Goal: Task Accomplishment & Management: Manage account settings

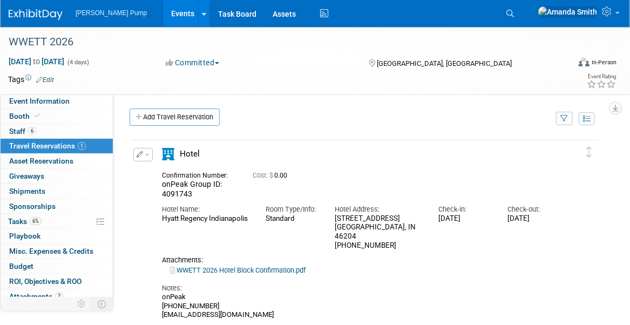
click at [166, 11] on link "Events" at bounding box center [182, 13] width 39 height 27
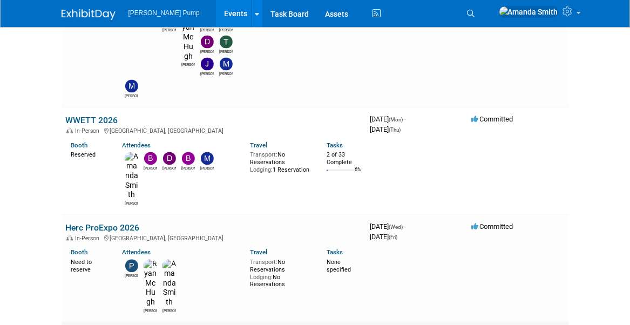
scroll to position [863, 0]
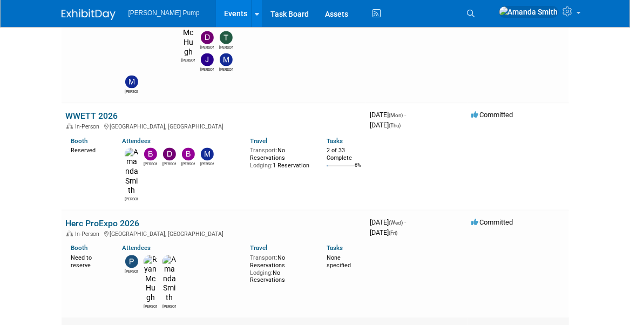
click at [105, 324] on link "Cat Allied Vendor Event" at bounding box center [110, 330] width 89 height 10
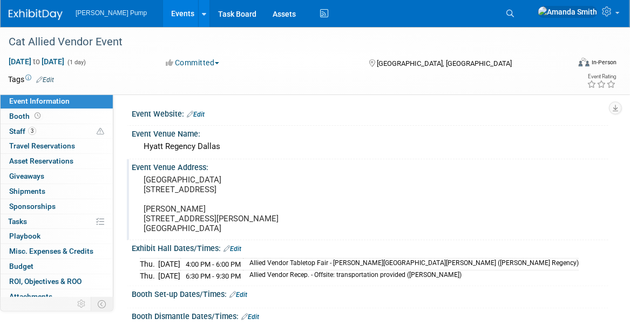
click at [401, 206] on div "Event Venue Address: [GEOGRAPHIC_DATA] [STREET_ADDRESS] [PERSON_NAME] [STREET_A…" at bounding box center [367, 199] width 481 height 80
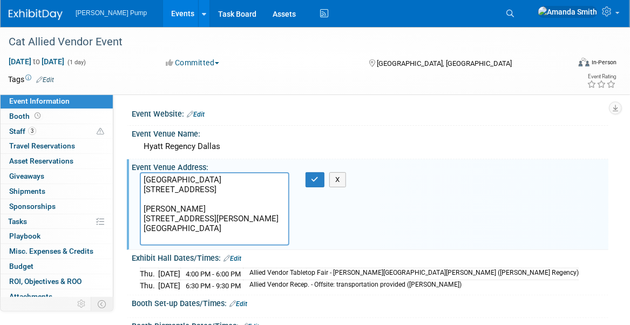
click at [490, 274] on div "[DATE] 4:00 PM - 6:00 PM Allied Vendor Tabletop Fair - [PERSON_NAME][GEOGRAPHIC…" at bounding box center [370, 278] width 460 height 26
click at [336, 182] on button "X" at bounding box center [337, 179] width 17 height 15
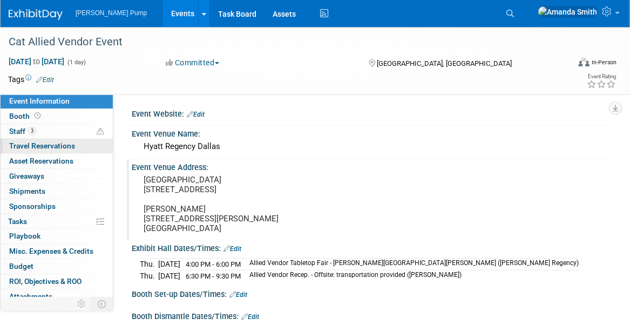
click at [26, 148] on span "Travel Reservations 0" at bounding box center [42, 145] width 66 height 9
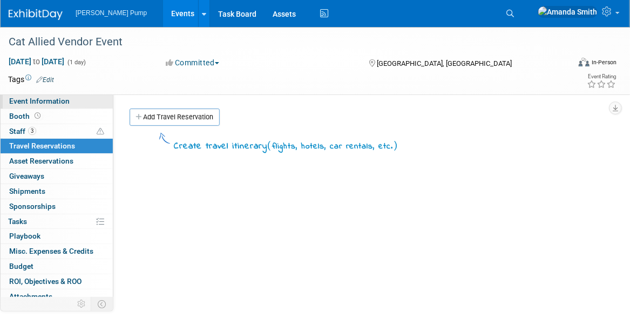
click at [26, 101] on span "Event Information" at bounding box center [39, 101] width 60 height 9
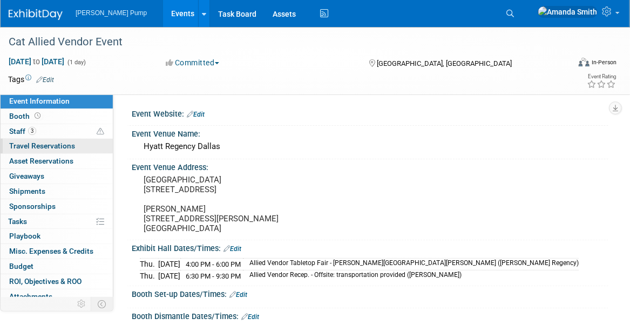
click at [51, 144] on span "Travel Reservations 0" at bounding box center [42, 145] width 66 height 9
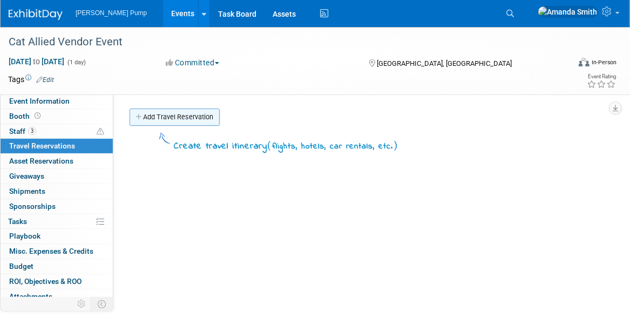
click at [183, 117] on link "Add Travel Reservation" at bounding box center [174, 116] width 90 height 17
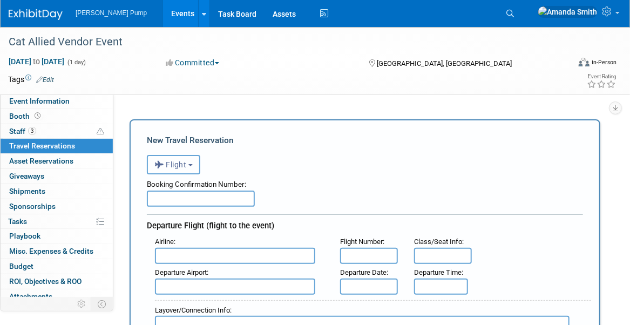
click at [181, 170] on button "Flight" at bounding box center [173, 164] width 53 height 19
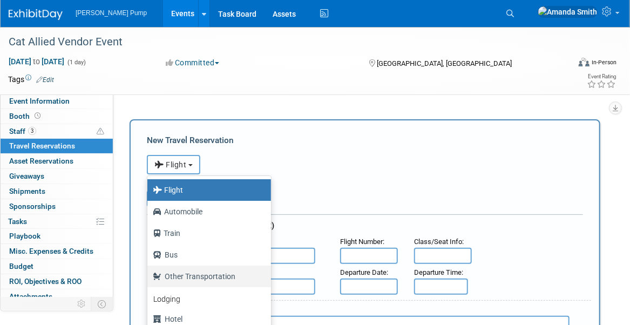
scroll to position [45, 0]
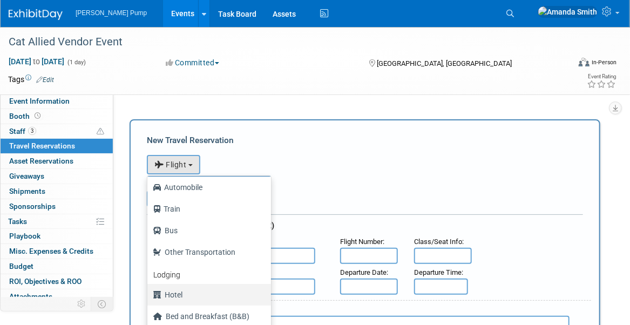
click at [179, 289] on label "Hotel" at bounding box center [206, 294] width 107 height 17
click at [149, 290] on input "Hotel" at bounding box center [145, 293] width 7 height 7
select select "6"
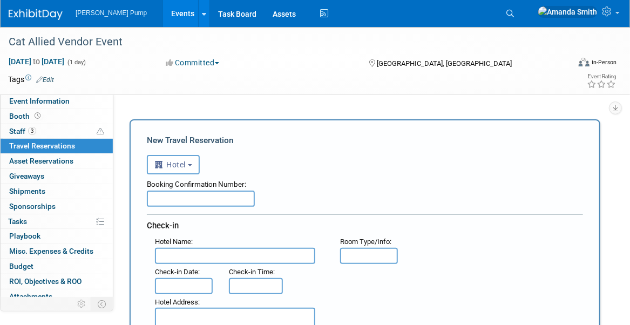
click at [220, 194] on input "text" at bounding box center [201, 198] width 108 height 16
type input "26129650"
click at [306, 175] on div "Booking Confirmation Number:" at bounding box center [365, 182] width 436 height 16
click at [231, 252] on input "text" at bounding box center [235, 256] width 160 height 16
click at [181, 254] on input "text" at bounding box center [235, 256] width 160 height 16
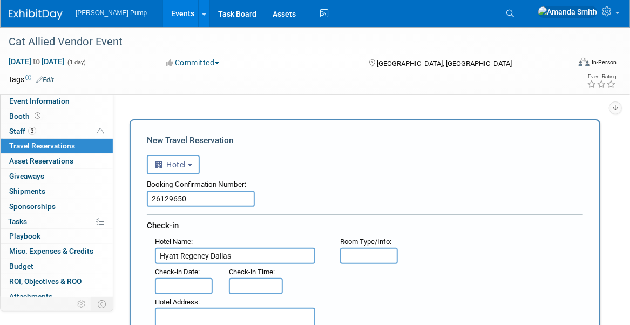
type input "Hyatt Regency Dallas"
type input "King"
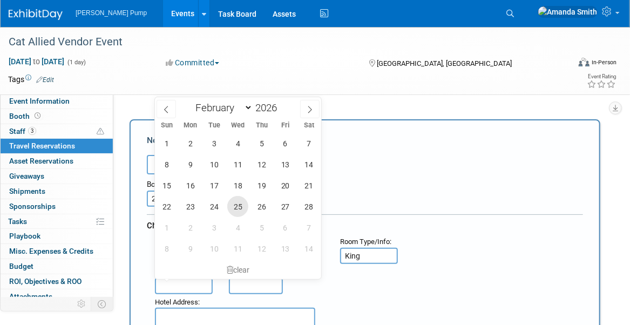
click at [244, 205] on span "25" at bounding box center [237, 206] width 21 height 21
type input "Feb 25, 2026"
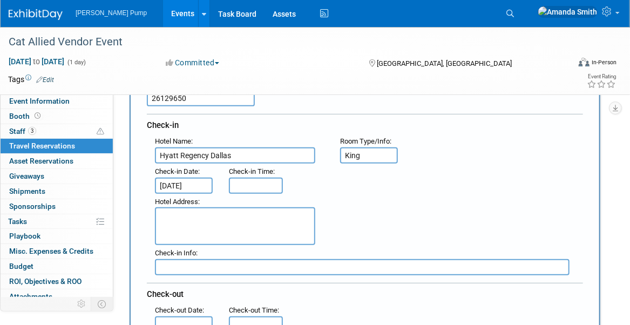
scroll to position [162, 0]
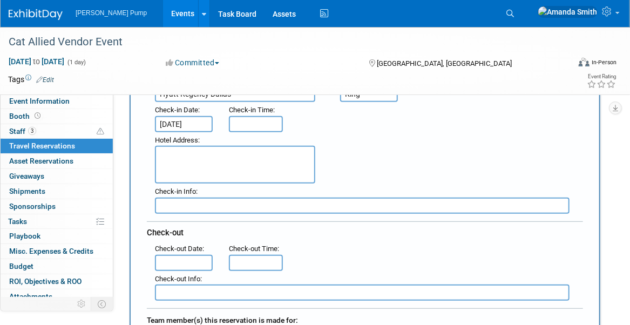
click at [186, 162] on textarea at bounding box center [235, 165] width 160 height 38
type textarea "300 Reunion Boulevard Dallas, TX 75207"
click at [189, 260] on input "text" at bounding box center [184, 263] width 58 height 16
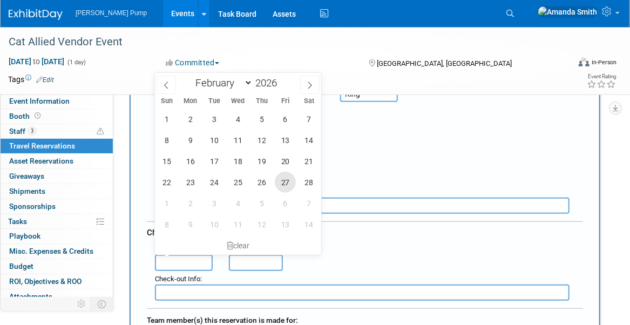
click at [284, 187] on span "27" at bounding box center [285, 182] width 21 height 21
type input "[DATE]"
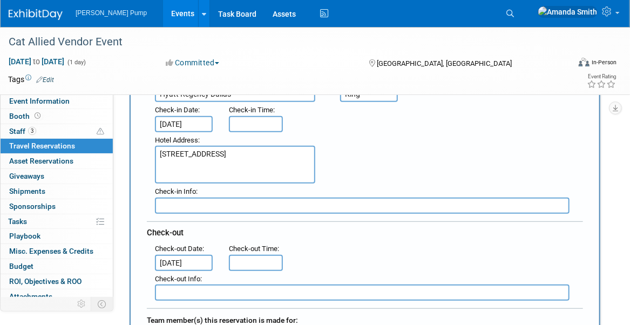
click at [0, 0] on div "1 2 3 4 5 6 7 8 9 10 11 12 13 14 15 16 17 18 19 20 21 22 23 24 25 26 27 28 1 2 …" at bounding box center [0, 0] width 0 height 0
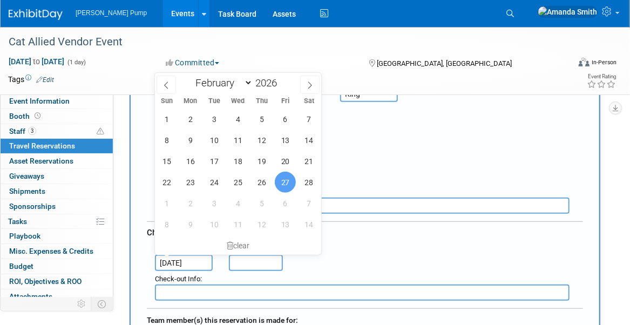
click at [446, 141] on div "Hotel Address : 300 Reunion Boulevard Dallas, TX 75207" at bounding box center [369, 158] width 444 height 52
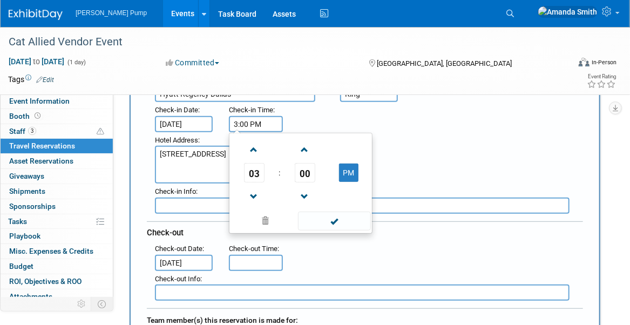
click at [271, 121] on input "3:00 PM" at bounding box center [256, 124] width 54 height 16
click at [257, 149] on span at bounding box center [253, 149] width 19 height 19
type input "4:00 PM"
click at [456, 122] on div ": Check-in Date : Feb 25, 2026 Check-in Time : 4:00 PM 04 : 00 PM 12 01 02 03 0…" at bounding box center [369, 117] width 444 height 30
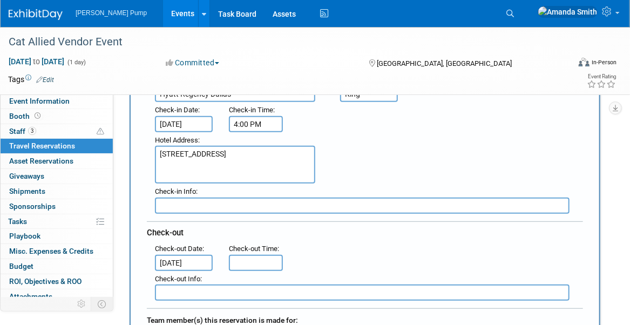
type input "11:00 AM"
click at [263, 260] on input "11:00 AM" at bounding box center [256, 263] width 54 height 16
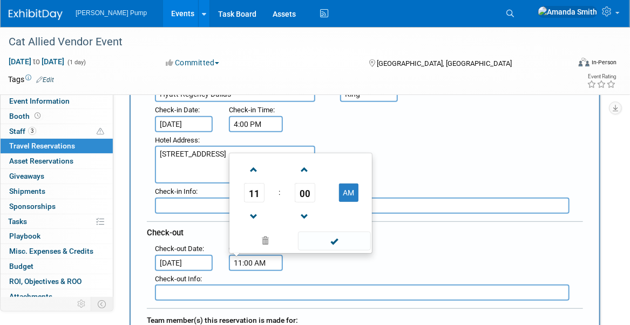
click at [415, 243] on div ": Check-out Date : Feb 27, 2026 Check-out Time : 11:00 AM 11 : 00 AM 12 01 02 0…" at bounding box center [369, 256] width 444 height 30
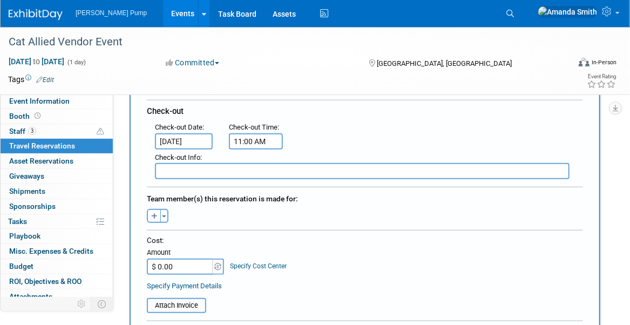
scroll to position [324, 0]
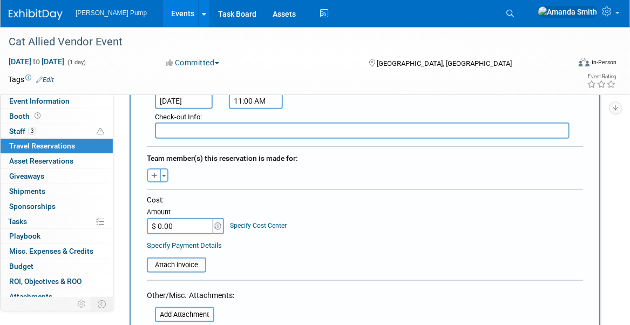
click at [149, 174] on button "button" at bounding box center [154, 175] width 14 height 14
select select
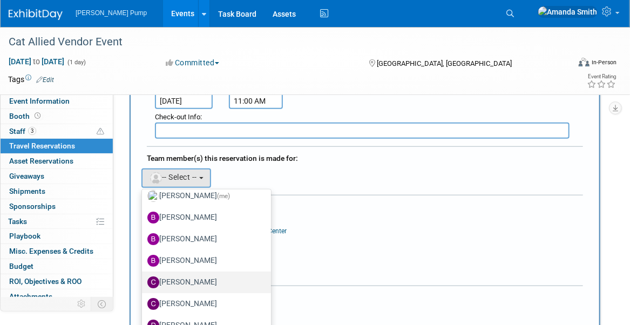
scroll to position [54, 0]
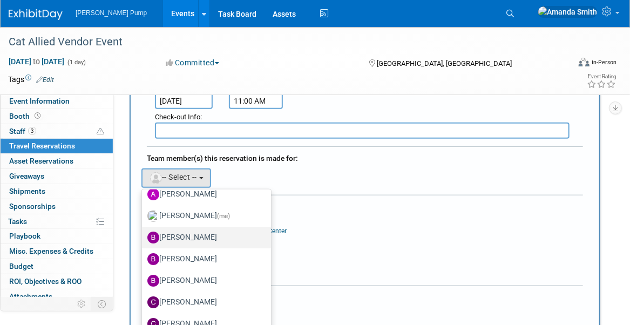
click at [181, 233] on label "Bobby Zitzka" at bounding box center [203, 237] width 113 height 17
click at [144, 233] on input "Bobby Zitzka" at bounding box center [140, 236] width 7 height 7
select select "c6377090-0479-432f-884c-13933d729982"
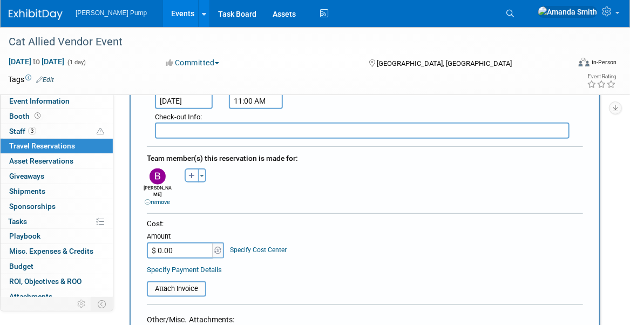
click at [189, 173] on icon "button" at bounding box center [191, 176] width 6 height 7
select select
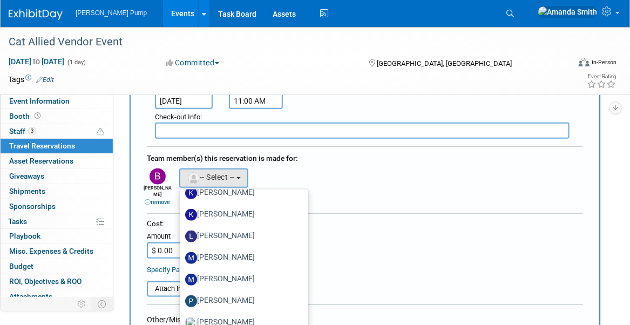
scroll to position [378, 0]
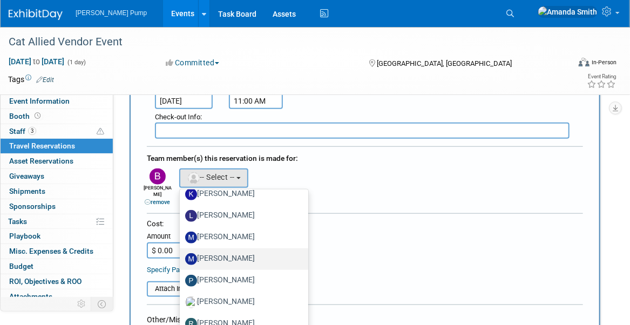
click at [223, 251] on label "Mike Walters" at bounding box center [241, 258] width 113 height 17
click at [181, 254] on input "[PERSON_NAME]" at bounding box center [177, 257] width 7 height 7
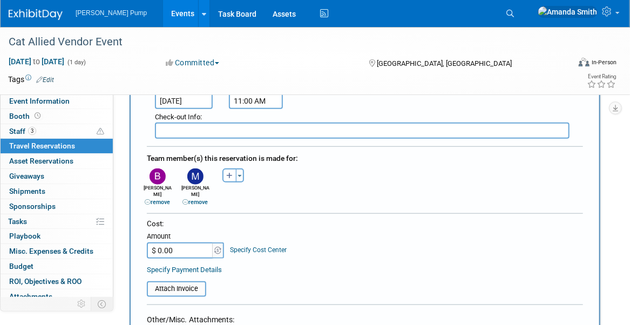
click at [289, 219] on div "Cost:" at bounding box center [365, 224] width 436 height 10
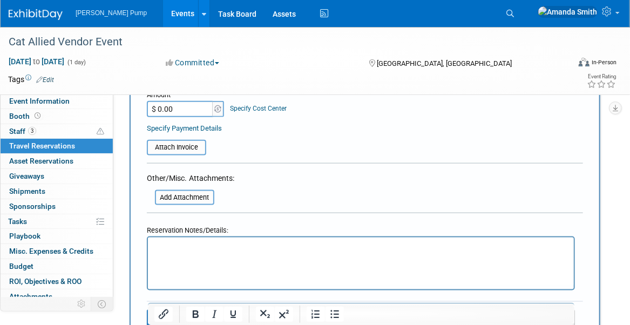
scroll to position [486, 0]
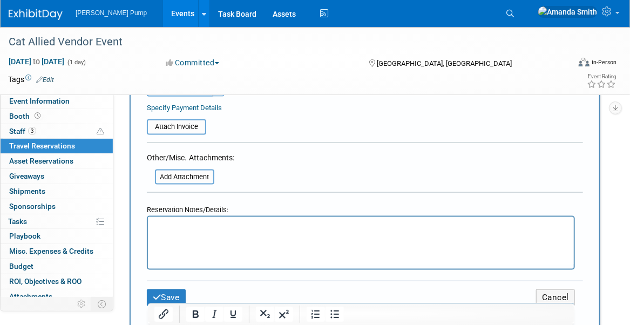
click at [322, 226] on p "Rich Text Area. Press ALT-0 for help." at bounding box center [360, 226] width 413 height 11
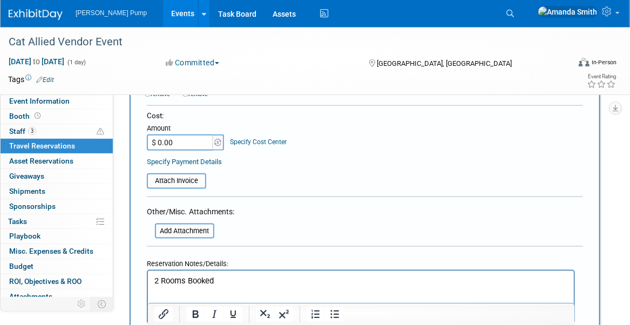
scroll to position [378, 0]
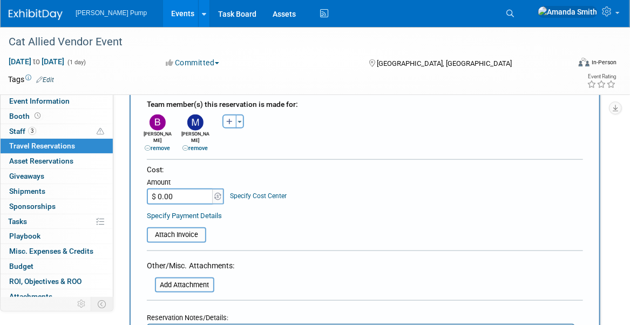
click at [169, 188] on input "$ 0.00" at bounding box center [180, 196] width 67 height 16
type input "$ 1,592.48"
click at [252, 308] on div "Reservation Notes/Details:" at bounding box center [361, 316] width 428 height 16
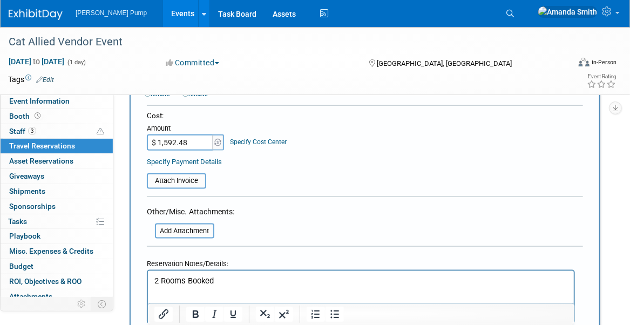
click at [235, 280] on p "2 Rooms Booked" at bounding box center [360, 280] width 413 height 11
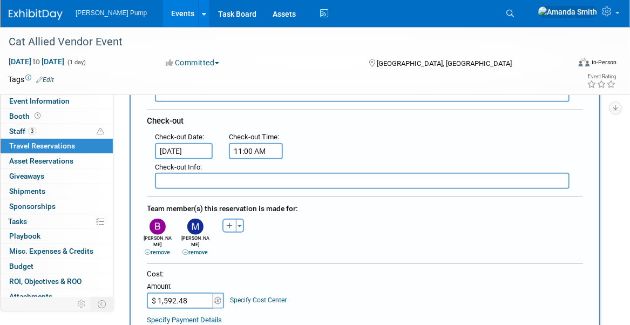
scroll to position [270, 0]
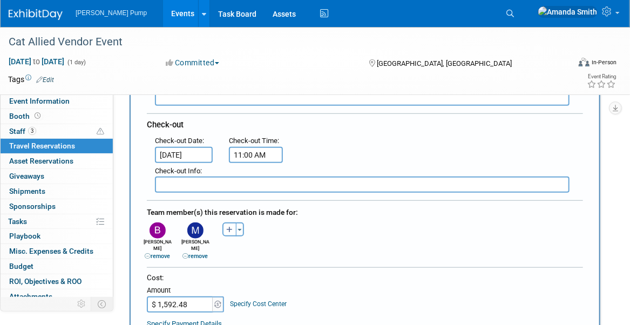
click at [434, 243] on div "Allan remove Amanda (me) remove Bobby remove" at bounding box center [365, 240] width 452 height 41
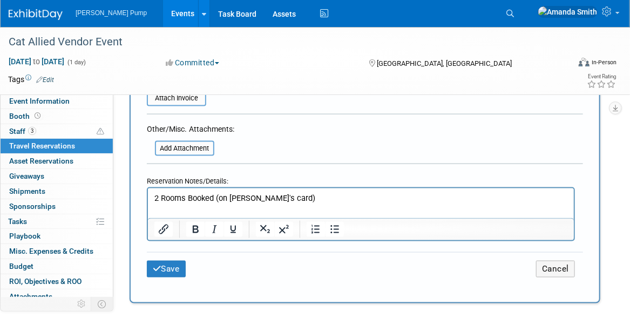
scroll to position [593, 0]
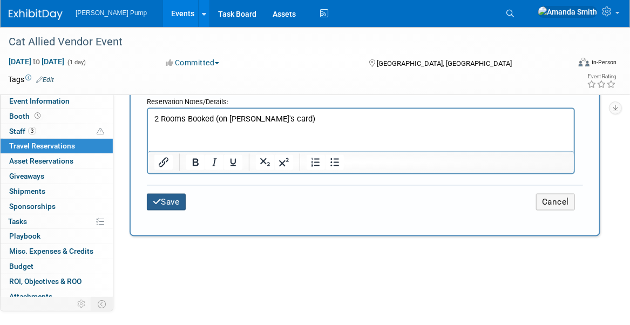
click at [173, 194] on button "Save" at bounding box center [166, 202] width 39 height 17
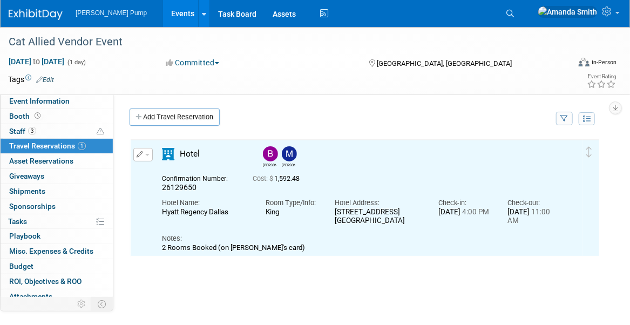
scroll to position [0, 0]
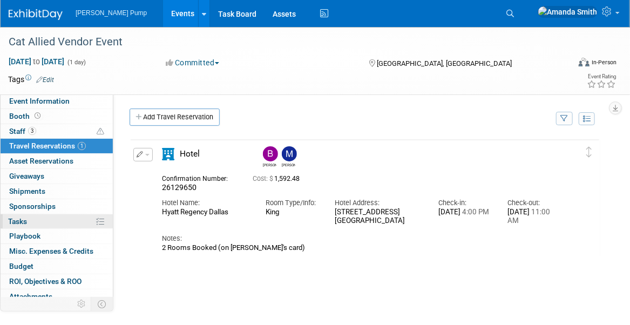
click at [22, 222] on span "Tasks 0%" at bounding box center [17, 221] width 19 height 9
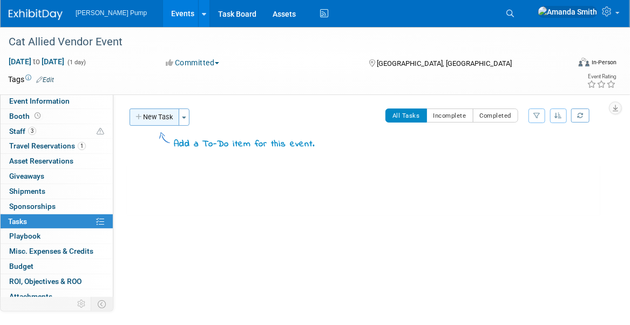
click at [147, 116] on button "New Task" at bounding box center [154, 116] width 50 height 17
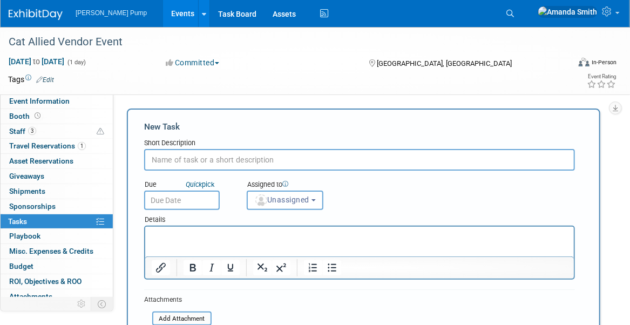
type input "r"
type input "R"
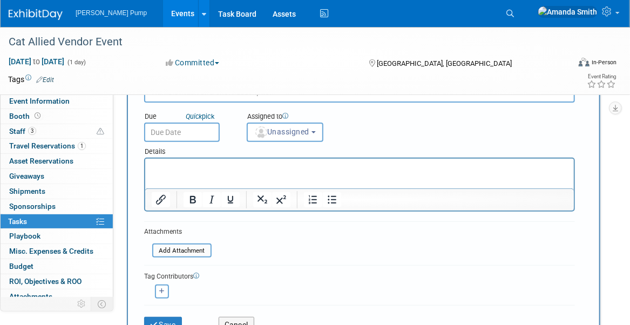
scroll to position [162, 0]
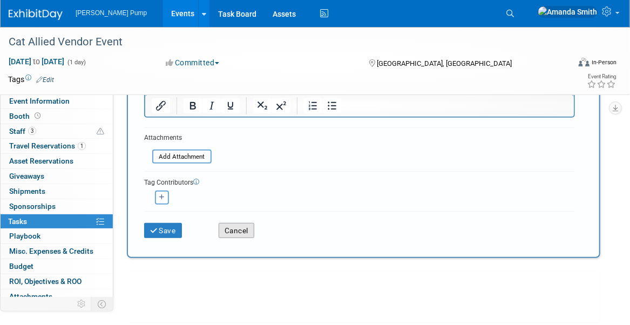
click at [235, 231] on button "Cancel" at bounding box center [237, 230] width 36 height 15
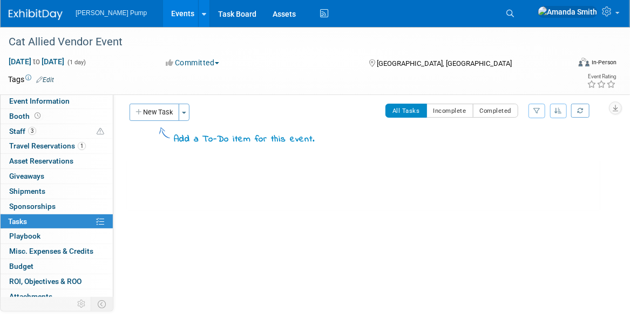
scroll to position [0, 0]
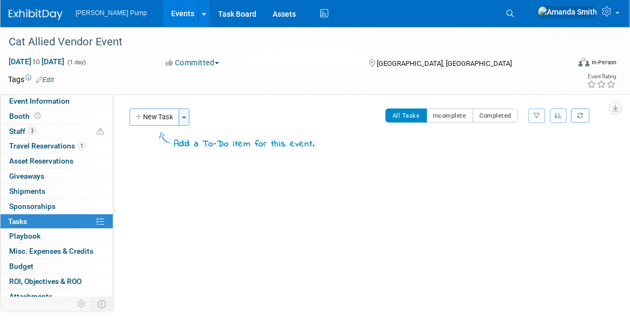
click at [183, 117] on span "button" at bounding box center [184, 118] width 4 height 2
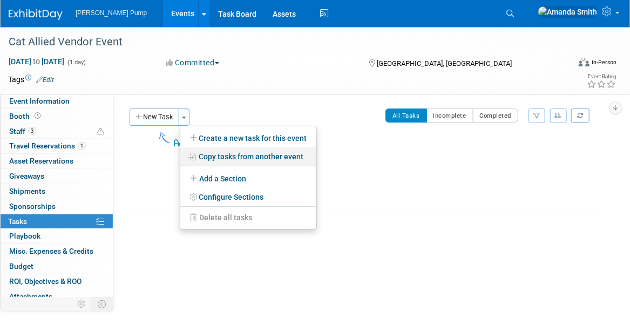
click at [221, 156] on link "Copy tasks from another event" at bounding box center [248, 156] width 136 height 18
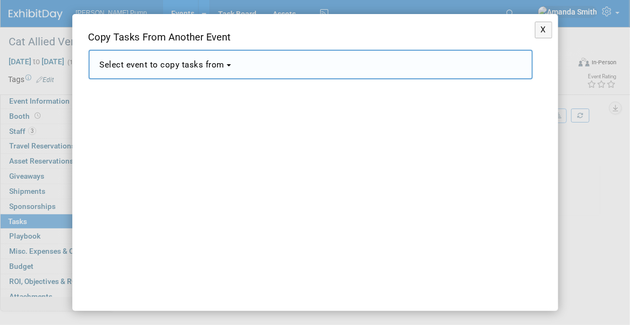
click at [232, 68] on button "Select event to copy tasks from" at bounding box center [310, 65] width 444 height 30
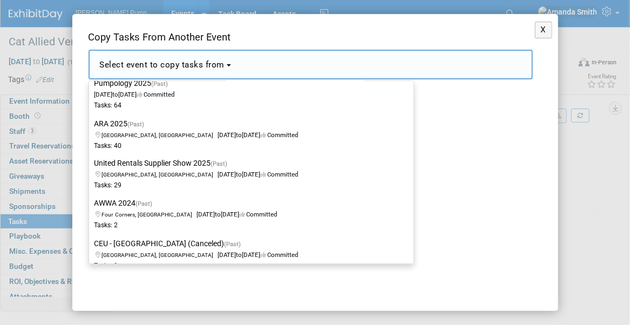
scroll to position [755, 0]
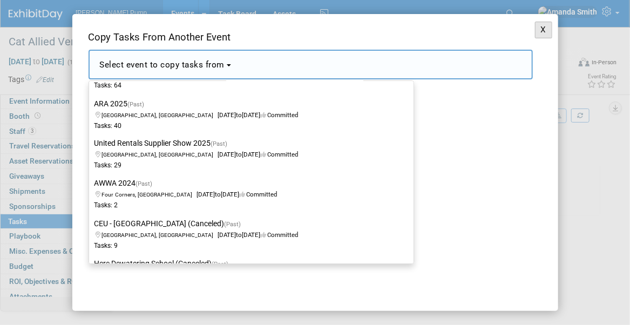
click at [538, 26] on button "X" at bounding box center [544, 30] width 18 height 17
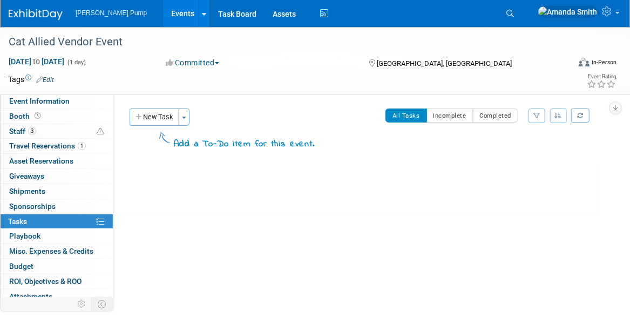
click at [163, 10] on link "Events" at bounding box center [182, 13] width 39 height 27
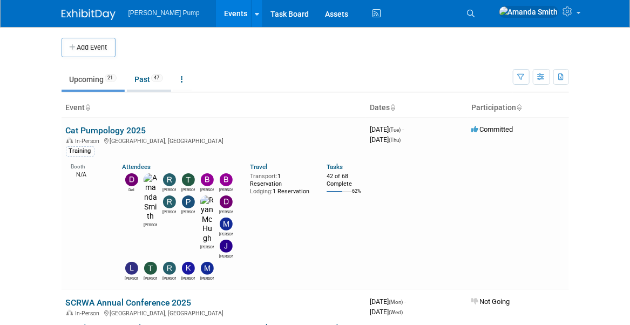
click at [148, 77] on link "Past 47" at bounding box center [149, 79] width 44 height 21
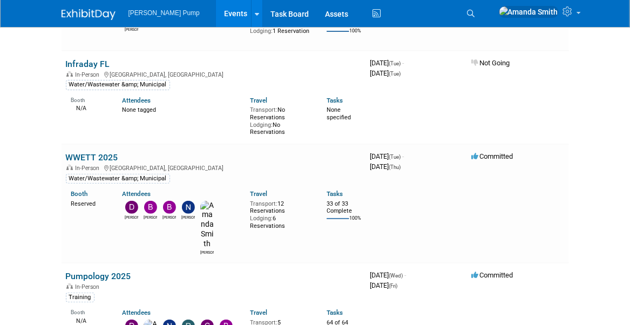
scroll to position [1727, 0]
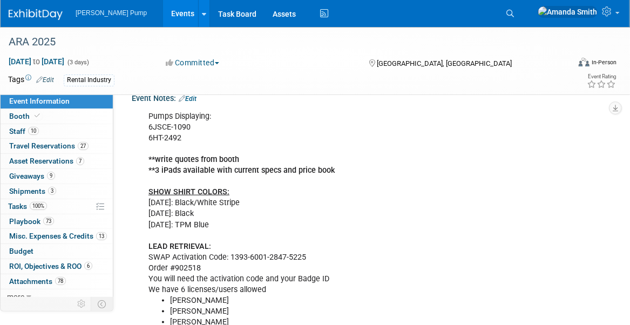
scroll to position [378, 0]
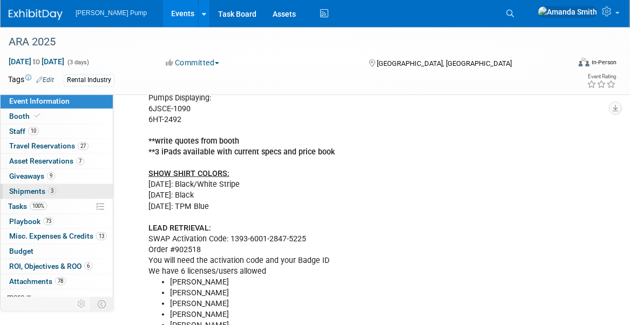
click at [31, 189] on span "Shipments 3" at bounding box center [32, 191] width 47 height 9
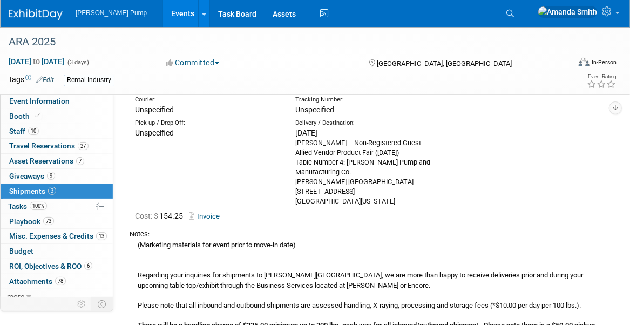
scroll to position [1133, 0]
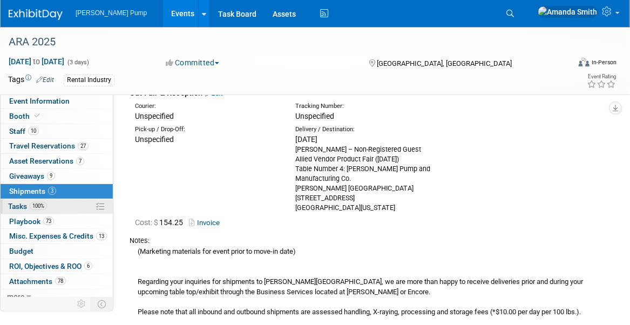
click at [22, 202] on span "Tasks 100%" at bounding box center [27, 206] width 39 height 9
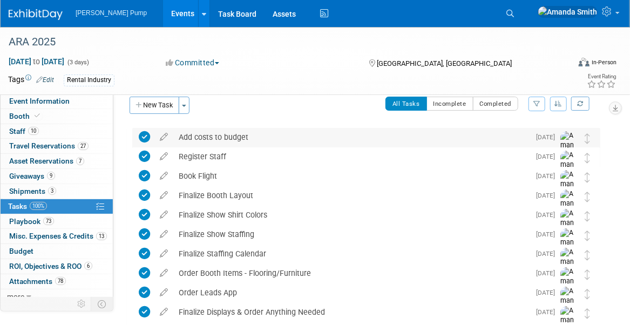
scroll to position [0, 0]
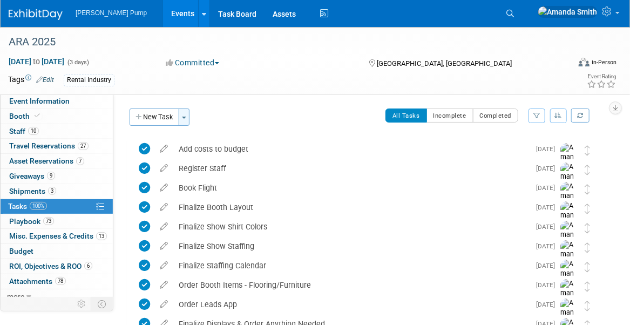
click at [186, 115] on button "Toggle Dropdown" at bounding box center [184, 116] width 11 height 17
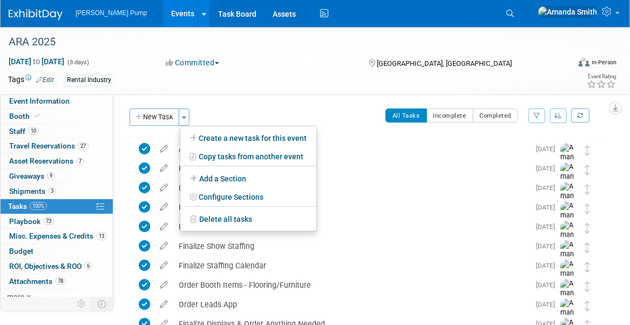
click at [253, 107] on div "Event Website: Edit https://arashow.org/ Event Venue Name: Las Vegas Convention…" at bounding box center [360, 197] width 495 height 207
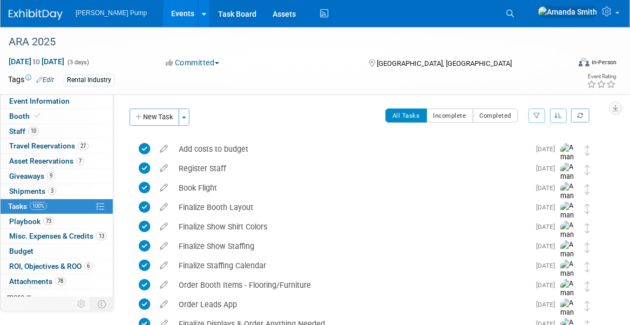
click at [163, 14] on link "Events" at bounding box center [182, 13] width 39 height 27
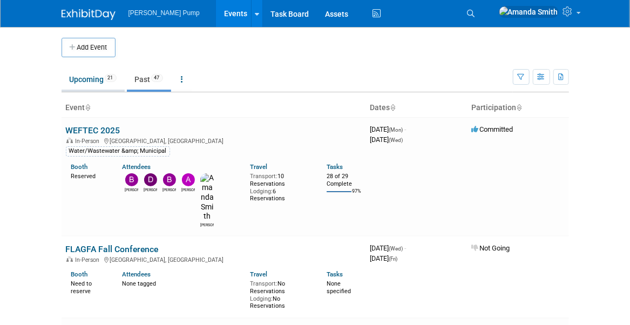
click at [84, 79] on link "Upcoming 21" at bounding box center [93, 79] width 63 height 21
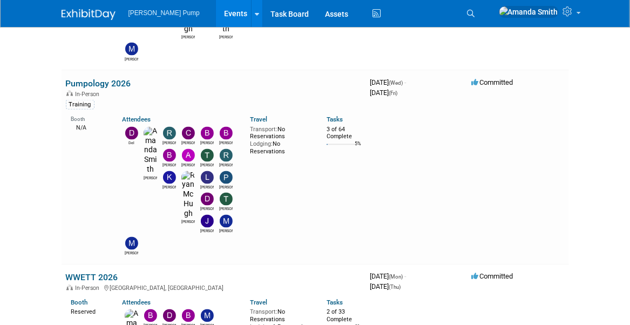
scroll to position [863, 0]
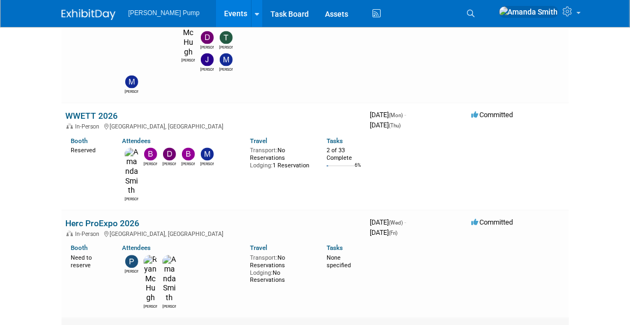
click at [108, 324] on link "Cat Allied Vendor Event" at bounding box center [110, 330] width 89 height 10
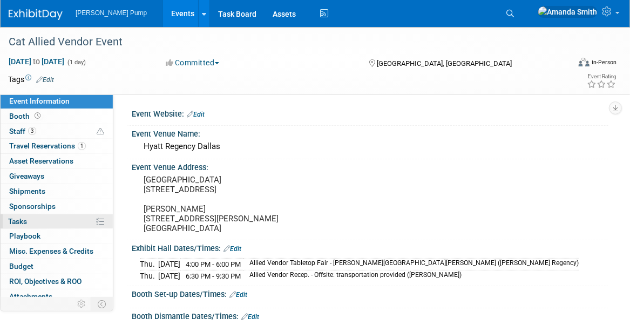
click at [57, 219] on link "0% Tasks 0%" at bounding box center [57, 221] width 112 height 15
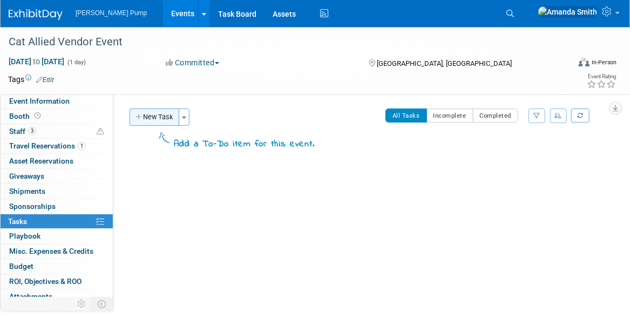
click at [163, 119] on button "New Task" at bounding box center [154, 116] width 50 height 17
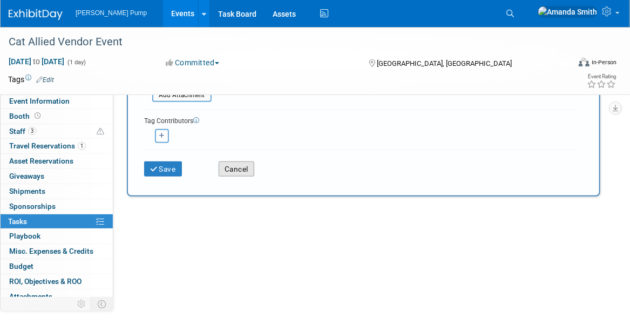
click at [229, 167] on button "Cancel" at bounding box center [237, 168] width 36 height 15
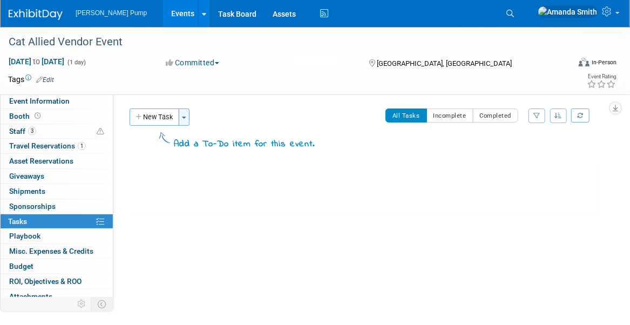
click at [187, 120] on button "Toggle Dropdown" at bounding box center [184, 116] width 11 height 17
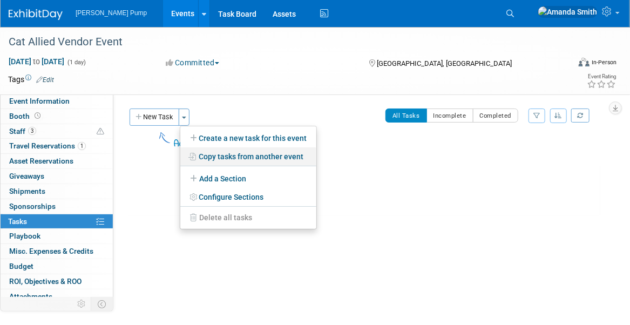
click at [208, 153] on link "Copy tasks from another event" at bounding box center [248, 156] width 136 height 18
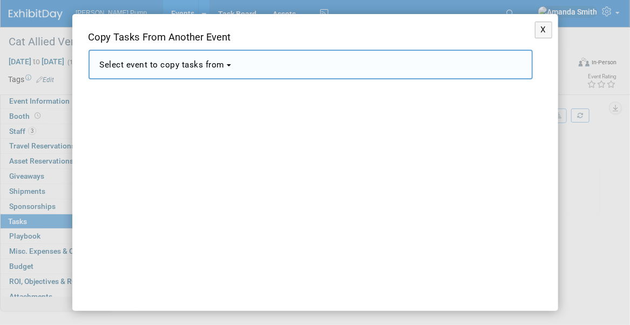
click at [207, 71] on button "Select event to copy tasks from" at bounding box center [310, 65] width 444 height 30
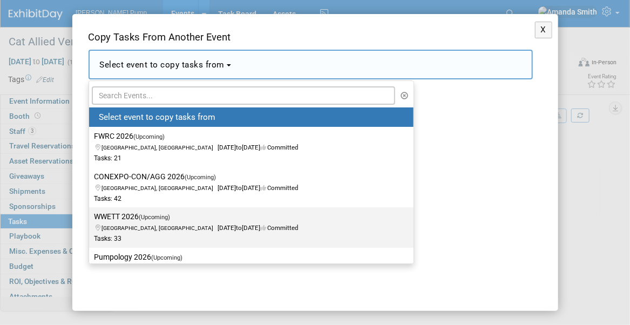
click at [204, 219] on label "WWETT 2026 (Upcoming) Indianapolis, IN Feb 16, 2026 to Feb 19, 2026 Committed T…" at bounding box center [248, 227] width 308 height 36
click at [91, 219] on input "WWETT 2026 (Upcoming) Indianapolis, IN Feb 16, 2026 to Feb 19, 2026 Committed T…" at bounding box center [87, 216] width 7 height 7
select select "11126254"
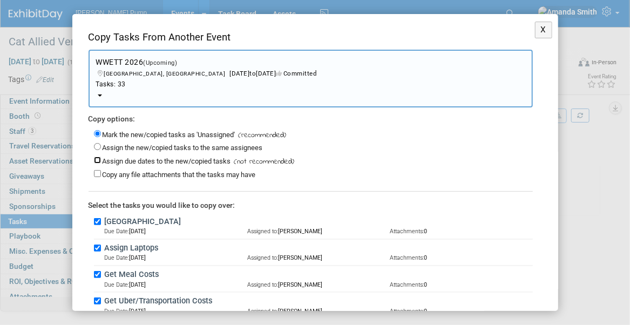
click at [95, 161] on input "Assign due dates to the new/copied tasks" at bounding box center [97, 159] width 7 height 7
checkbox input "true"
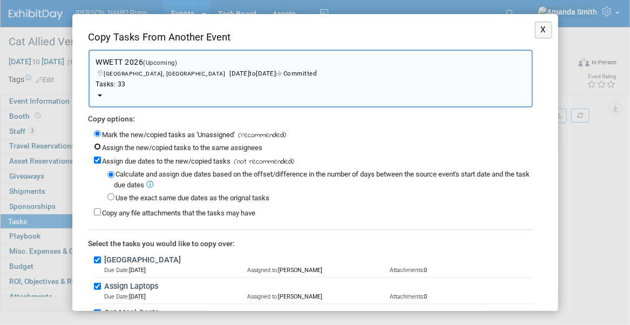
click at [97, 147] on input "Assign the new/copied tasks to the same assignees" at bounding box center [97, 146] width 7 height 7
radio input "true"
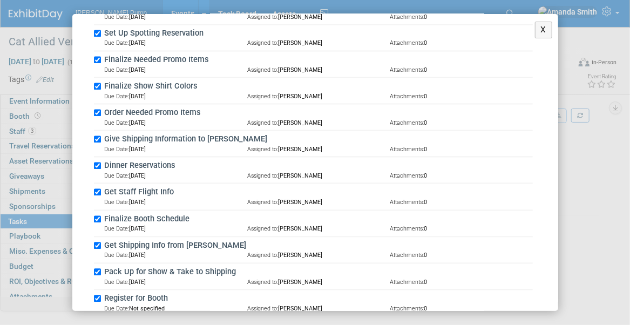
scroll to position [860, 0]
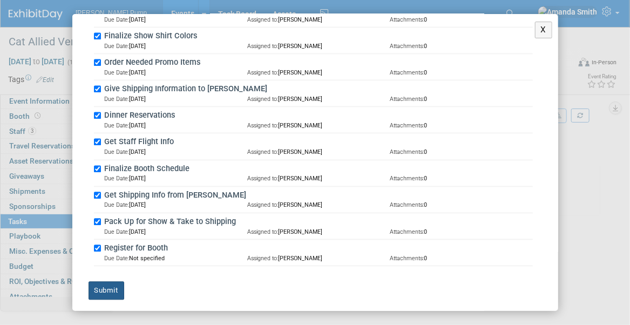
click at [101, 287] on button "Submit" at bounding box center [106, 290] width 36 height 18
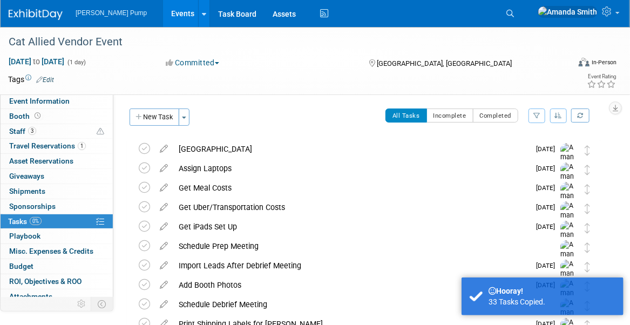
click at [563, 116] on button "button" at bounding box center [558, 115] width 17 height 15
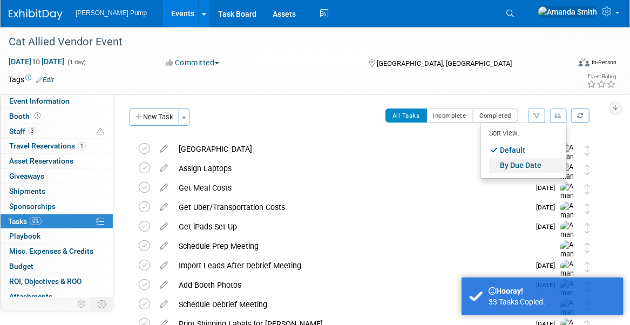
click at [521, 166] on link "By Due Date" at bounding box center [527, 165] width 77 height 15
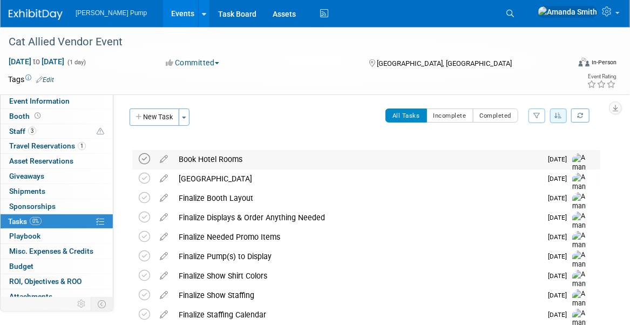
click at [144, 161] on icon at bounding box center [144, 158] width 11 height 11
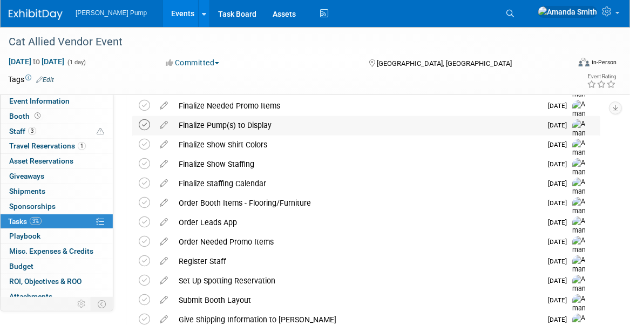
scroll to position [162, 0]
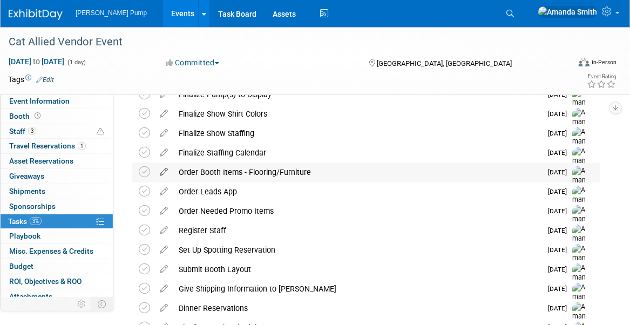
click at [159, 170] on icon at bounding box center [163, 169] width 19 height 13
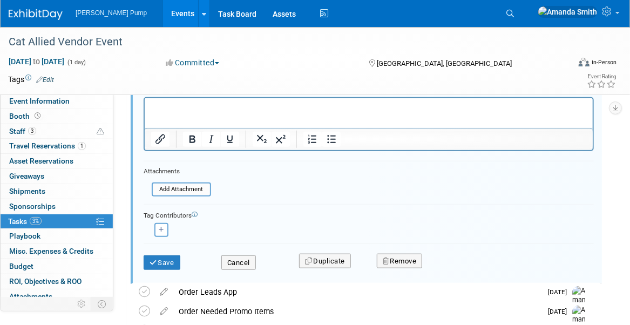
scroll to position [328, 0]
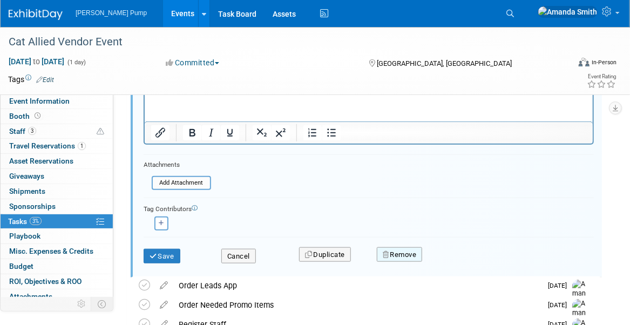
click at [397, 254] on button "Remove" at bounding box center [400, 254] width 46 height 15
click at [469, 256] on link "Yes" at bounding box center [459, 263] width 31 height 17
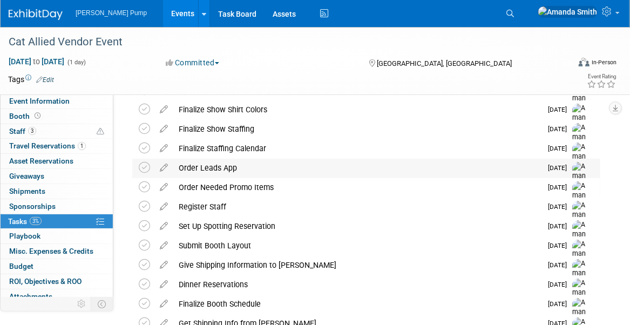
scroll to position [112, 0]
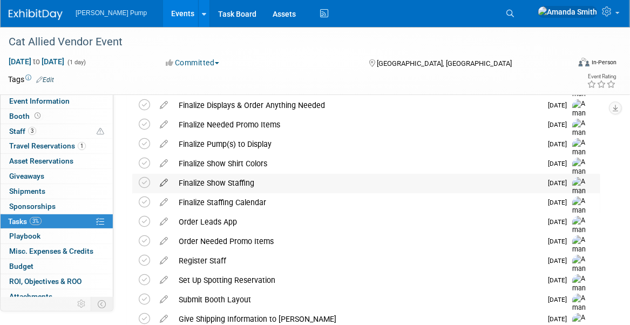
click at [160, 181] on icon at bounding box center [163, 180] width 19 height 13
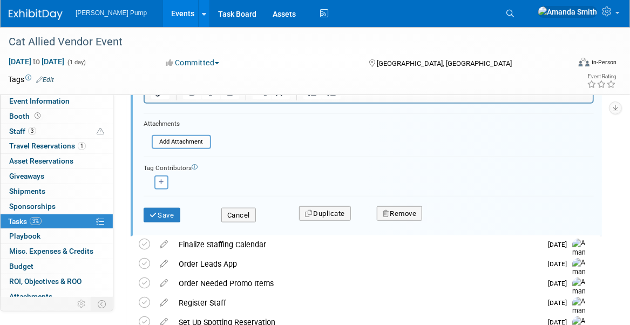
scroll to position [343, 0]
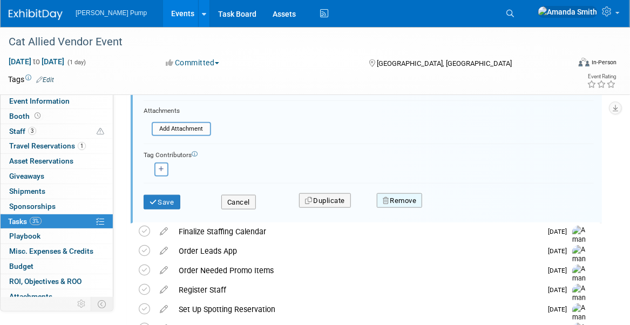
click at [393, 199] on button "Remove" at bounding box center [400, 200] width 46 height 15
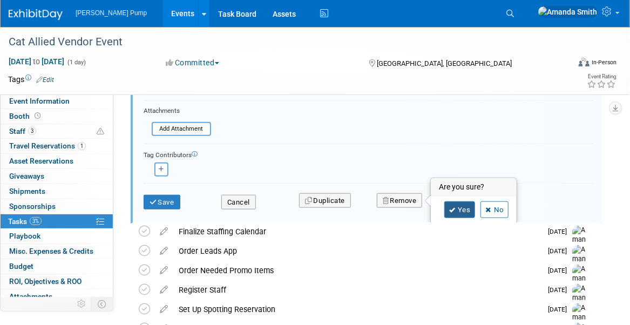
click at [451, 208] on icon at bounding box center [452, 210] width 6 height 6
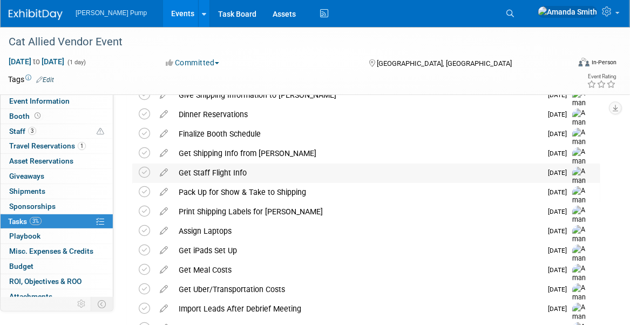
scroll to position [290, 0]
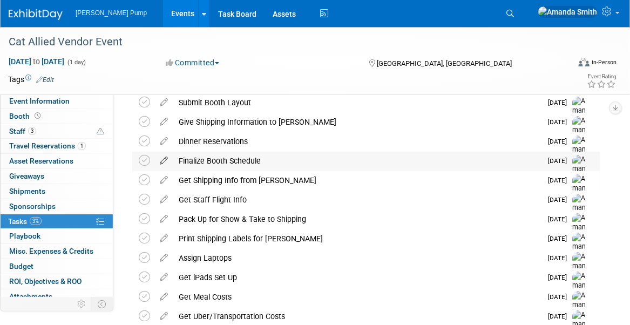
click at [160, 159] on icon at bounding box center [163, 158] width 19 height 13
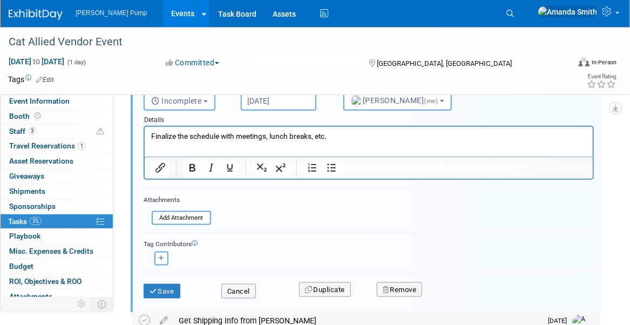
scroll to position [499, 0]
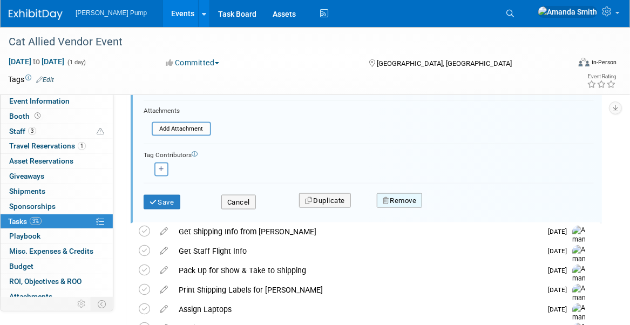
click at [401, 195] on button "Remove" at bounding box center [400, 200] width 46 height 15
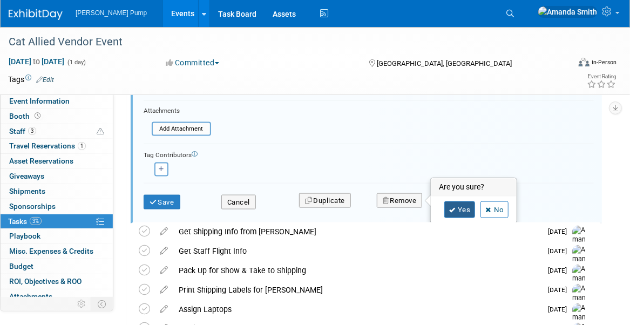
click at [449, 208] on icon at bounding box center [452, 210] width 6 height 6
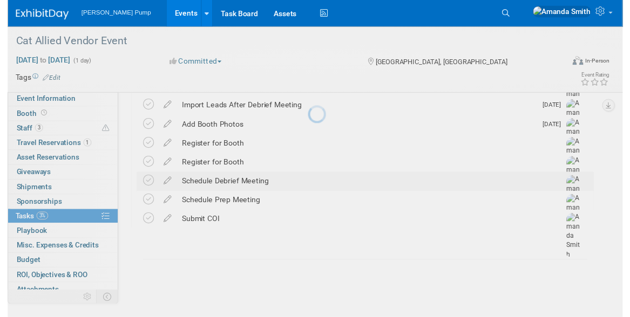
scroll to position [473, 0]
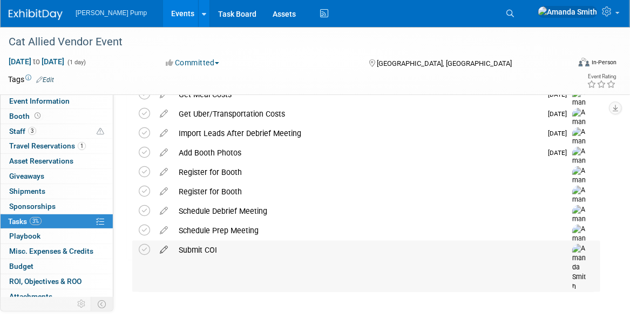
click at [160, 248] on icon at bounding box center [163, 247] width 19 height 13
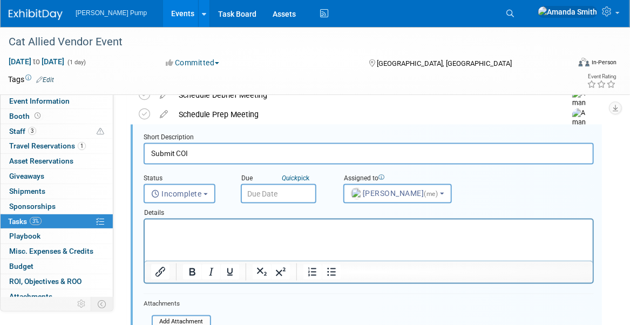
scroll to position [717, 0]
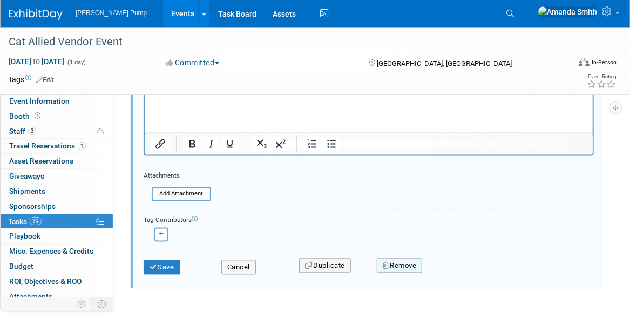
click at [401, 262] on button "Remove" at bounding box center [400, 265] width 46 height 15
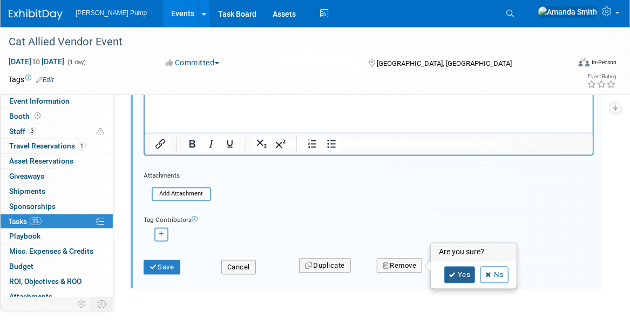
click at [453, 273] on icon at bounding box center [452, 275] width 6 height 6
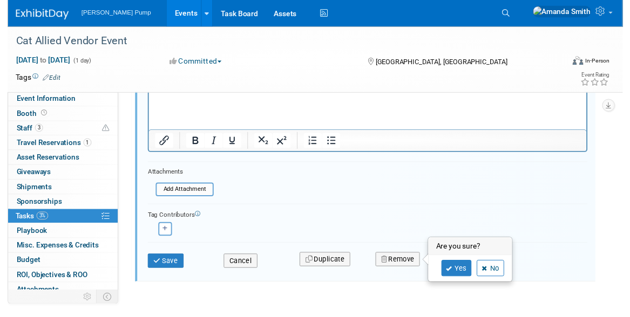
scroll to position [453, 0]
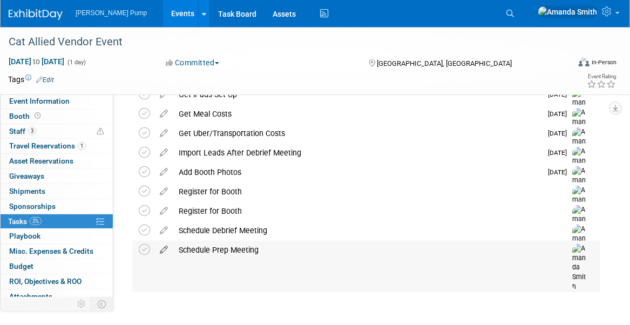
click at [165, 248] on icon at bounding box center [163, 247] width 19 height 13
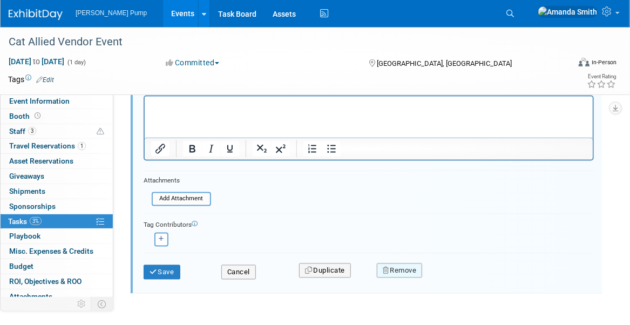
scroll to position [698, 0]
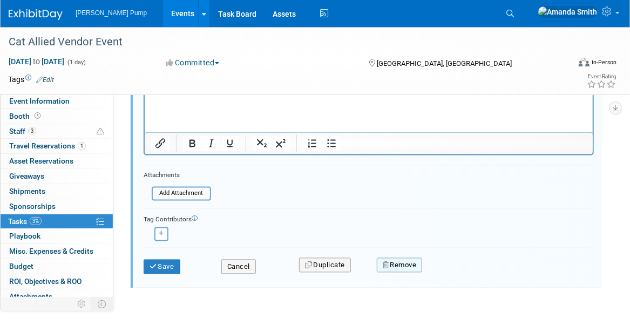
click at [412, 260] on button "Remove" at bounding box center [400, 265] width 46 height 15
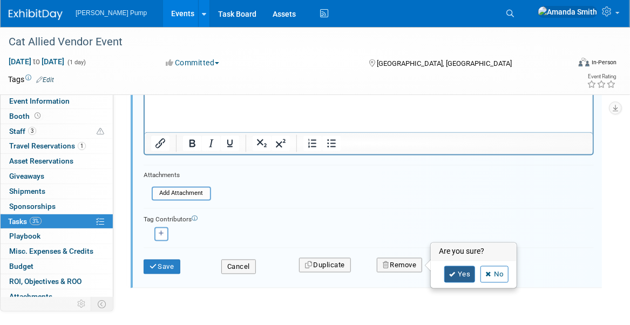
click at [457, 266] on link "Yes" at bounding box center [459, 274] width 31 height 17
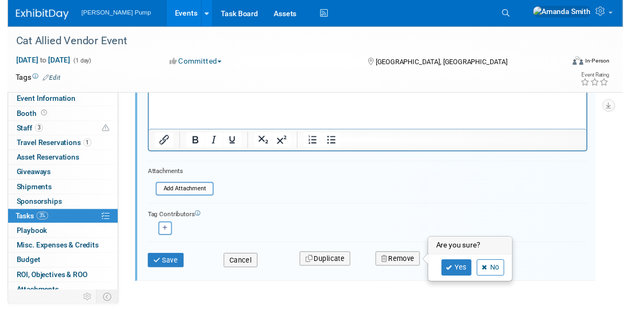
scroll to position [434, 0]
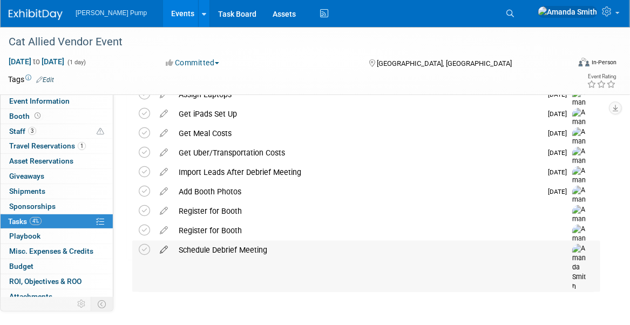
click at [162, 248] on icon at bounding box center [163, 247] width 19 height 13
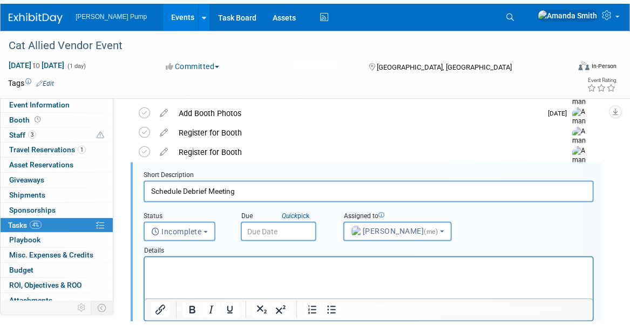
scroll to position [678, 0]
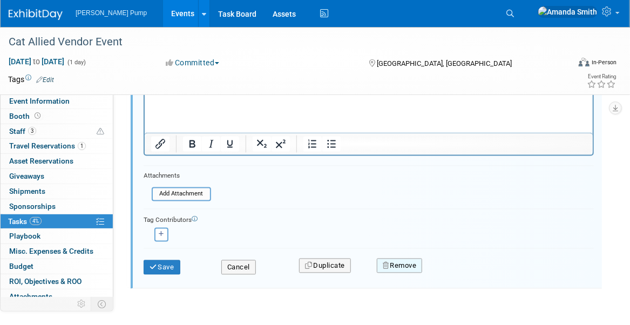
click at [386, 263] on icon "button" at bounding box center [387, 265] width 8 height 7
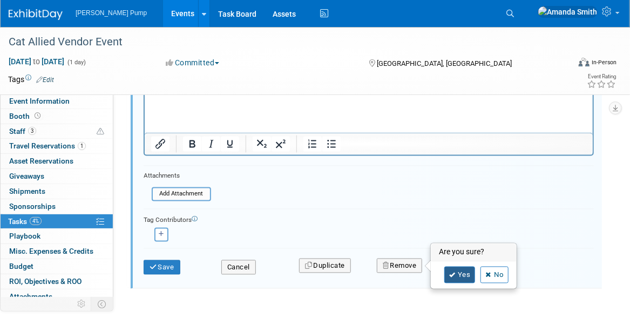
click at [448, 269] on link "Yes" at bounding box center [459, 275] width 31 height 17
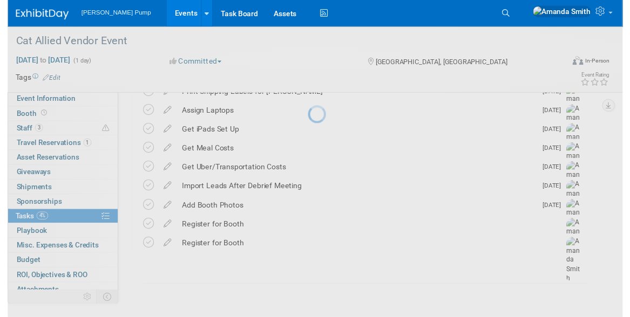
scroll to position [414, 0]
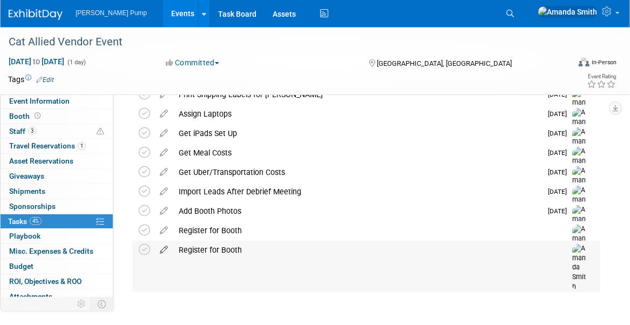
click at [160, 251] on icon at bounding box center [163, 247] width 19 height 13
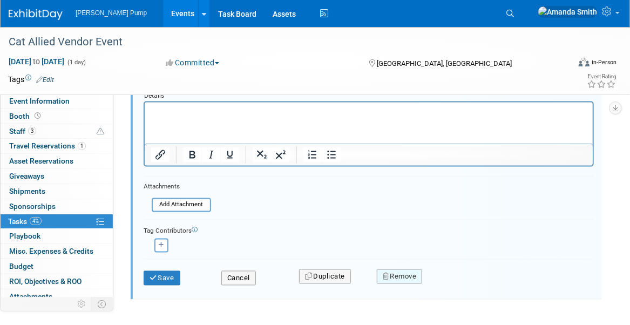
scroll to position [659, 0]
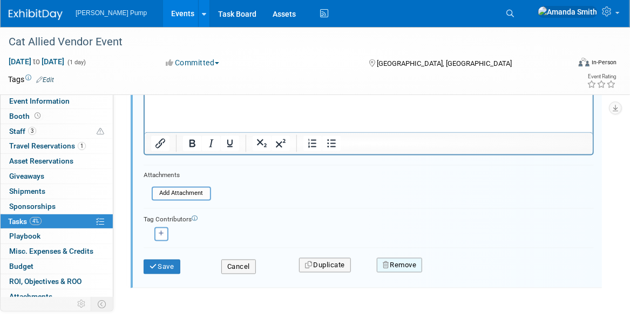
click at [417, 259] on button "Remove" at bounding box center [400, 265] width 46 height 15
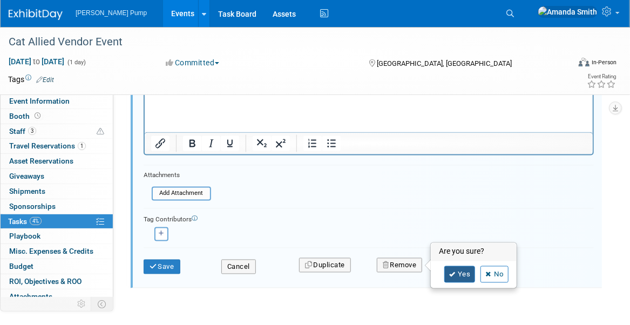
click at [462, 270] on link "Yes" at bounding box center [459, 274] width 31 height 17
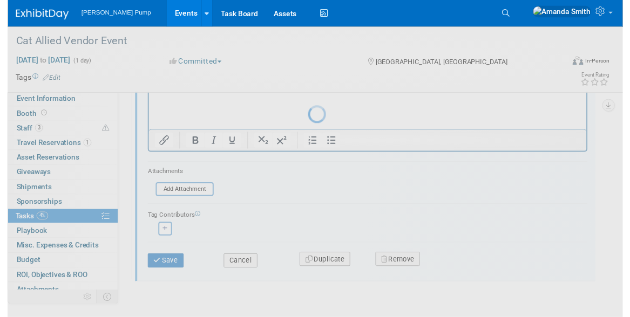
scroll to position [395, 0]
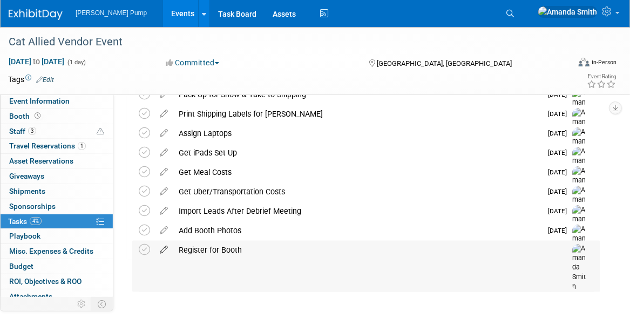
click at [162, 249] on icon at bounding box center [163, 247] width 19 height 13
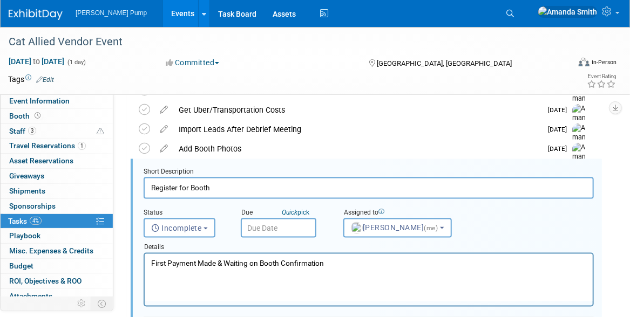
scroll to position [477, 0]
drag, startPoint x: 216, startPoint y: 189, endPoint x: 192, endPoint y: 189, distance: 24.3
click at [192, 189] on input "Register for Booth" at bounding box center [369, 187] width 450 height 21
type input "Register for Tabletop Fair"
click at [577, 216] on div "Status <i class="far fa-clock" style="padding: 6px 4px 6px 1px;"></i> Incomplet…" at bounding box center [368, 218] width 466 height 39
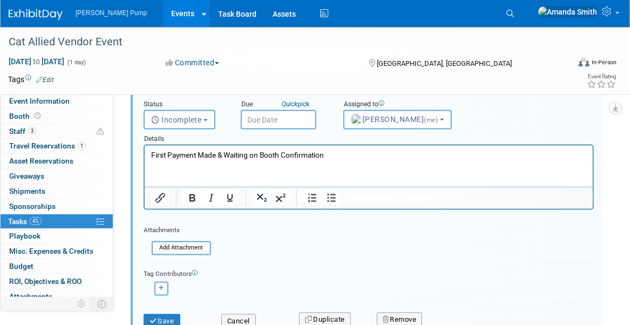
scroll to position [639, 0]
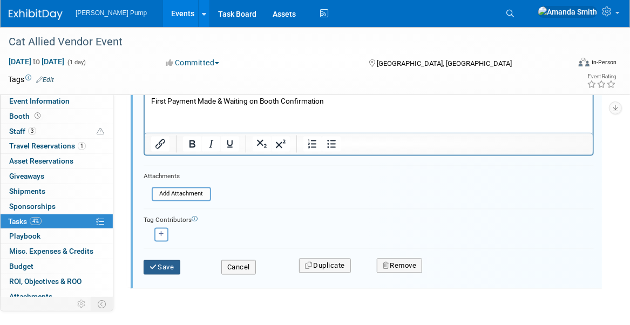
click at [179, 265] on button "Save" at bounding box center [162, 267] width 37 height 15
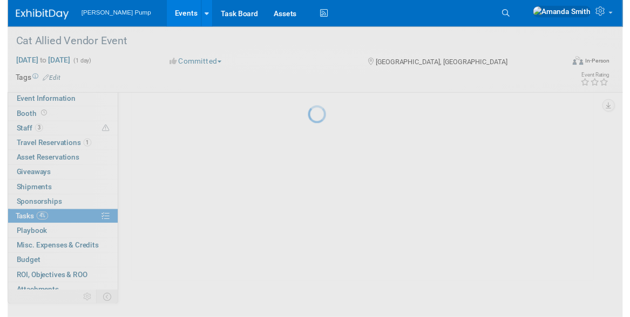
scroll to position [395, 0]
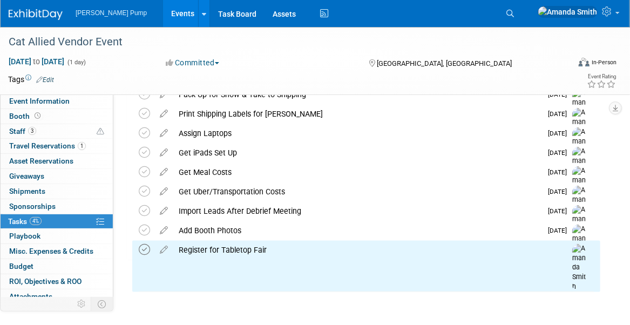
click at [144, 250] on icon at bounding box center [144, 249] width 11 height 11
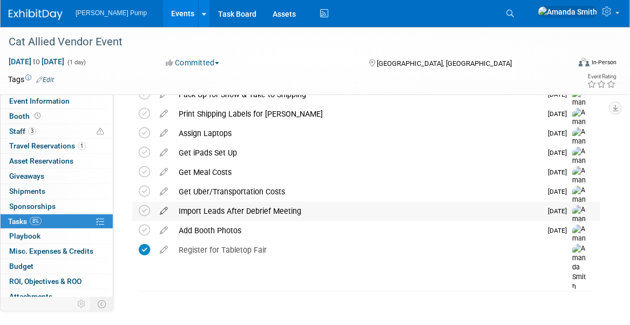
click at [163, 209] on icon at bounding box center [163, 208] width 19 height 13
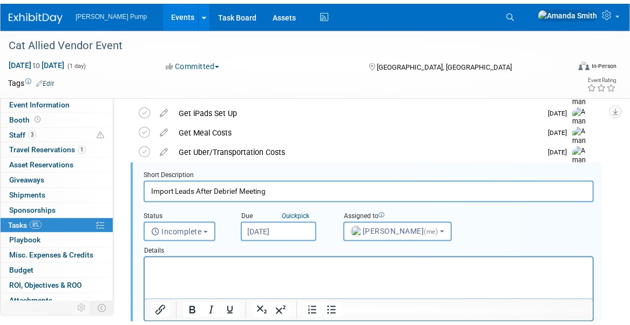
scroll to position [601, 0]
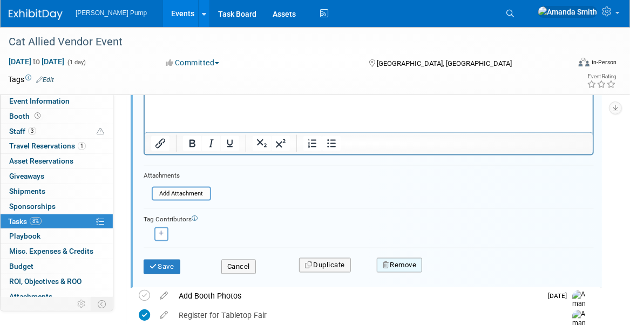
click at [384, 262] on icon "button" at bounding box center [387, 265] width 8 height 7
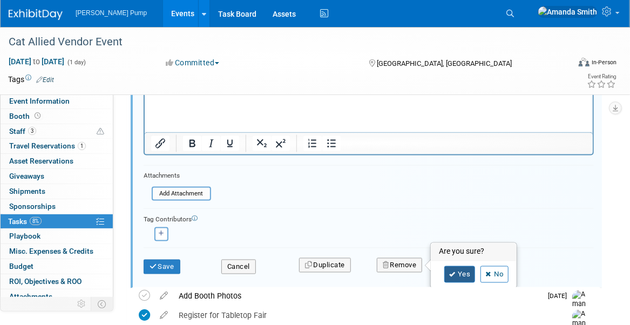
drag, startPoint x: 451, startPoint y: 276, endPoint x: 390, endPoint y: 270, distance: 61.7
click at [452, 276] on icon at bounding box center [452, 275] width 6 height 6
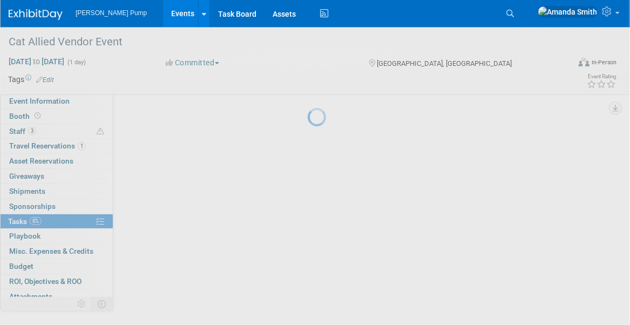
scroll to position [376, 0]
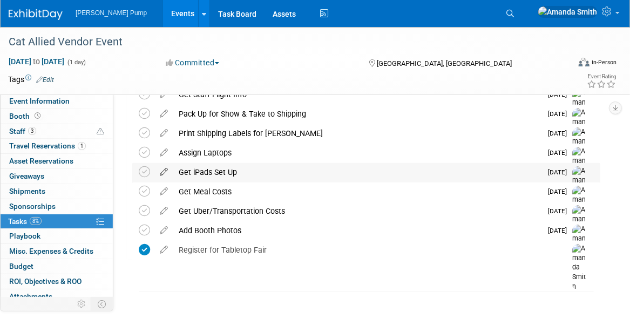
click at [161, 169] on icon at bounding box center [163, 169] width 19 height 13
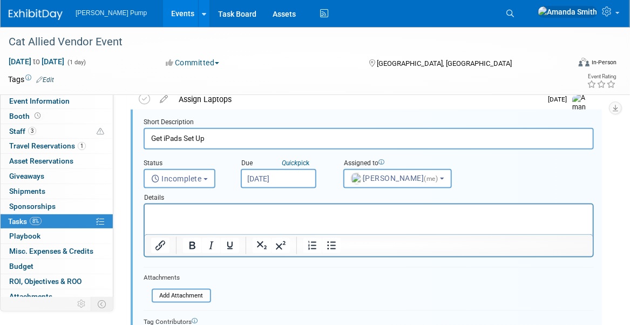
scroll to position [542, 0]
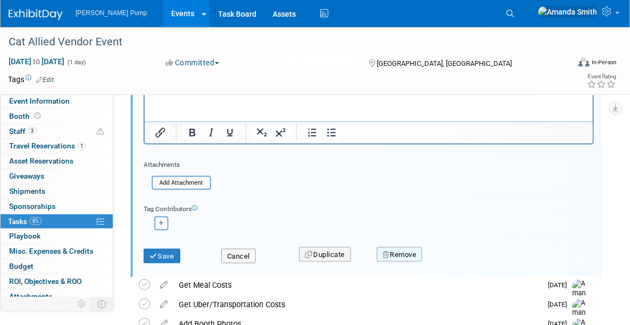
click at [390, 249] on button "Remove" at bounding box center [400, 254] width 46 height 15
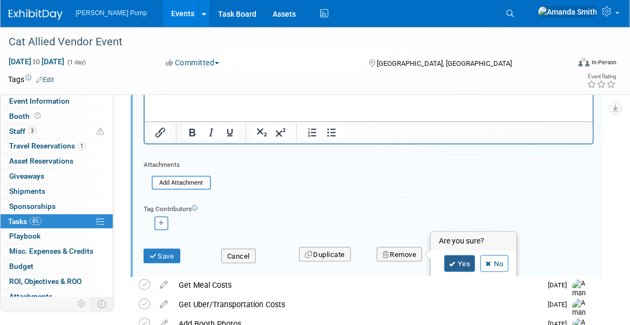
click at [449, 262] on icon at bounding box center [452, 264] width 6 height 6
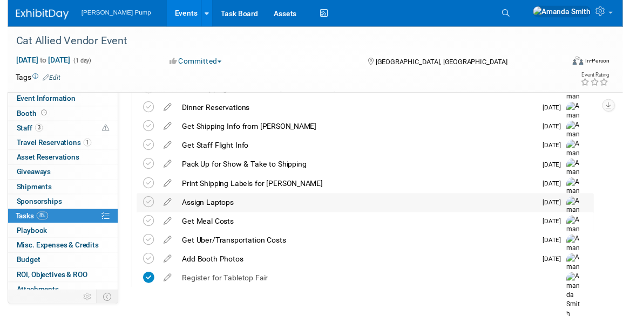
scroll to position [303, 0]
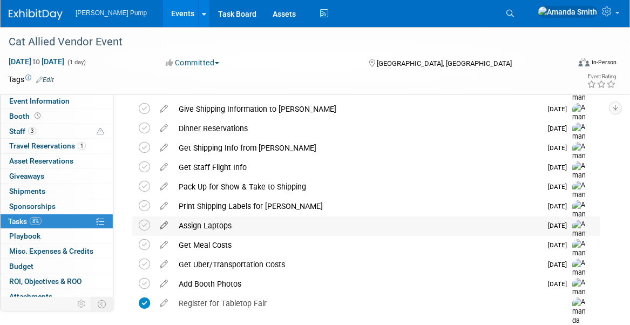
click at [162, 224] on icon at bounding box center [163, 222] width 19 height 13
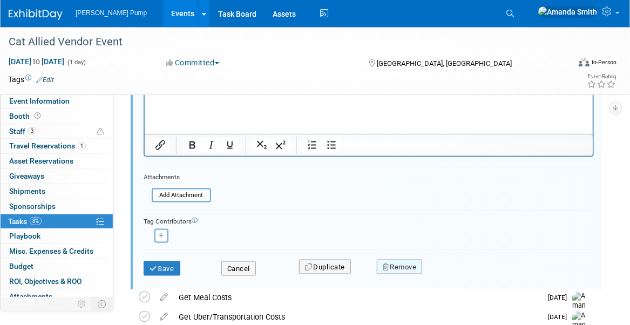
scroll to position [522, 0]
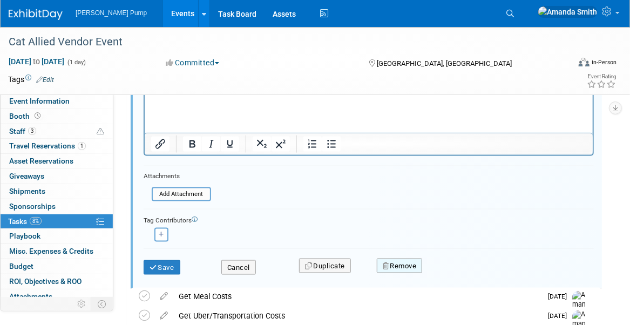
click at [390, 265] on button "Remove" at bounding box center [400, 265] width 46 height 15
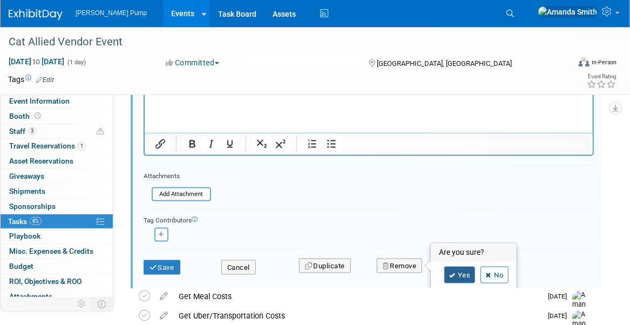
click at [459, 271] on link "Yes" at bounding box center [459, 275] width 31 height 17
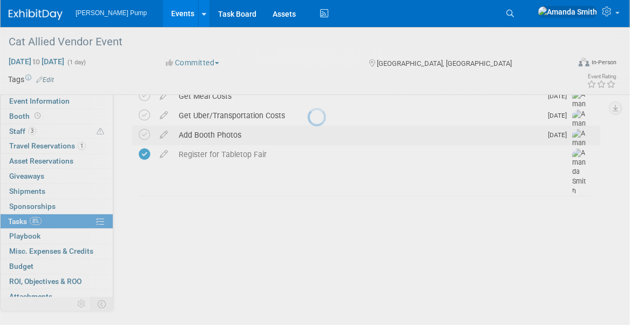
scroll to position [337, 0]
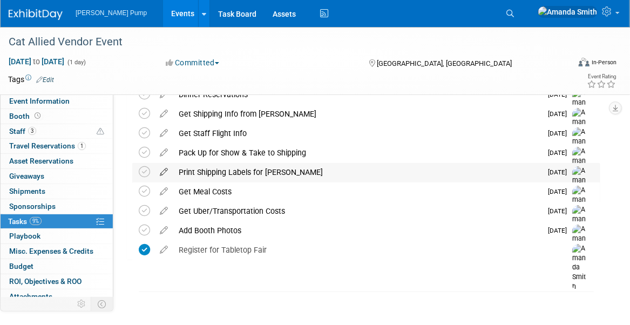
click at [166, 169] on icon at bounding box center [163, 169] width 19 height 13
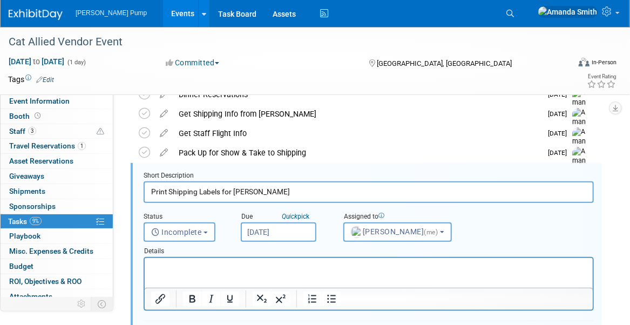
scroll to position [342, 0]
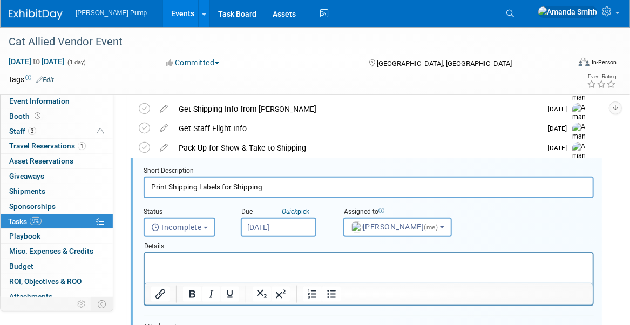
type input "Print Shipping Labels for Shipping"
click at [527, 233] on div "Status <i class="far fa-clock" style="padding: 6px 4px 6px 1px;"></i> Incomplet…" at bounding box center [368, 217] width 466 height 39
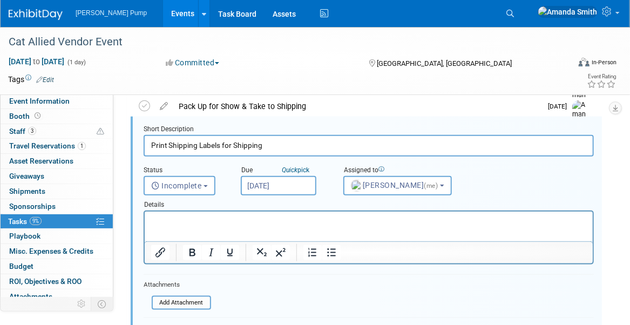
scroll to position [557, 0]
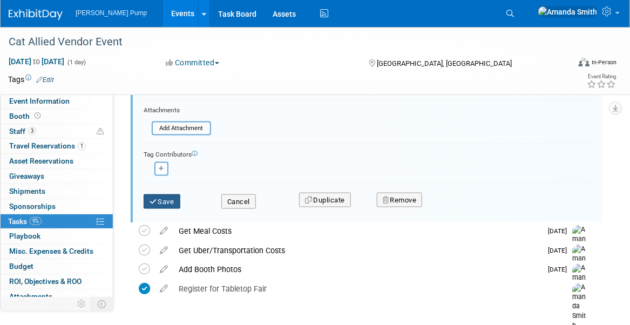
click at [152, 198] on icon "submit" at bounding box center [153, 201] width 9 height 7
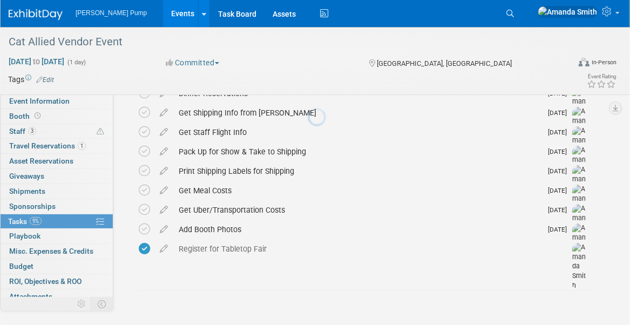
scroll to position [337, 0]
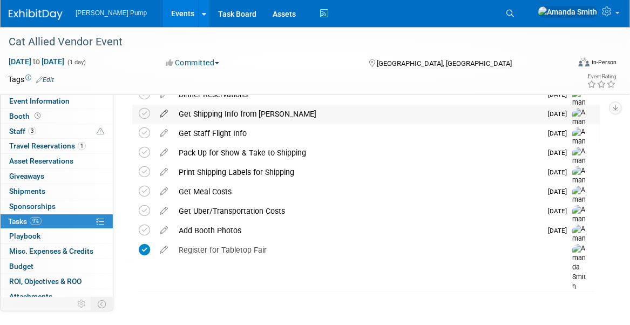
click at [165, 111] on icon at bounding box center [163, 111] width 19 height 13
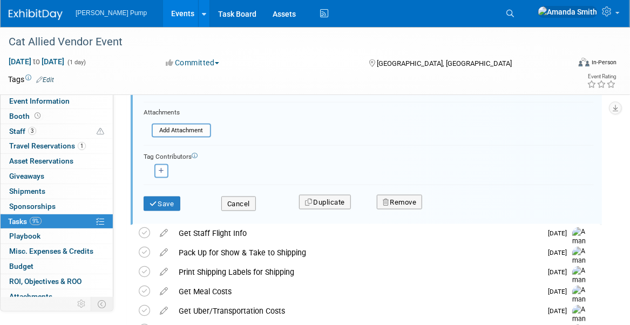
scroll to position [499, 0]
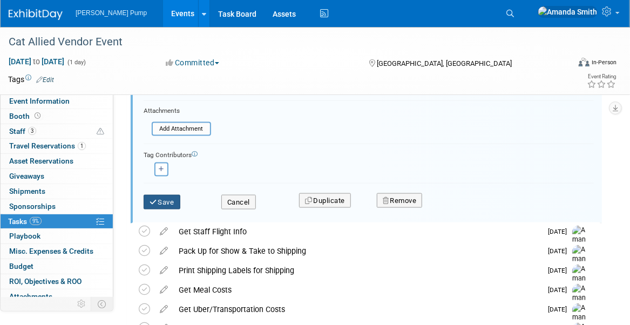
type input "Get Shipping Info from Shipping"
click at [169, 200] on button "Save" at bounding box center [162, 202] width 37 height 15
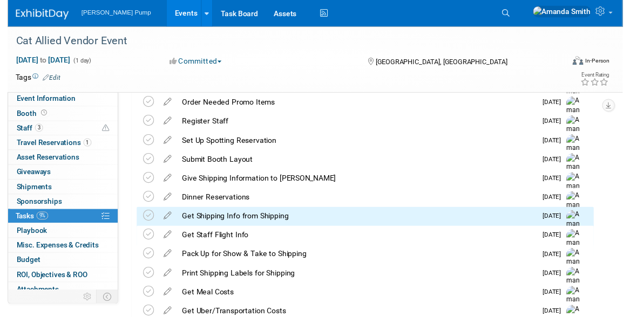
scroll to position [229, 0]
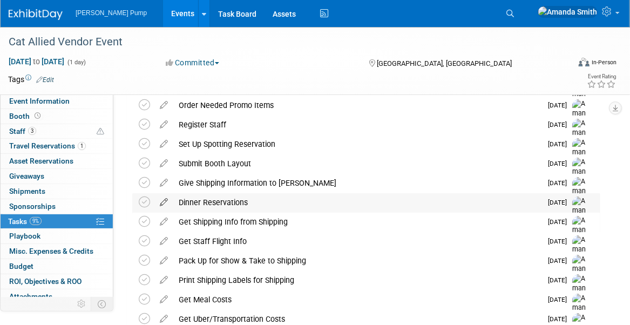
click at [161, 202] on icon at bounding box center [163, 199] width 19 height 13
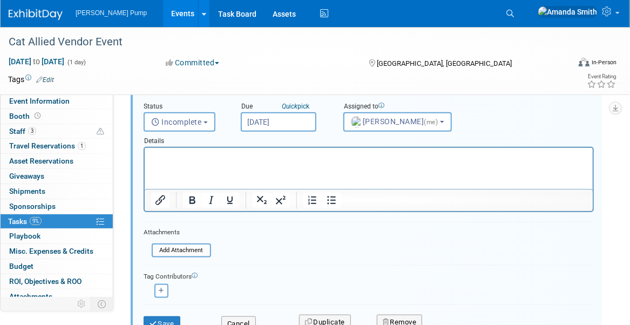
scroll to position [372, 0]
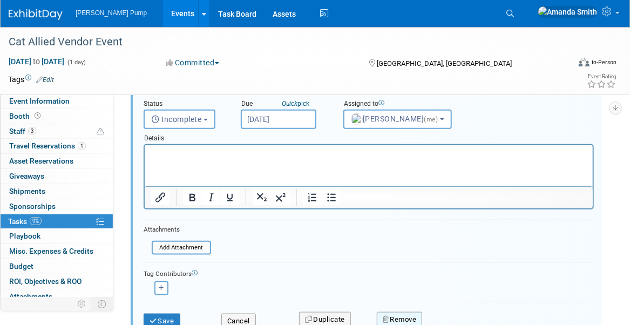
click at [394, 322] on button "Remove" at bounding box center [400, 319] width 46 height 15
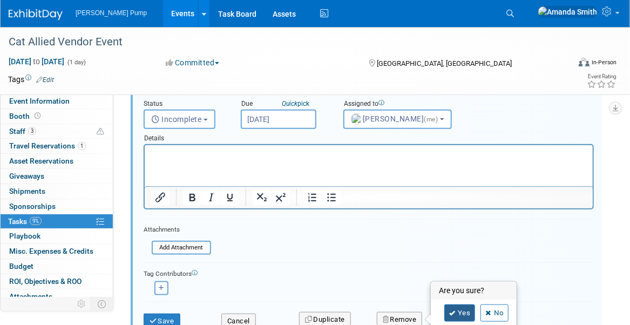
click at [448, 310] on link "Yes" at bounding box center [459, 312] width 31 height 17
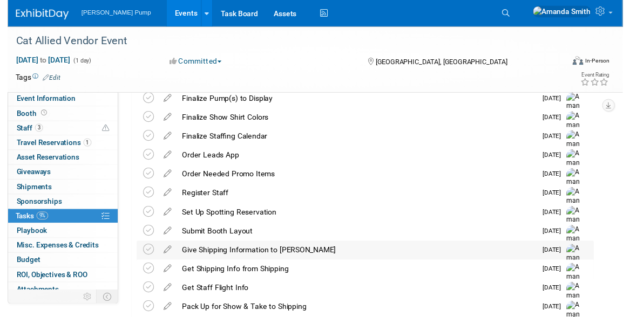
scroll to position [209, 0]
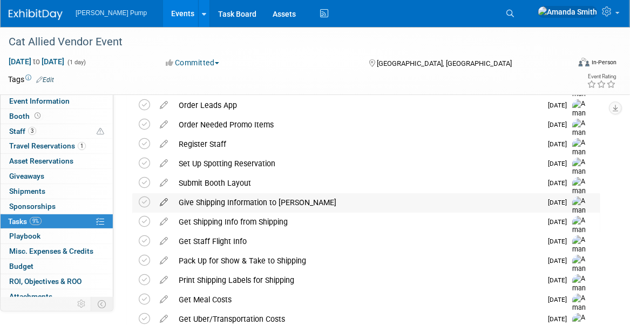
click at [162, 202] on icon at bounding box center [163, 199] width 19 height 13
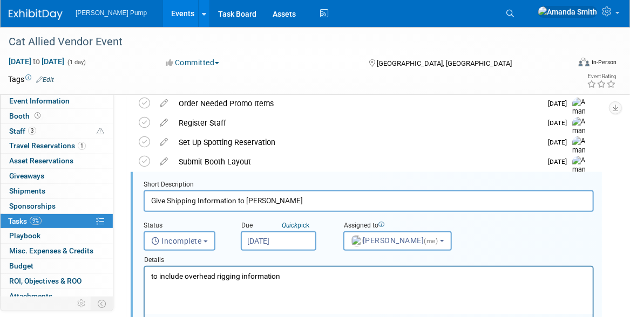
scroll to position [244, 0]
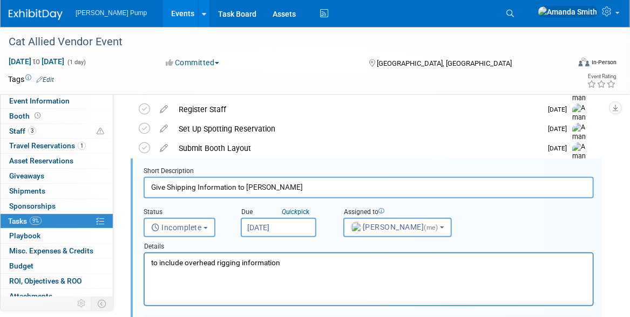
drag, startPoint x: 260, startPoint y: 185, endPoint x: 245, endPoint y: 187, distance: 14.7
click at [245, 187] on input "Give Shipping Information to Curt" at bounding box center [369, 187] width 450 height 21
type input "Give Shipping Information to Shipping"
drag, startPoint x: 306, startPoint y: 262, endPoint x: 135, endPoint y: 276, distance: 171.6
click at [144, 268] on html "to include overhead rigging information" at bounding box center [368, 261] width 448 height 15
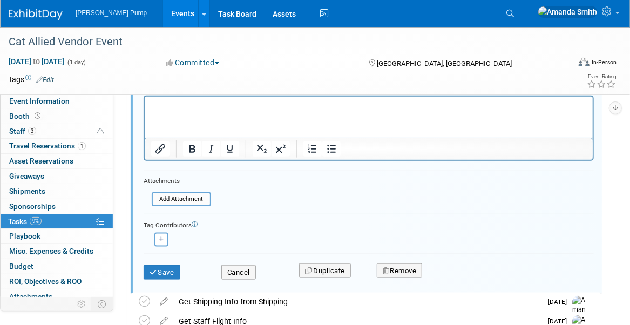
scroll to position [406, 0]
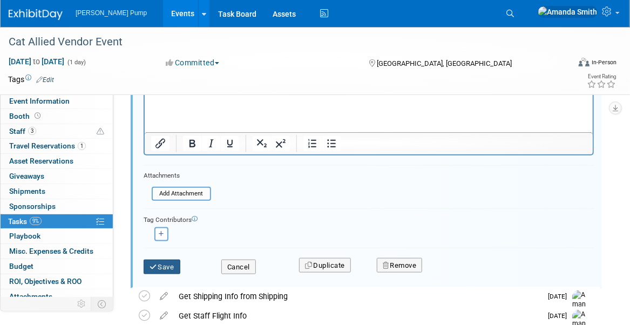
click at [170, 265] on button "Save" at bounding box center [162, 267] width 37 height 15
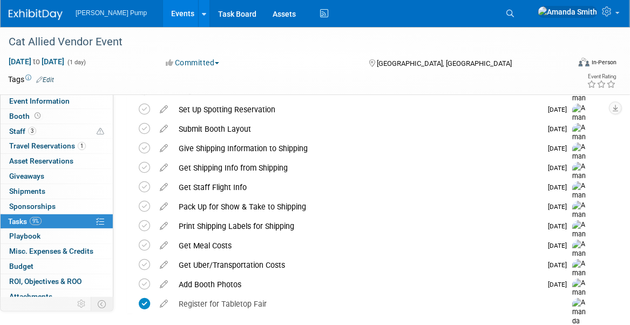
scroll to position [209, 0]
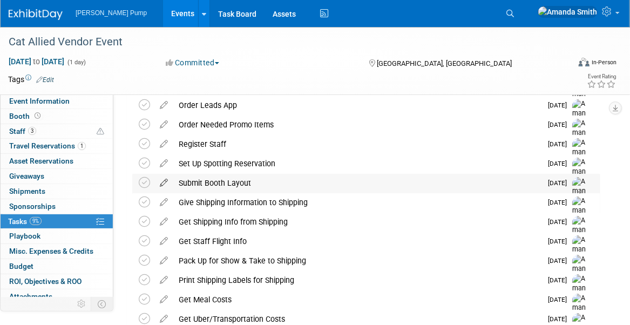
click at [162, 180] on icon at bounding box center [163, 180] width 19 height 13
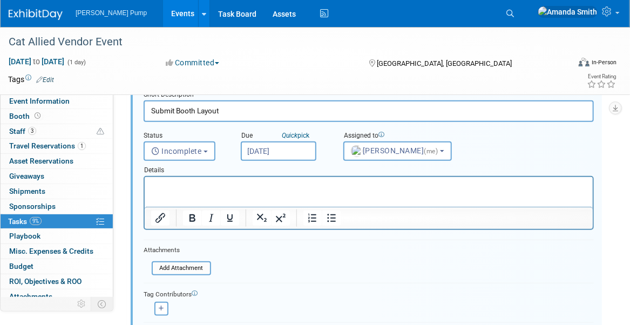
scroll to position [386, 0]
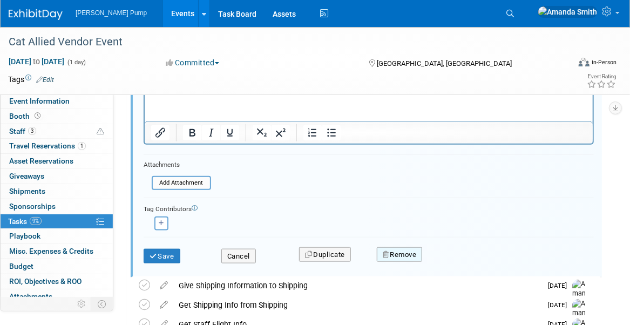
click at [402, 254] on button "Remove" at bounding box center [400, 254] width 46 height 15
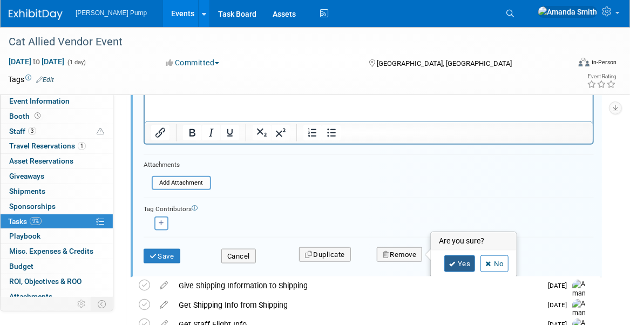
click at [449, 268] on link "Yes" at bounding box center [459, 263] width 31 height 17
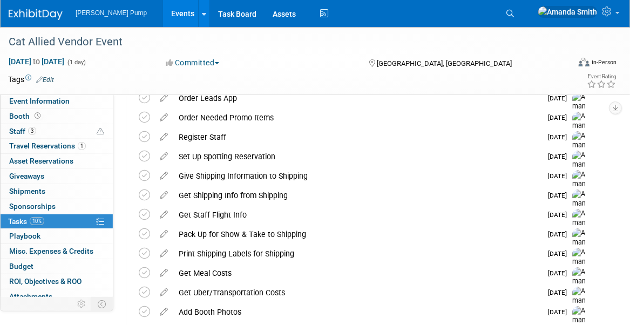
scroll to position [190, 0]
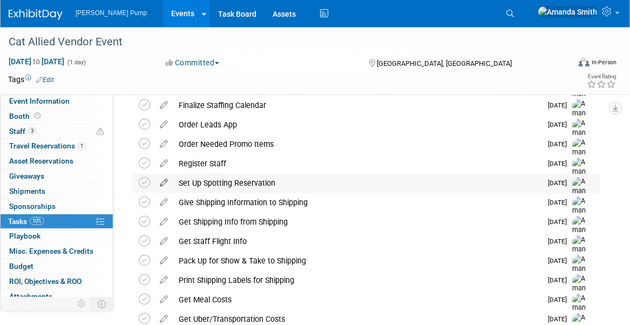
click at [161, 182] on icon at bounding box center [163, 180] width 19 height 13
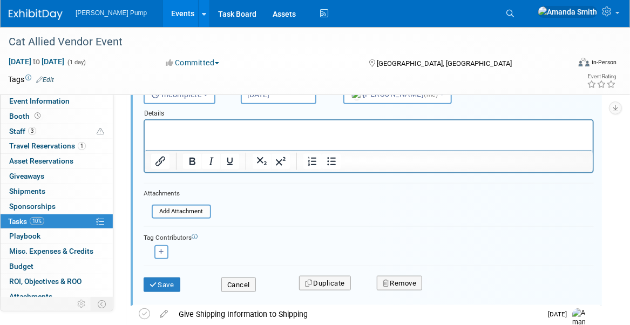
scroll to position [367, 0]
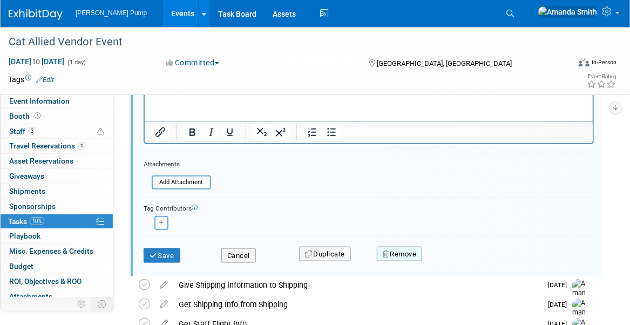
click at [407, 254] on button "Remove" at bounding box center [400, 254] width 46 height 15
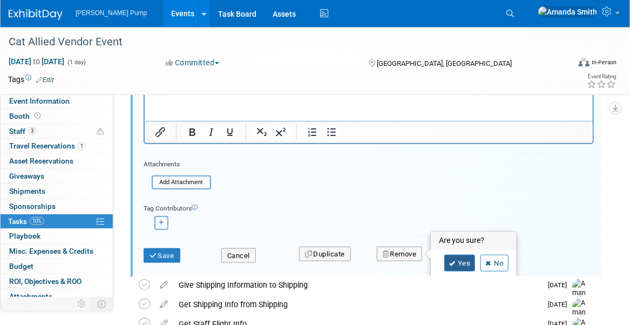
click at [450, 263] on icon at bounding box center [452, 264] width 6 height 6
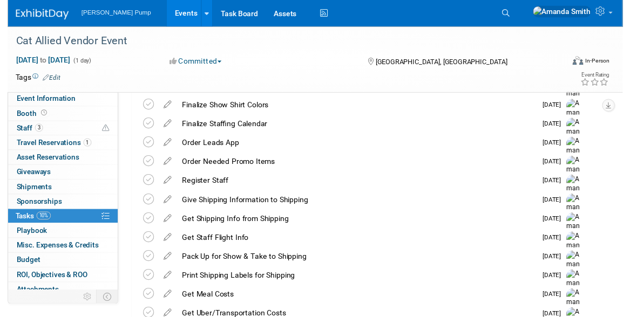
scroll to position [117, 0]
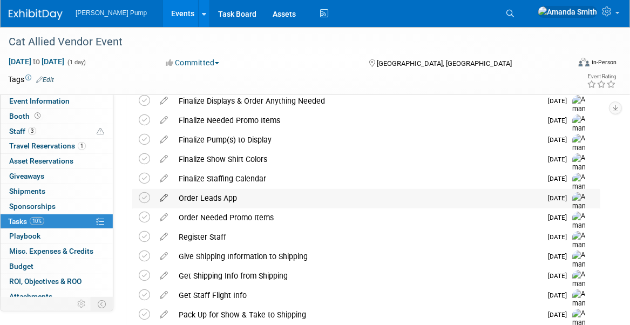
click at [161, 195] on icon at bounding box center [163, 195] width 19 height 13
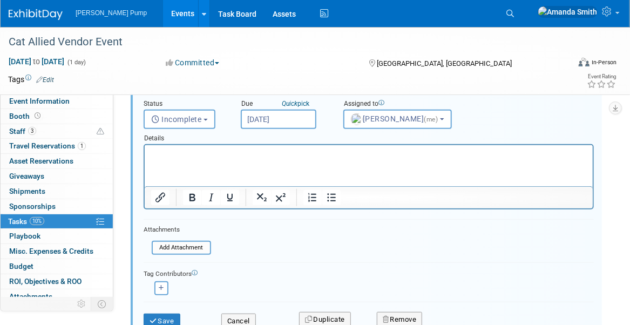
scroll to position [363, 0]
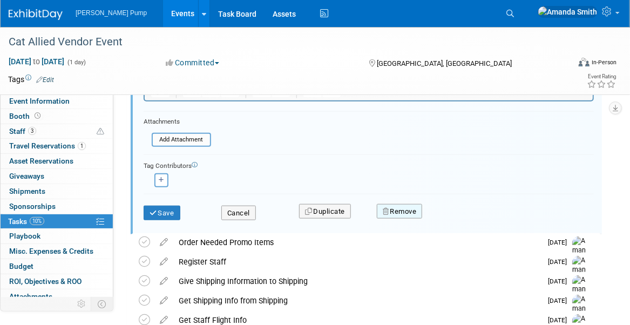
click at [411, 211] on button "Remove" at bounding box center [400, 211] width 46 height 15
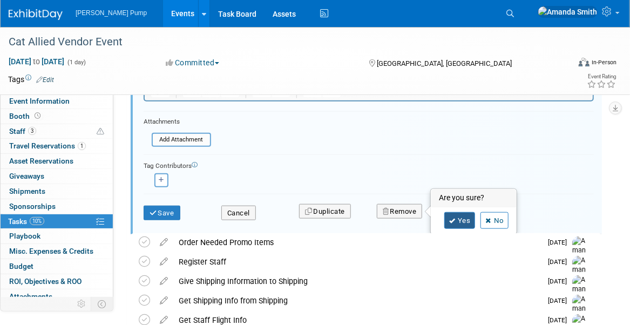
click at [465, 217] on link "Yes" at bounding box center [459, 220] width 31 height 17
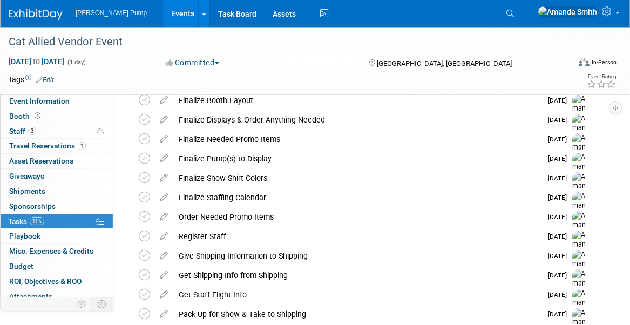
scroll to position [97, 0]
click at [161, 196] on icon at bounding box center [163, 195] width 19 height 13
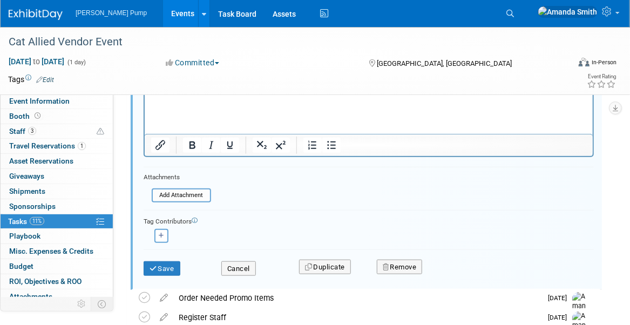
scroll to position [289, 0]
click at [412, 264] on button "Remove" at bounding box center [400, 265] width 46 height 15
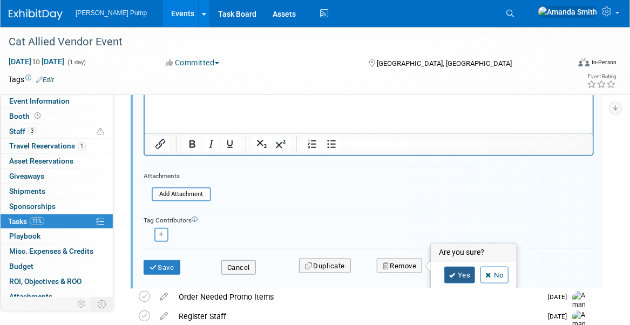
click at [448, 274] on link "Yes" at bounding box center [459, 275] width 31 height 17
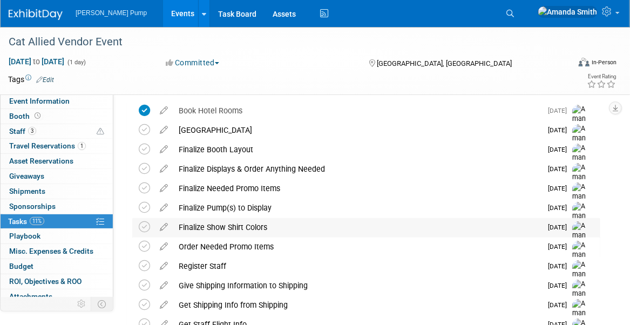
scroll to position [24, 0]
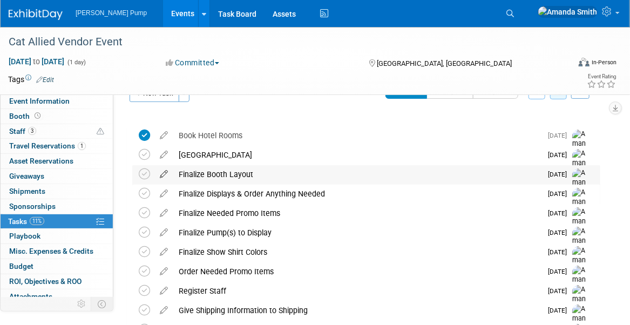
click at [165, 172] on icon at bounding box center [163, 171] width 19 height 13
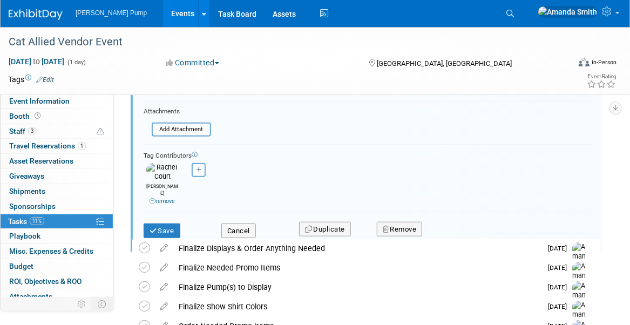
scroll to position [247, 0]
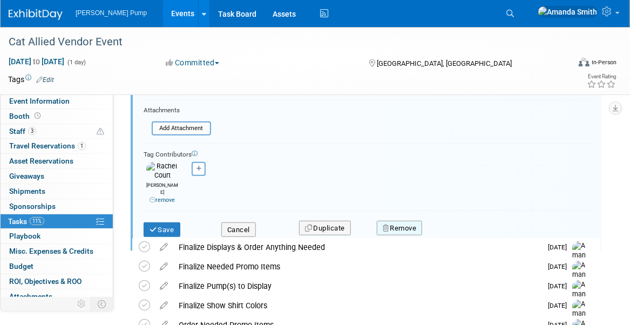
click at [394, 221] on button "Remove" at bounding box center [400, 228] width 46 height 15
click at [464, 229] on link "Yes" at bounding box center [459, 237] width 31 height 17
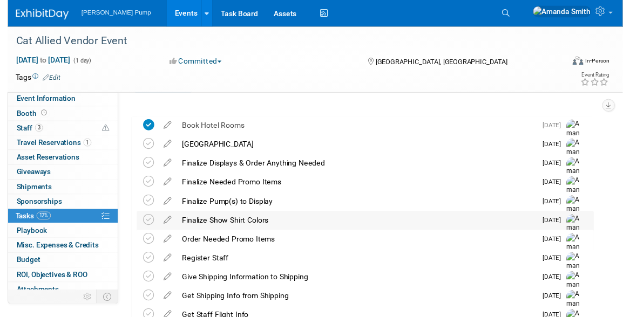
scroll to position [0, 0]
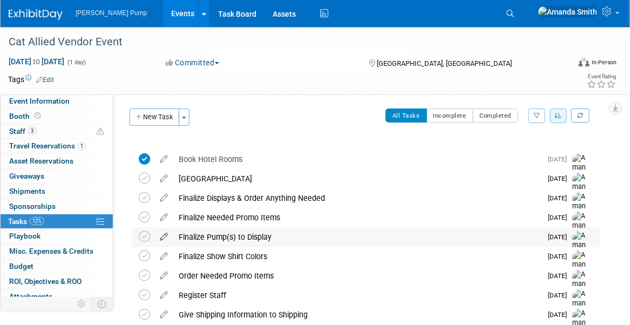
click at [163, 237] on icon at bounding box center [163, 234] width 19 height 13
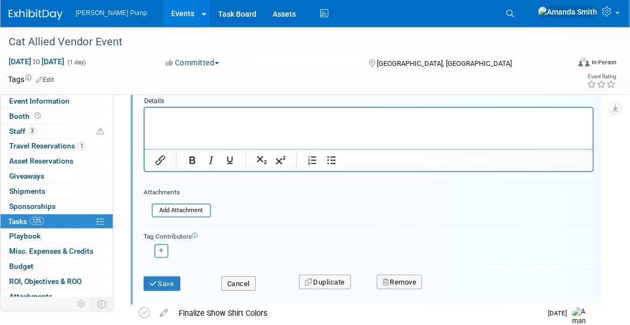
scroll to position [231, 0]
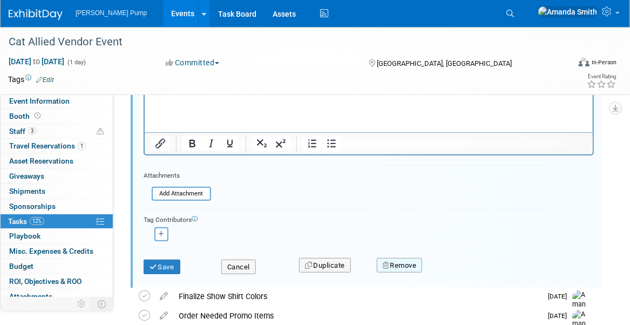
click at [407, 258] on button "Remove" at bounding box center [400, 265] width 46 height 15
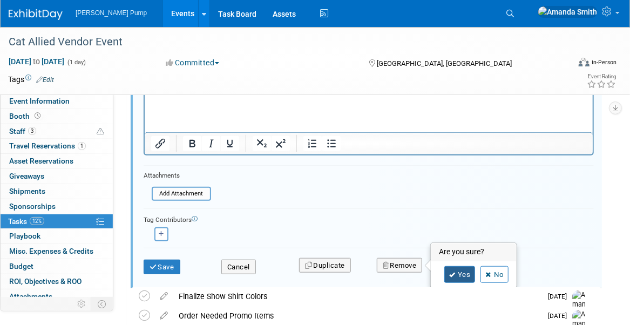
click at [462, 270] on link "Yes" at bounding box center [459, 274] width 31 height 17
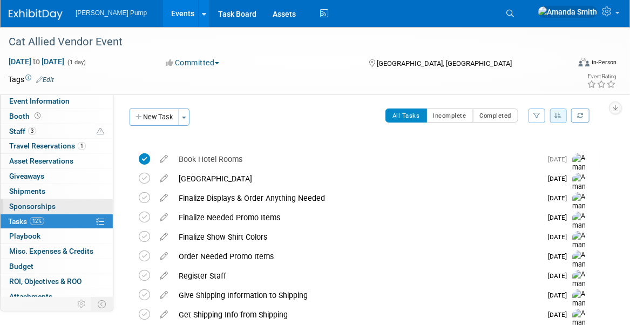
scroll to position [19, 0]
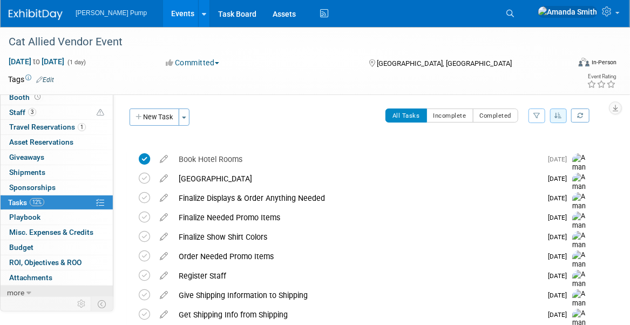
click at [27, 289] on icon at bounding box center [28, 293] width 5 height 8
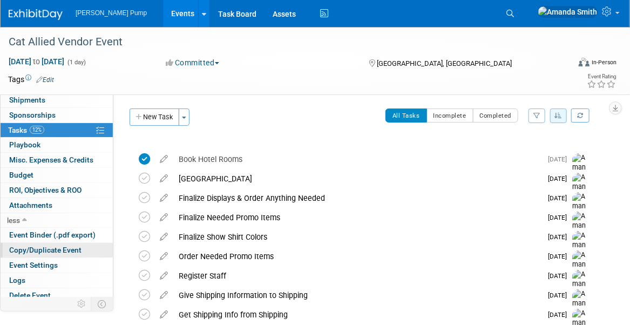
scroll to position [93, 0]
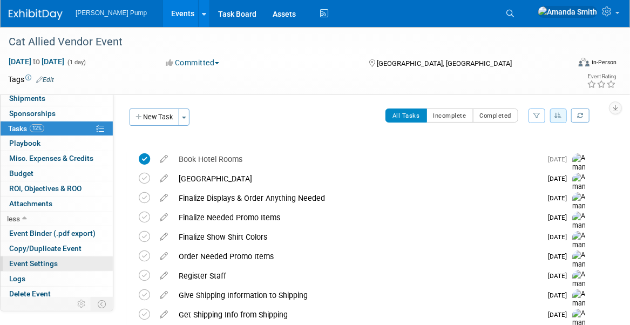
click at [49, 259] on span "Event Settings" at bounding box center [33, 263] width 49 height 9
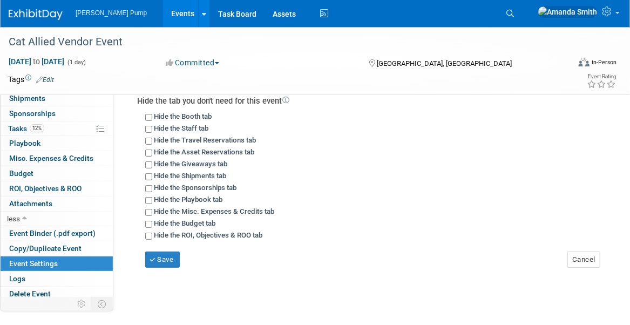
scroll to position [108, 0]
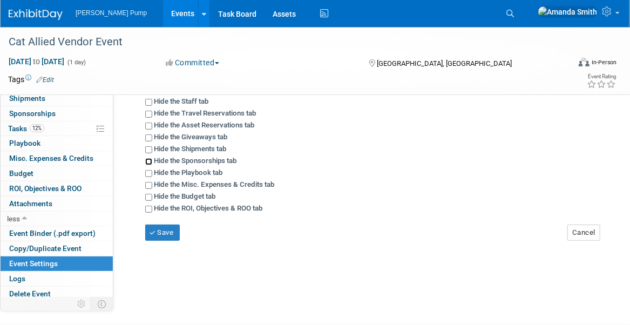
click at [149, 159] on input "Hide the Sponsorships tab" at bounding box center [148, 161] width 7 height 7
checkbox input "true"
click at [149, 207] on input "Hide the ROI, Objectives & ROO tab" at bounding box center [148, 209] width 7 height 7
checkbox input "true"
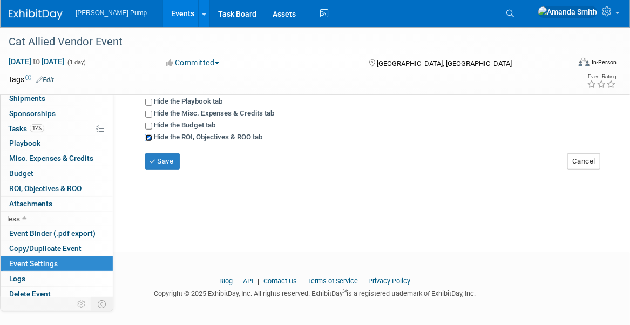
scroll to position [181, 0]
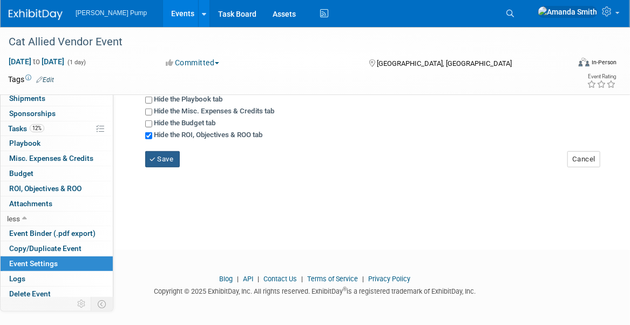
click at [160, 156] on button "Save" at bounding box center [162, 159] width 35 height 16
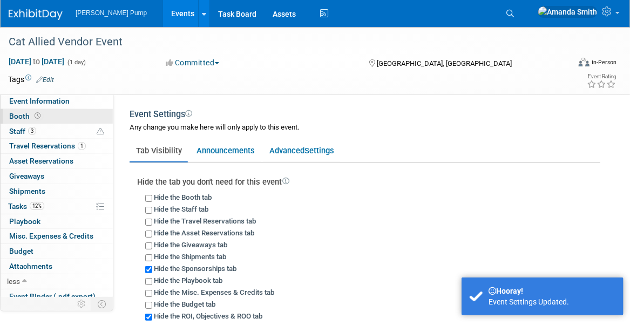
click at [28, 114] on span "Booth" at bounding box center [25, 116] width 33 height 9
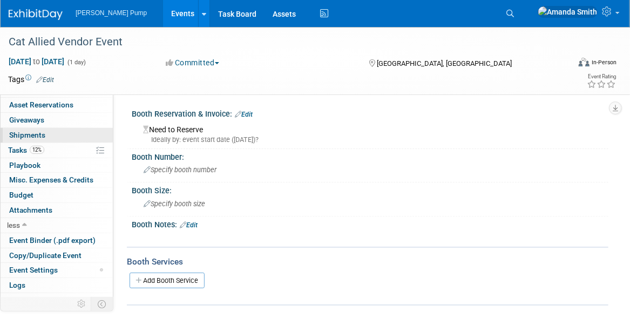
scroll to position [64, 0]
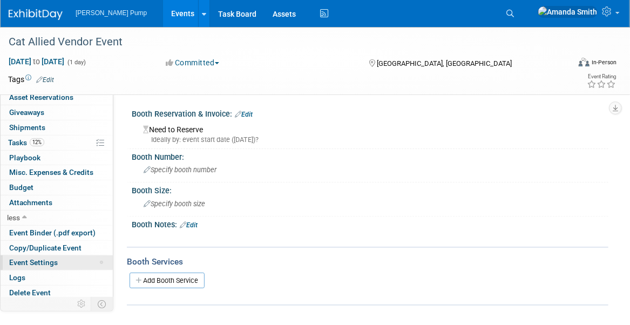
click at [33, 258] on span "Event Settings" at bounding box center [33, 262] width 49 height 9
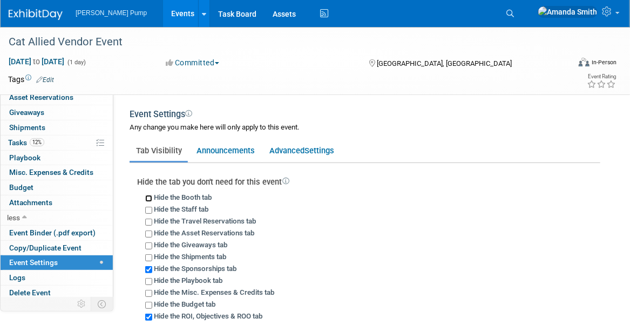
click at [150, 196] on input "Hide the Booth tab" at bounding box center [148, 198] width 7 height 7
checkbox input "true"
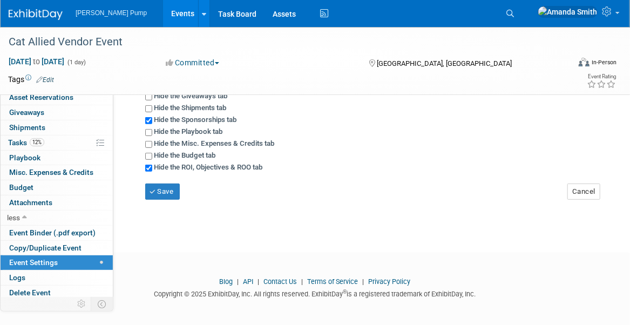
scroll to position [152, 0]
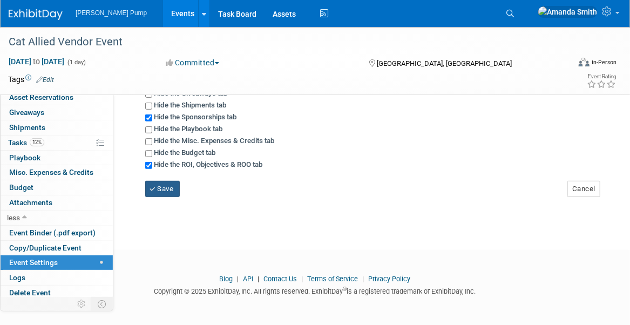
click at [168, 187] on button "Save" at bounding box center [162, 189] width 35 height 16
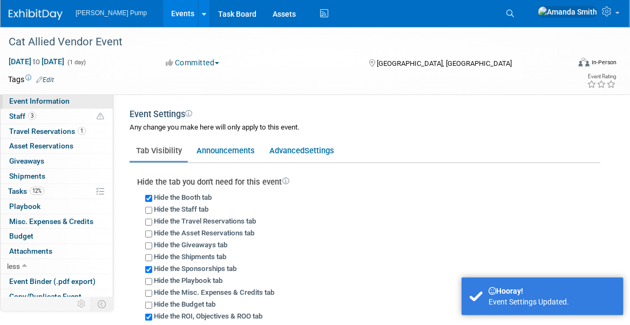
click at [31, 99] on span "Event Information" at bounding box center [39, 101] width 60 height 9
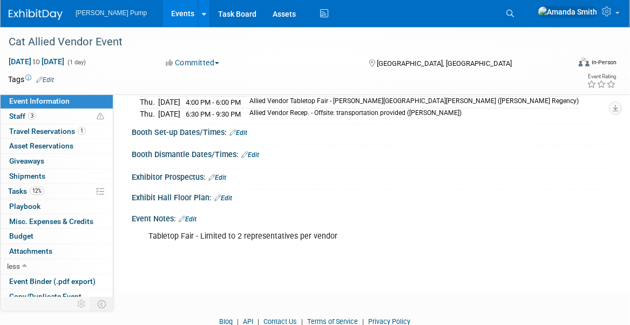
scroll to position [211, 0]
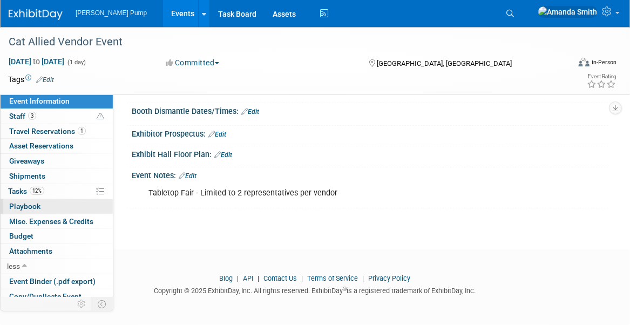
click at [50, 204] on link "0 Playbook 0" at bounding box center [57, 206] width 112 height 15
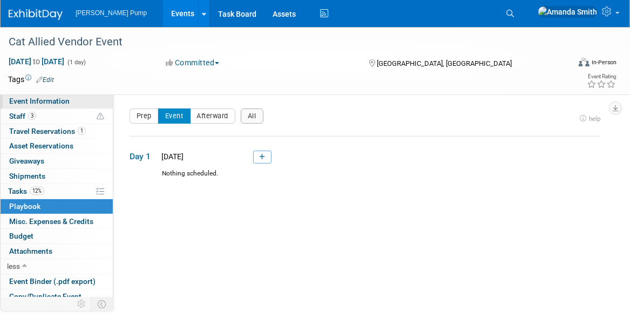
click at [37, 99] on span "Event Information" at bounding box center [39, 101] width 60 height 9
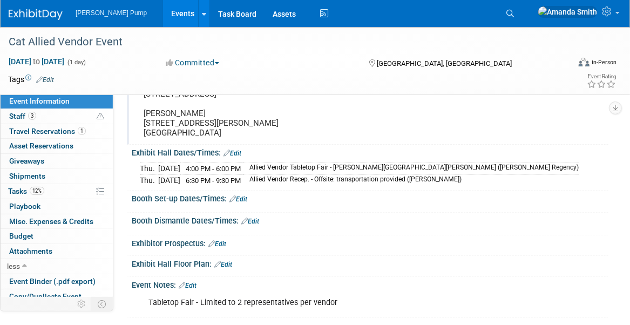
scroll to position [108, 0]
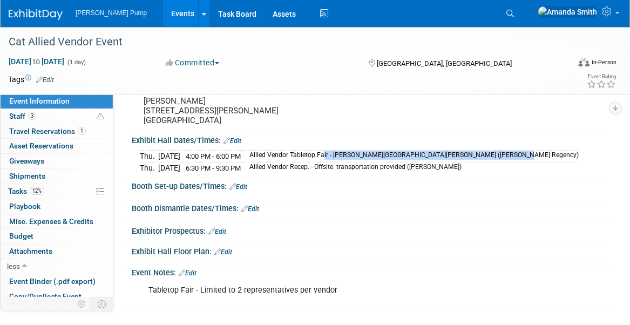
drag, startPoint x: 444, startPoint y: 163, endPoint x: 272, endPoint y: 167, distance: 171.6
click at [272, 162] on td "Allied Vendor Tabletop Fair - [PERSON_NAME][GEOGRAPHIC_DATA][PERSON_NAME] ([PER…" at bounding box center [411, 157] width 336 height 12
copy td "Allied Vendor Tabletop Fair - [PERSON_NAME][GEOGRAPHIC_DATA][PERSON_NAME] ([PER…"
click at [304, 209] on div "Booth Dismantle Dates/Times: Edit" at bounding box center [370, 207] width 476 height 14
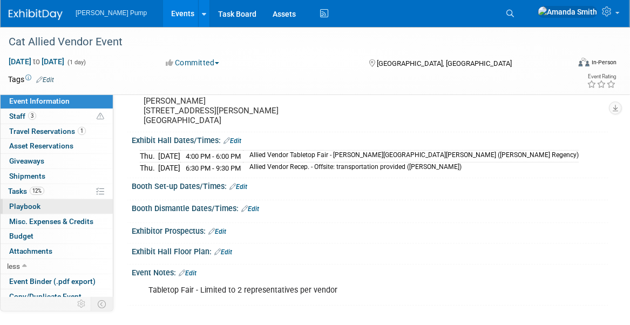
click at [59, 201] on link "0 Playbook 0" at bounding box center [57, 206] width 112 height 15
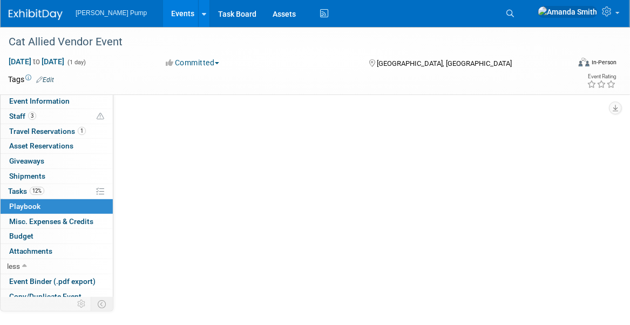
scroll to position [0, 0]
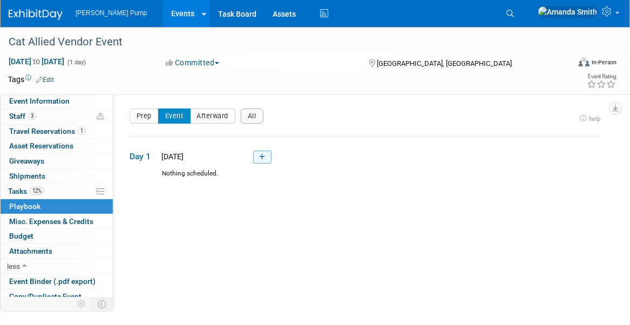
click at [260, 154] on icon at bounding box center [262, 157] width 6 height 6
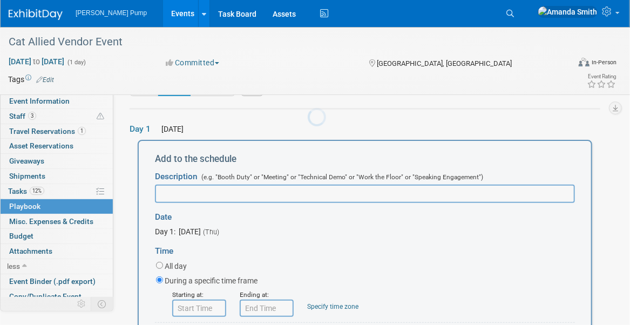
scroll to position [35, 0]
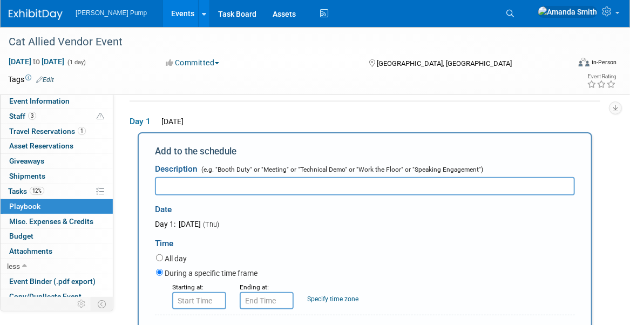
paste input "Allied Vendor Tabletop Fair - Marsalis Hall (Hyatt Regency)"
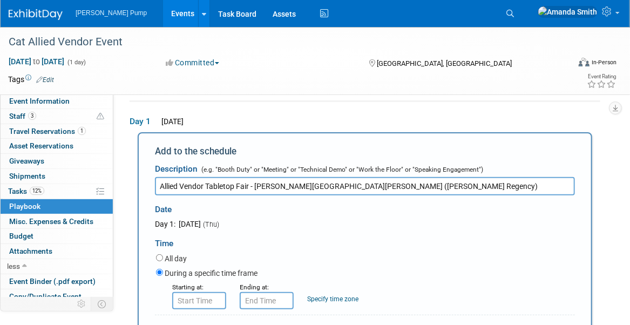
type input "Allied Vendor Tabletop Fair - Marsalis Hall (Hyatt Regency)"
click at [210, 298] on input "8:00 AM" at bounding box center [199, 300] width 54 height 17
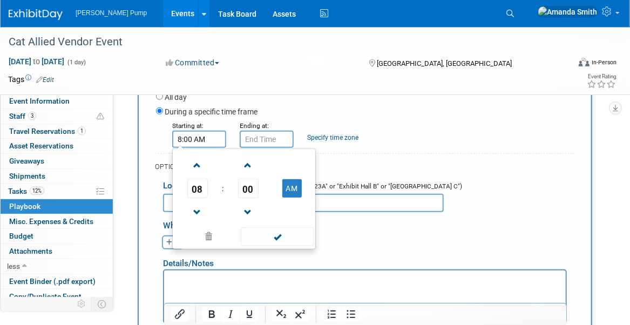
scroll to position [197, 0]
click at [195, 166] on span at bounding box center [197, 164] width 19 height 19
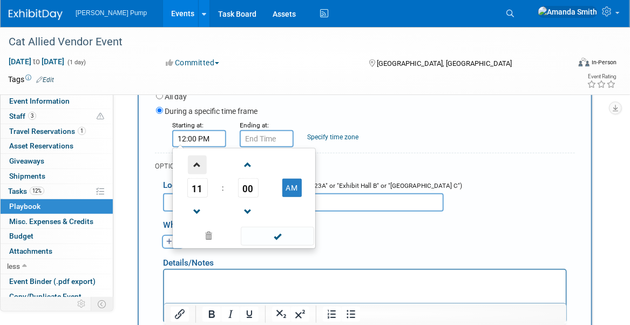
click at [195, 166] on span at bounding box center [197, 164] width 19 height 19
type input "4:00 PM"
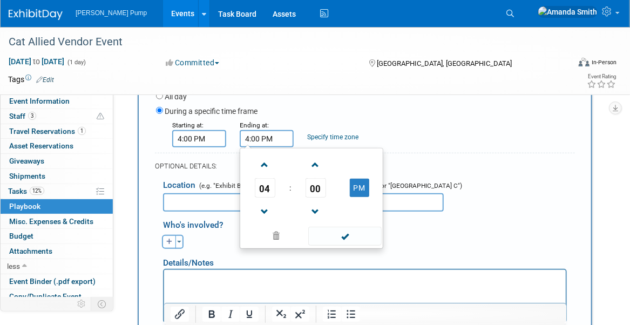
click at [254, 133] on input "4:00 PM" at bounding box center [267, 138] width 54 height 17
click at [264, 163] on span at bounding box center [264, 164] width 19 height 19
type input "6:00 PM"
click at [418, 148] on form "Description (e.g. "Booth Duty" or "Meeting" or "Technical Demo" or "Work the Fl…" at bounding box center [365, 203] width 420 height 415
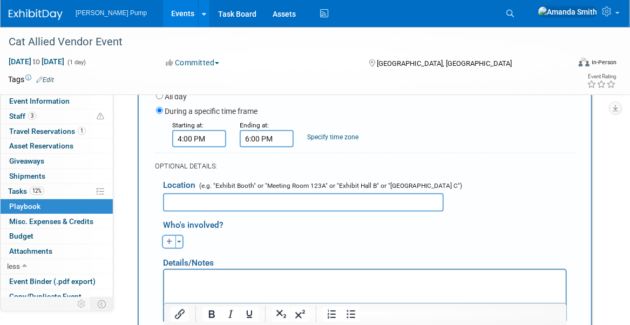
click at [202, 203] on input "text" at bounding box center [303, 202] width 281 height 18
type input "Hyatt Regency"
click at [167, 241] on icon "button" at bounding box center [169, 241] width 6 height 6
select select
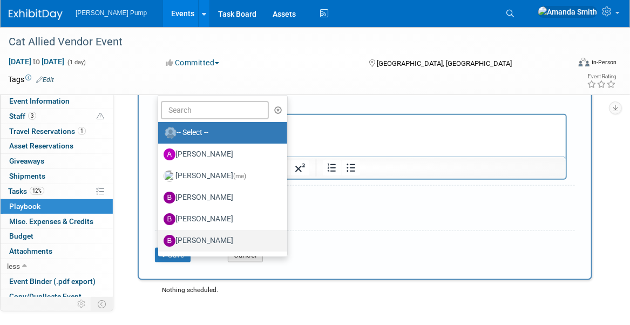
scroll to position [359, 0]
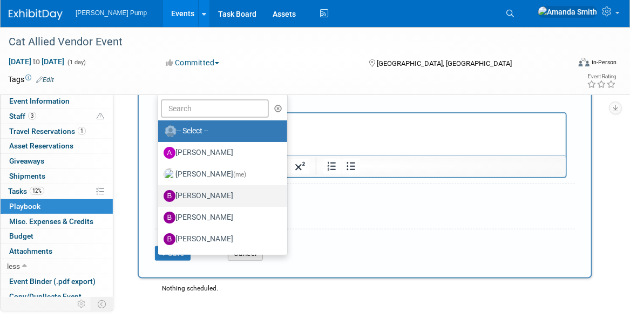
click at [209, 189] on label "Bobby Zitzka" at bounding box center [219, 195] width 113 height 17
click at [160, 191] on input "Bobby Zitzka" at bounding box center [156, 194] width 7 height 7
select select "c6377090-0479-432f-884c-13933d729982"
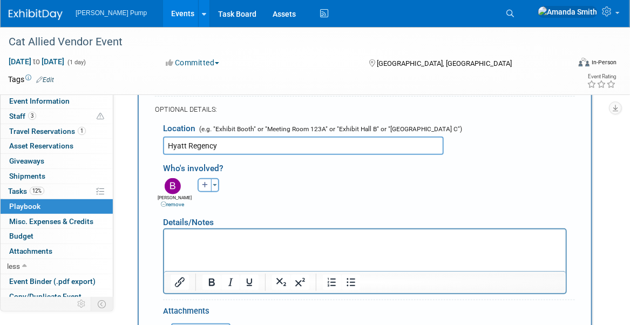
scroll to position [251, 0]
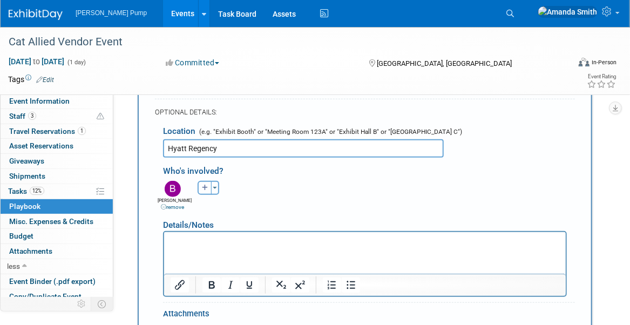
click at [200, 186] on button "button" at bounding box center [204, 188] width 14 height 14
select select
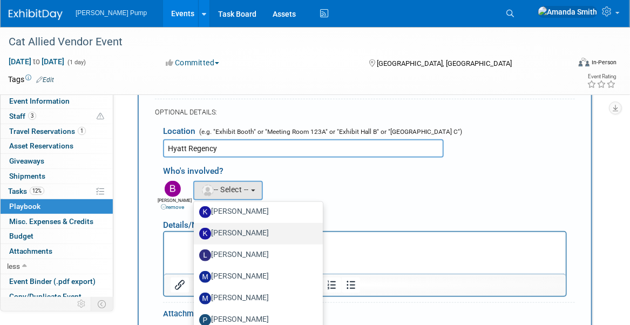
scroll to position [378, 0]
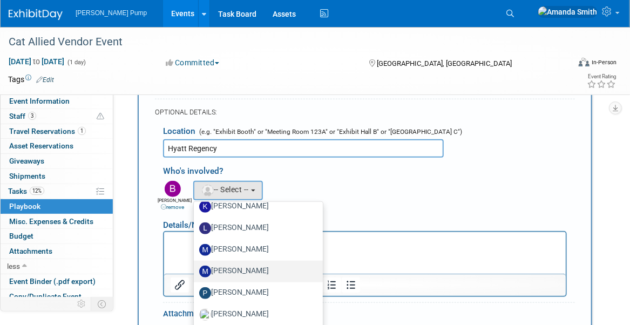
drag, startPoint x: 258, startPoint y: 268, endPoint x: 136, endPoint y: 0, distance: 294.8
click at [258, 268] on label "Mike Walters" at bounding box center [255, 271] width 113 height 17
click at [195, 268] on input "Mike Walters" at bounding box center [191, 270] width 7 height 7
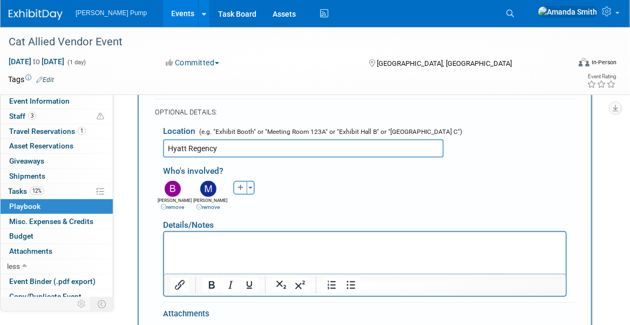
click at [366, 195] on div "Allan remove Amanda (me) remove Bobby remove remove remove" at bounding box center [369, 194] width 428 height 33
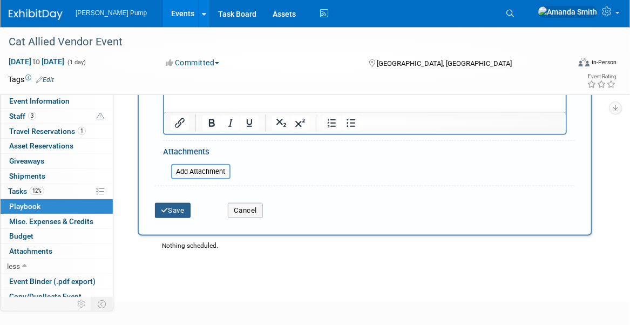
click at [167, 207] on icon "submit" at bounding box center [165, 210] width 8 height 7
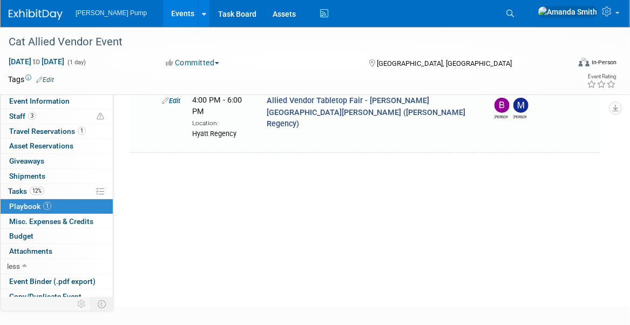
scroll to position [33, 0]
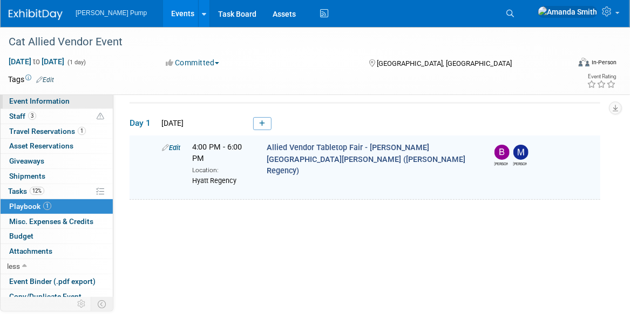
click at [52, 103] on span "Event Information" at bounding box center [39, 101] width 60 height 9
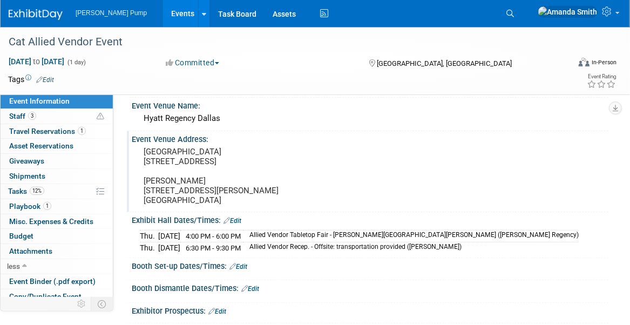
scroll to position [54, 0]
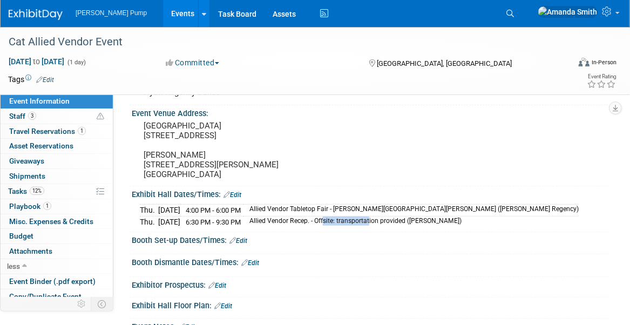
drag, startPoint x: 482, startPoint y: 231, endPoint x: 274, endPoint y: 233, distance: 208.3
click at [274, 227] on div "Thu. Feb 26, 2026 4:00 PM - 6:00 PM Allied Vendor Tabletop Fair - Marsalis Hall…" at bounding box center [370, 214] width 460 height 26
drag, startPoint x: 474, startPoint y: 231, endPoint x: 303, endPoint y: 230, distance: 171.6
click at [303, 227] on div "Thu. Feb 26, 2026 4:00 PM - 6:00 PM Allied Vendor Tabletop Fair - Marsalis Hall…" at bounding box center [370, 214] width 460 height 26
click at [504, 222] on div "Thu. Feb 26, 2026 4:00 PM - 6:00 PM Allied Vendor Tabletop Fair - Marsalis Hall…" at bounding box center [370, 214] width 460 height 26
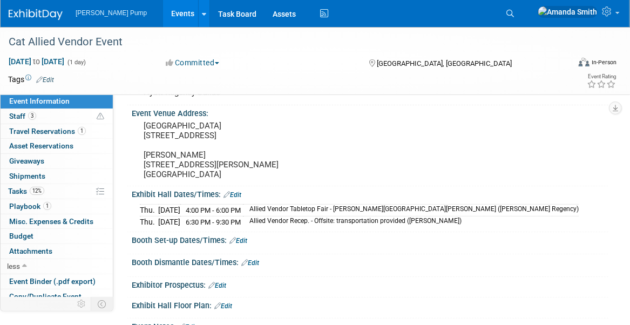
drag, startPoint x: 474, startPoint y: 227, endPoint x: 271, endPoint y: 233, distance: 202.9
click at [271, 228] on td "Allied Vendor Recep. - Offsite: transportation provided (Gilley's Dallas)" at bounding box center [411, 221] width 336 height 11
copy td "Allied Vendor Recep. - Offsite: transportation provided (Gilley's Dallas)"
click at [496, 210] on div "Thu. Feb 26, 2026 4:00 PM - 6:00 PM Allied Vendor Tabletop Fair - Marsalis Hall…" at bounding box center [370, 214] width 460 height 26
click at [23, 203] on span "Playbook 1" at bounding box center [30, 206] width 42 height 9
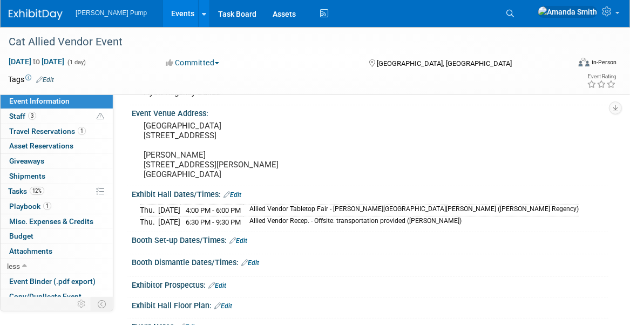
scroll to position [0, 0]
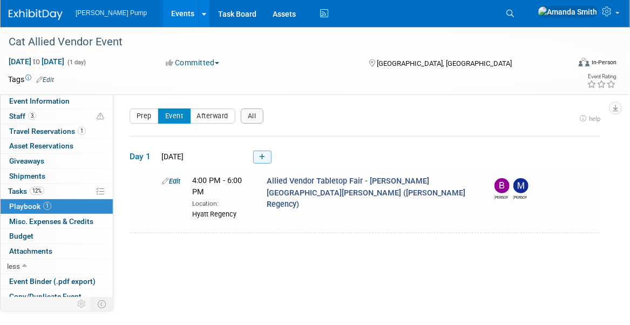
click at [258, 154] on link at bounding box center [262, 157] width 18 height 13
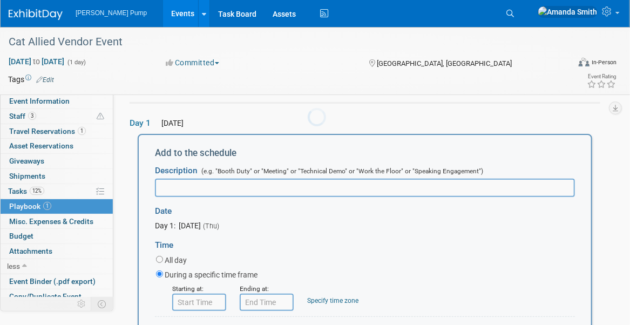
scroll to position [35, 0]
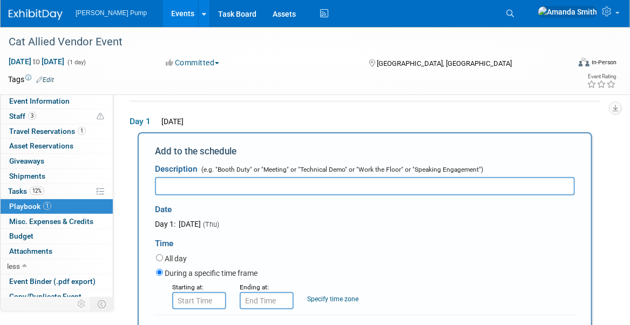
paste input "Allied Vendor Recep. - Offsite: transportation provided (Gilley's Dallas)"
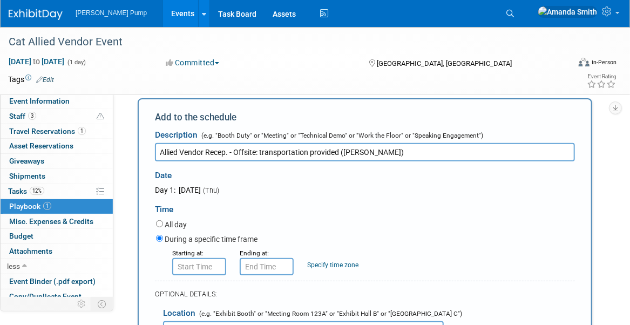
scroll to position [143, 0]
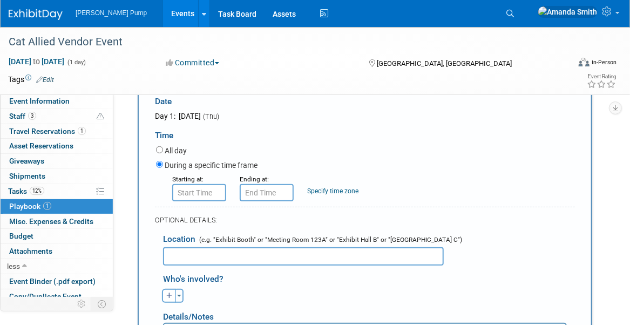
type input "Allied Vendor Recep. - Offsite: transportation provided (Gilley's Dallas)"
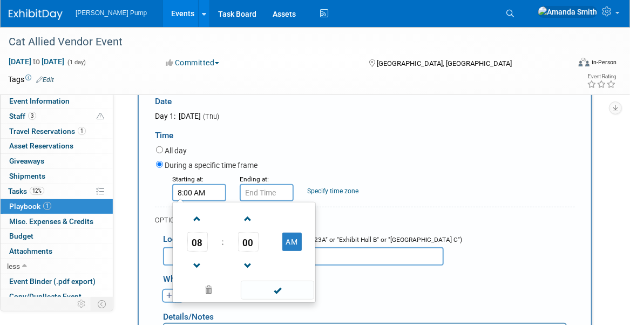
click at [192, 195] on input "8:00 AM" at bounding box center [199, 192] width 54 height 17
click at [195, 213] on span at bounding box center [197, 218] width 19 height 19
click at [194, 213] on span at bounding box center [197, 218] width 19 height 19
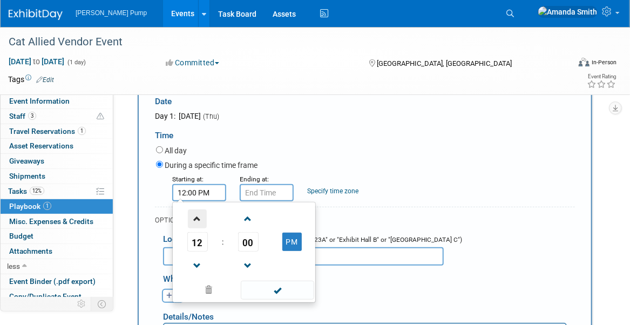
click at [194, 213] on span at bounding box center [197, 218] width 19 height 19
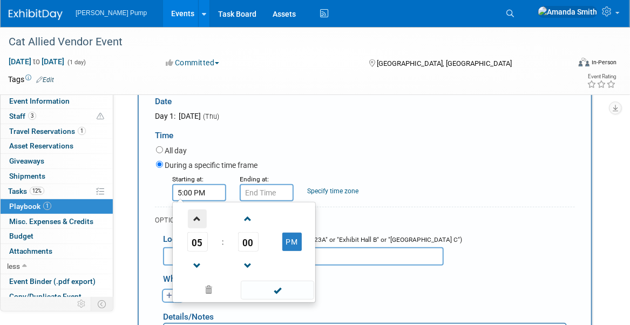
click at [194, 213] on span at bounding box center [197, 218] width 19 height 19
click at [247, 215] on span at bounding box center [247, 218] width 19 height 19
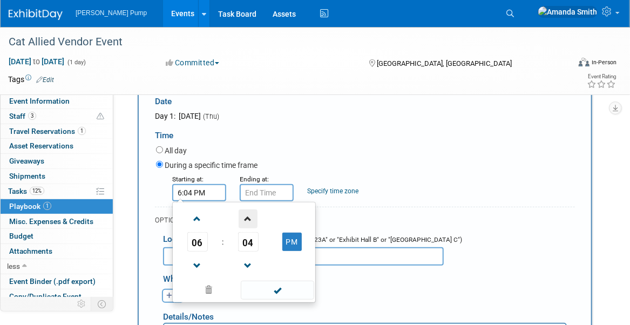
click at [247, 215] on span at bounding box center [247, 218] width 19 height 19
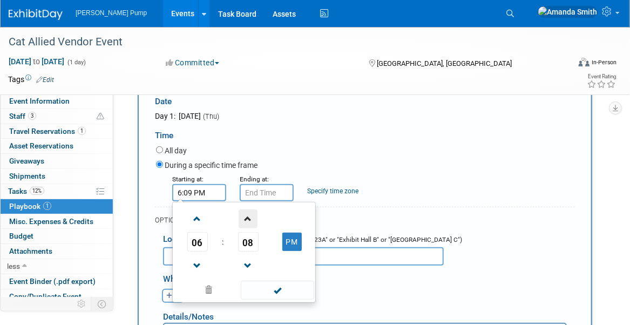
click at [247, 215] on span at bounding box center [247, 218] width 19 height 19
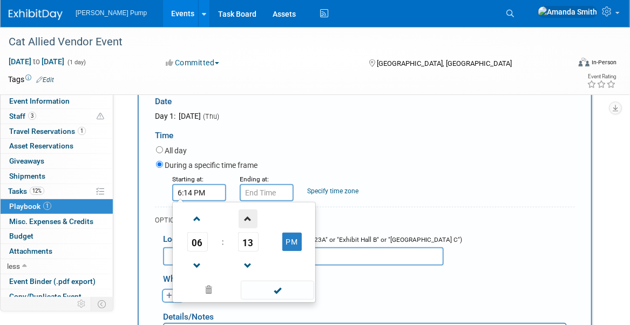
click at [247, 215] on span at bounding box center [247, 218] width 19 height 19
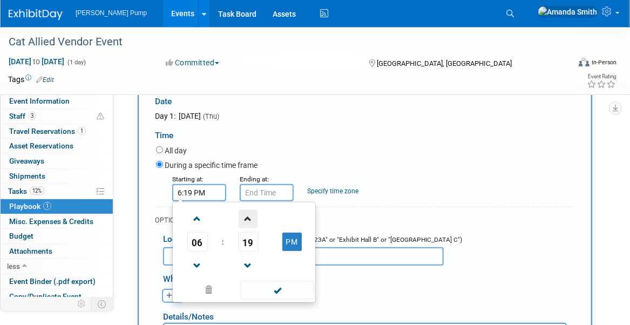
click at [247, 215] on span at bounding box center [247, 218] width 19 height 19
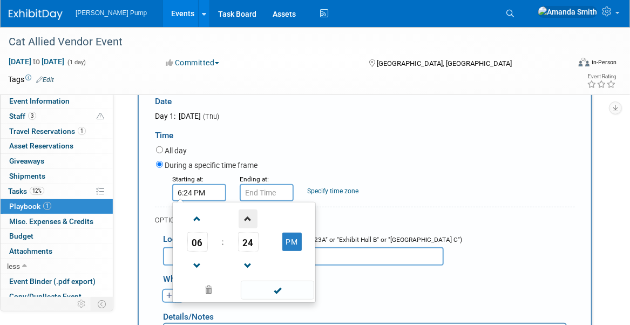
click at [247, 215] on span at bounding box center [247, 218] width 19 height 19
click at [247, 214] on span at bounding box center [247, 218] width 19 height 19
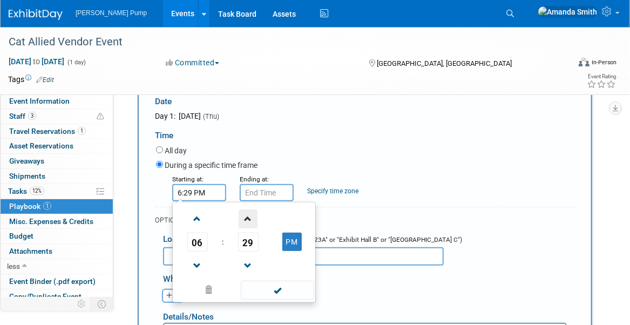
click at [247, 214] on span at bounding box center [247, 218] width 19 height 19
type input "6:30 PM"
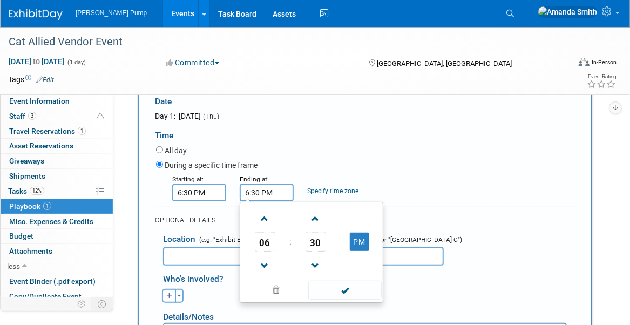
click at [259, 189] on input "6:30 PM" at bounding box center [267, 192] width 54 height 17
click at [264, 214] on span at bounding box center [264, 218] width 19 height 19
type input "9:30 PM"
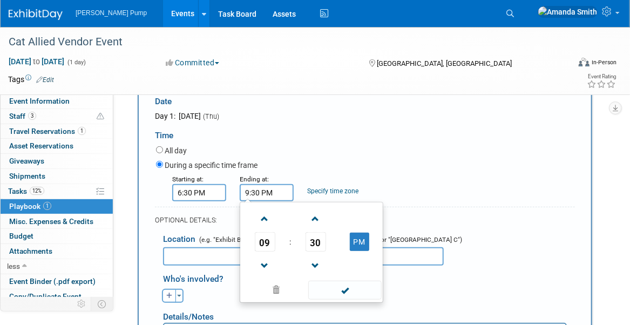
click at [302, 167] on div "During a specific time frame" at bounding box center [365, 166] width 419 height 15
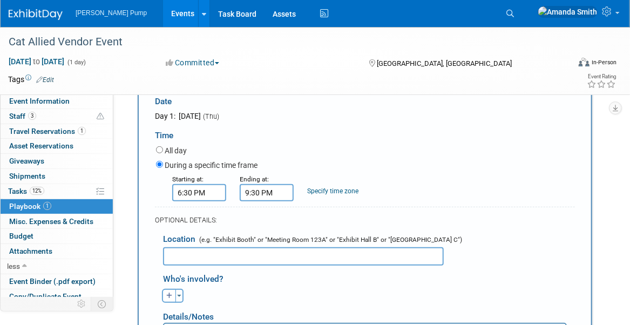
click at [231, 254] on input "text" at bounding box center [303, 256] width 281 height 18
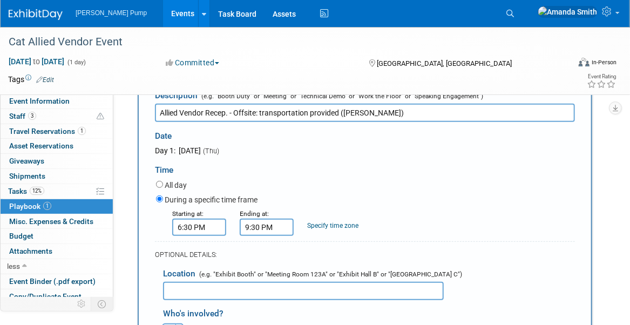
scroll to position [89, 0]
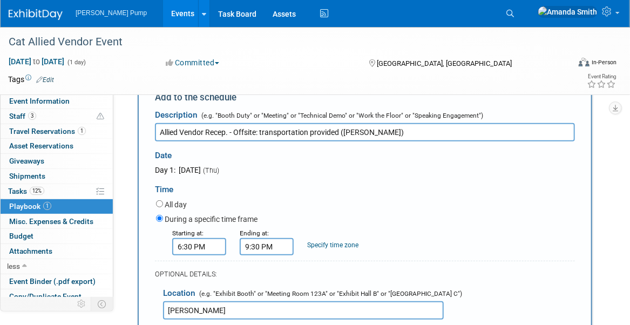
type input "Gilley's Dallas"
click at [488, 262] on div "OPTIONAL DETAILS:" at bounding box center [365, 271] width 420 height 20
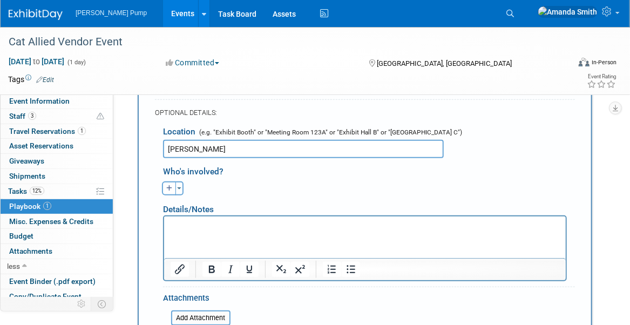
scroll to position [251, 0]
click at [166, 187] on icon "button" at bounding box center [169, 188] width 6 height 6
select select
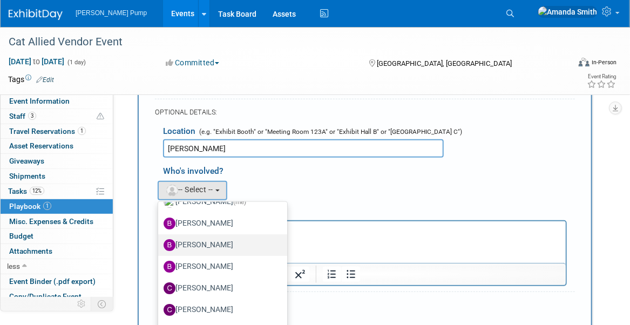
scroll to position [54, 0]
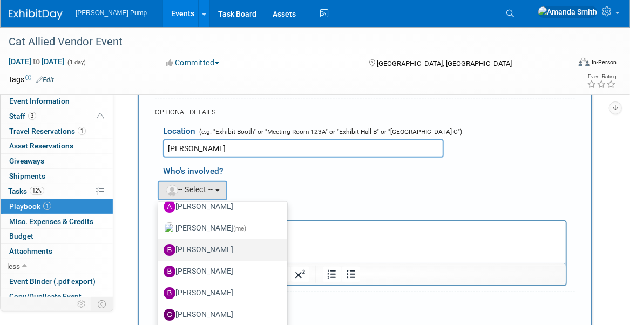
click at [204, 243] on label "[PERSON_NAME]" at bounding box center [219, 249] width 113 height 17
click at [160, 245] on input "[PERSON_NAME]" at bounding box center [156, 248] width 7 height 7
select select "c6377090-0479-432f-884c-13933d729982"
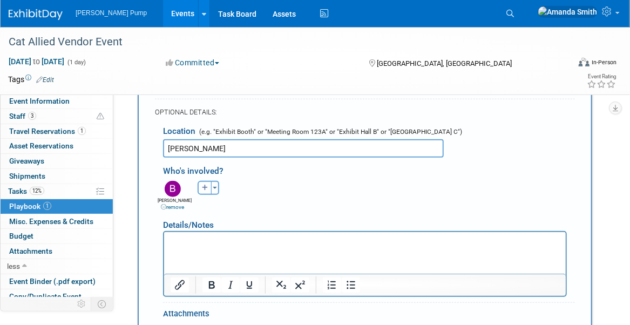
click at [203, 189] on icon "button" at bounding box center [205, 188] width 6 height 6
select select
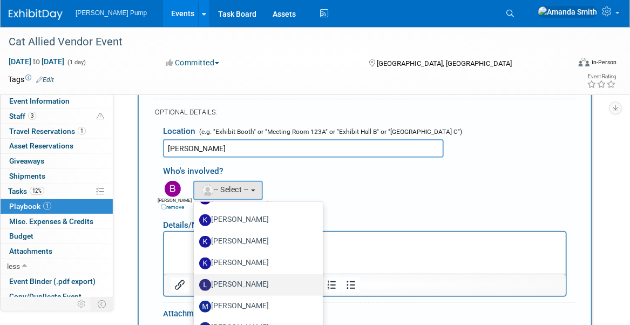
scroll to position [324, 0]
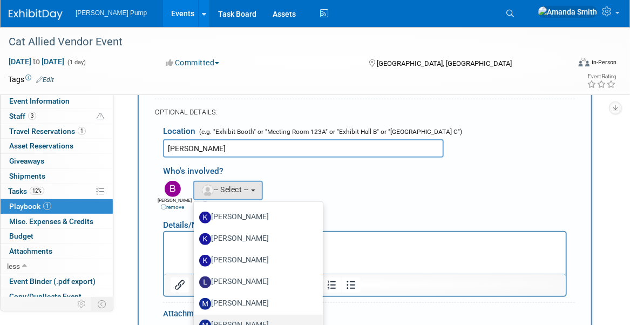
click at [242, 319] on label "[PERSON_NAME]" at bounding box center [255, 325] width 113 height 17
click at [195, 320] on input "[PERSON_NAME]" at bounding box center [191, 323] width 7 height 7
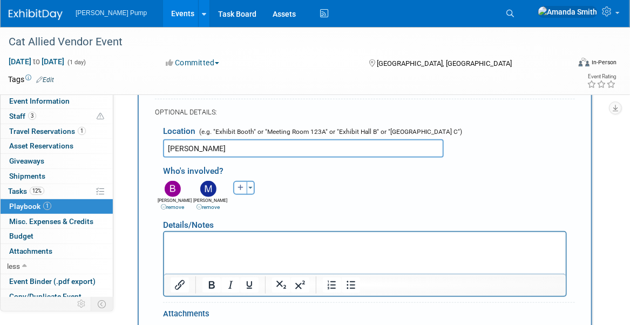
click at [333, 211] on div "Details/Notes" at bounding box center [365, 221] width 404 height 20
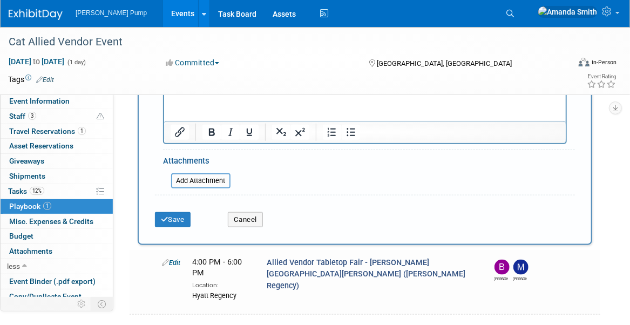
scroll to position [413, 0]
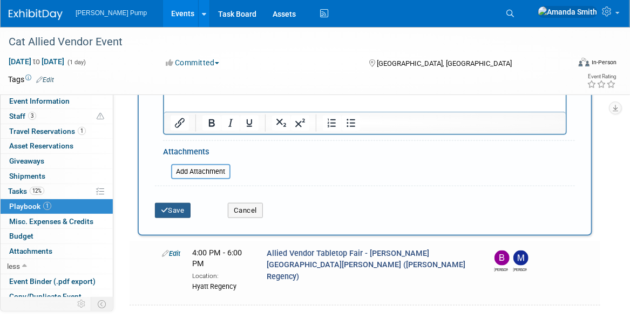
click at [172, 208] on button "Save" at bounding box center [173, 210] width 36 height 15
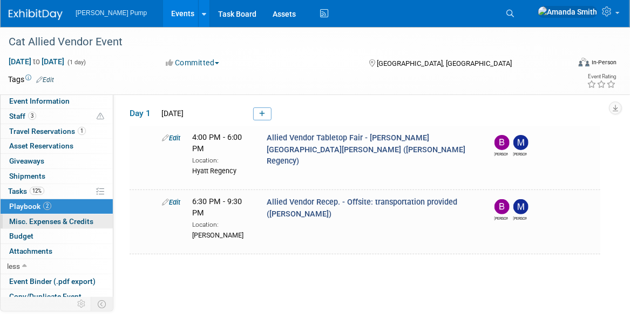
scroll to position [49, 0]
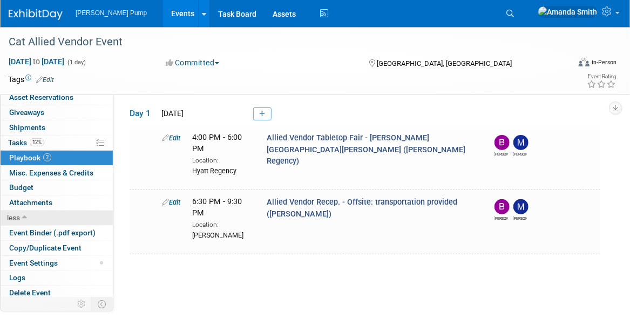
click at [12, 216] on span "less" at bounding box center [13, 217] width 13 height 9
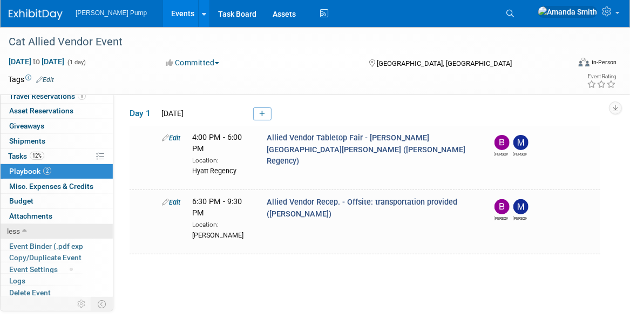
scroll to position [0, 0]
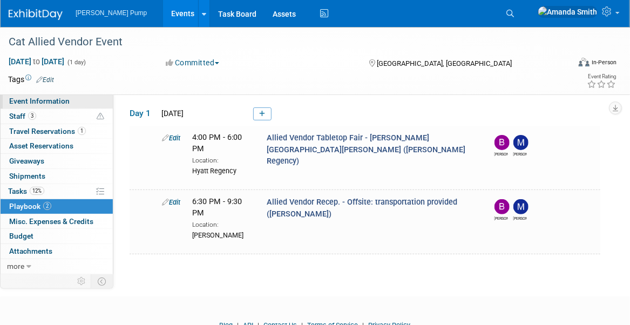
click at [15, 100] on span "Event Information" at bounding box center [39, 101] width 60 height 9
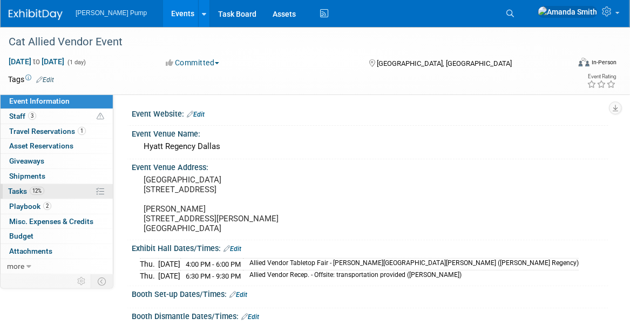
click at [11, 188] on span "Tasks 12%" at bounding box center [26, 191] width 36 height 9
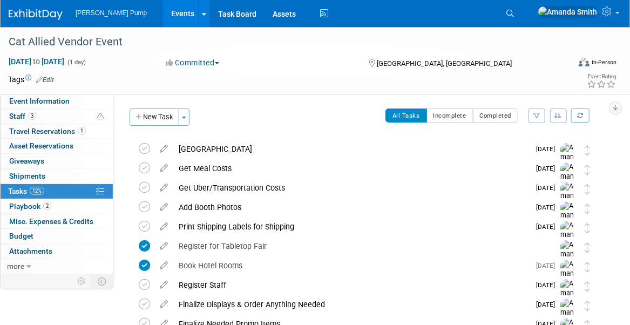
click at [163, 14] on link "Events" at bounding box center [182, 13] width 39 height 27
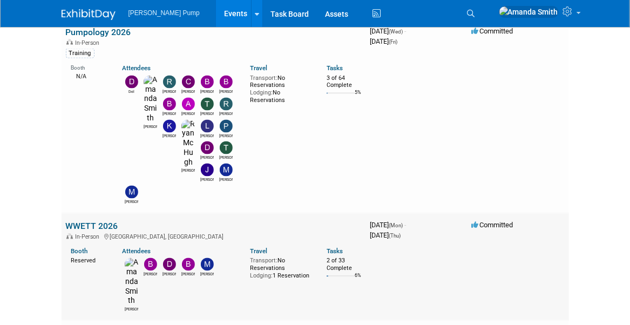
scroll to position [863, 0]
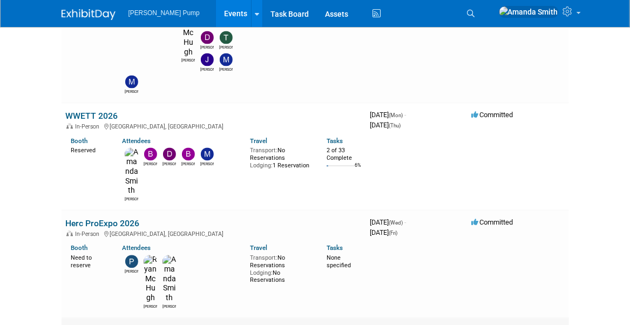
click at [90, 324] on link "Cat Allied Vendor Event" at bounding box center [110, 330] width 89 height 10
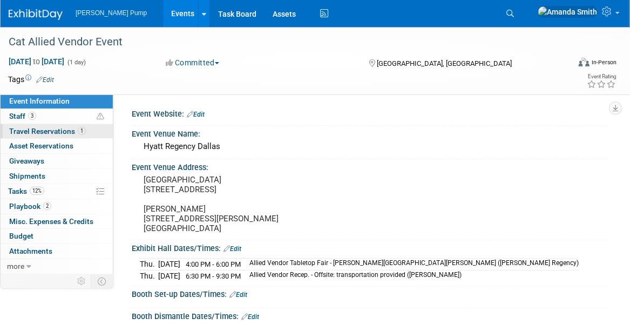
click at [15, 124] on link "1 Travel Reservations 1" at bounding box center [57, 131] width 112 height 15
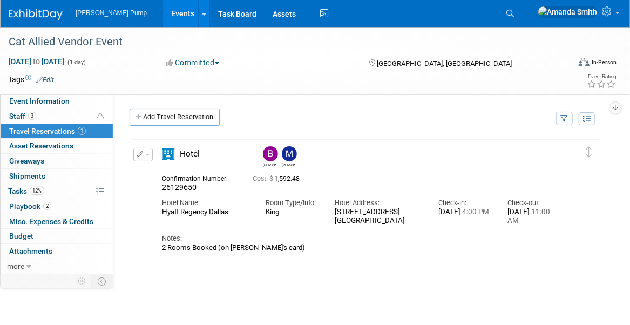
click at [139, 152] on icon "button" at bounding box center [140, 154] width 7 height 6
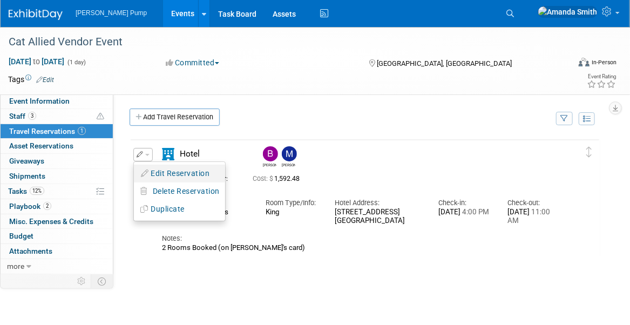
click at [170, 169] on button "Edit Reservation" at bounding box center [179, 174] width 91 height 16
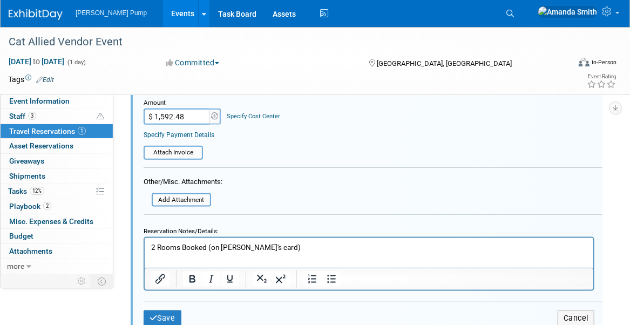
scroll to position [448, 0]
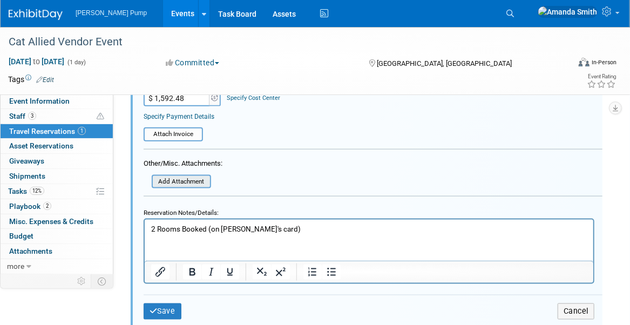
click at [196, 182] on input "file" at bounding box center [145, 182] width 128 height 12
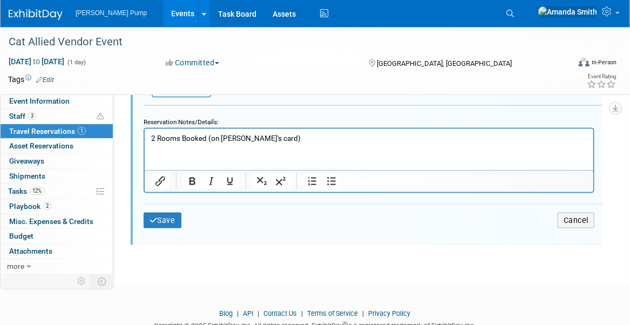
scroll to position [556, 0]
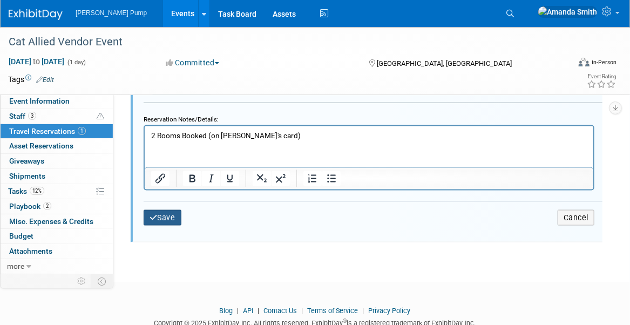
click at [175, 213] on button "Save" at bounding box center [163, 218] width 38 height 16
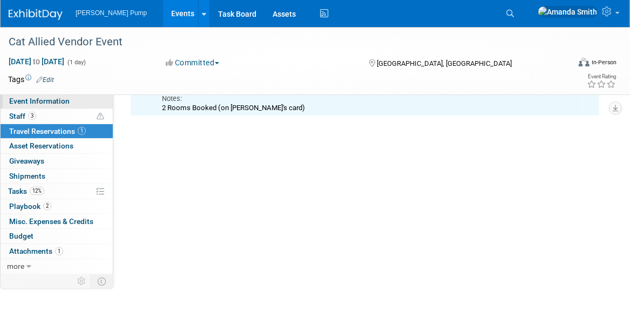
scroll to position [17, 0]
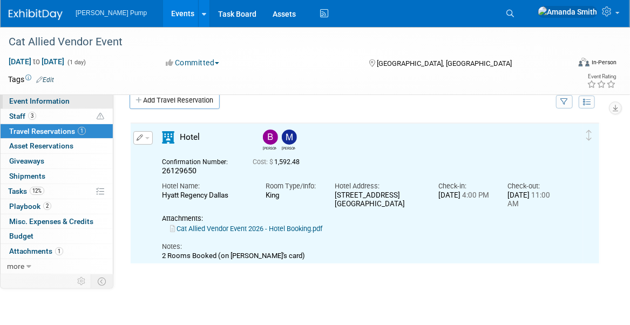
click at [8, 98] on link "Event Information" at bounding box center [57, 101] width 112 height 15
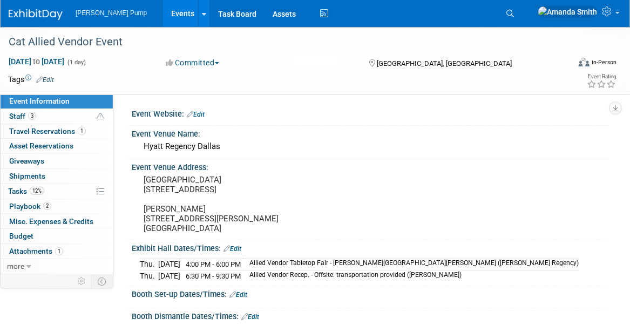
click at [163, 10] on link "Events" at bounding box center [182, 13] width 39 height 27
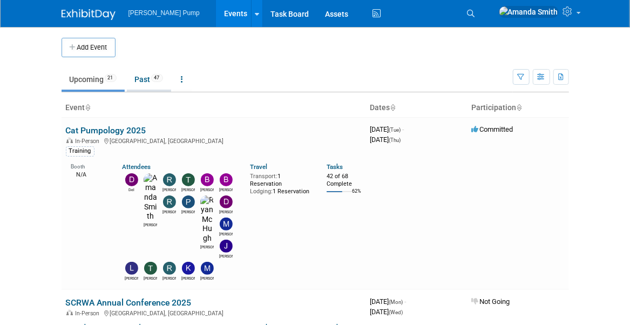
click at [146, 79] on link "Past 47" at bounding box center [149, 79] width 44 height 21
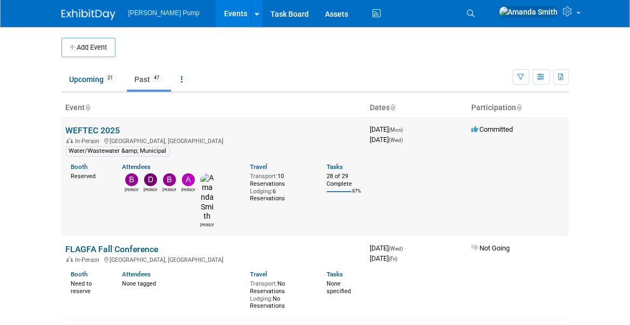
click at [92, 123] on td "WEFTEC 2025 In-Person [GEOGRAPHIC_DATA], [GEOGRAPHIC_DATA] Water/Wastewater &am…" at bounding box center [214, 176] width 304 height 119
click at [92, 125] on link "WEFTEC 2025" at bounding box center [93, 130] width 54 height 10
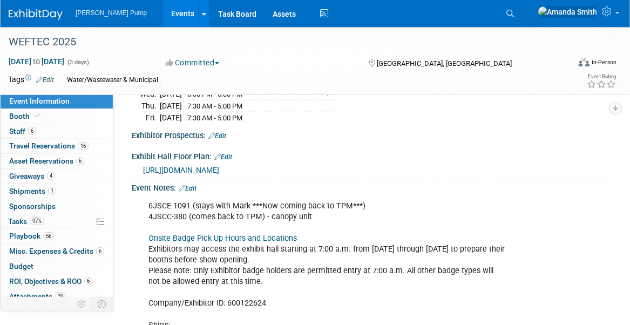
scroll to position [535, 0]
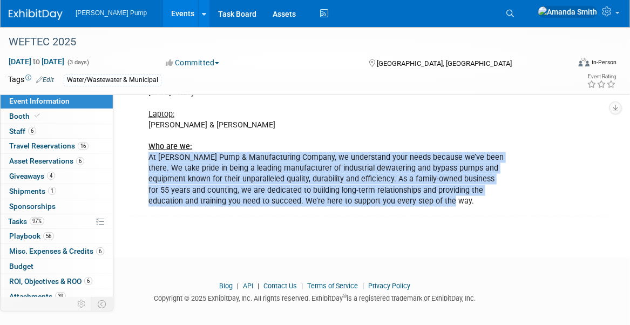
drag, startPoint x: 436, startPoint y: 195, endPoint x: 144, endPoint y: 155, distance: 294.6
click at [144, 155] on div "6JSCE-1091 (stays with Mark ***Now coming back to TPM***) 4JSCC-380 (comes back…" at bounding box center [326, 71] width 371 height 282
copy div "At [PERSON_NAME] Pump & Manufacturing Company, we understand your needs because…"
click at [481, 202] on div "6JSCE-1091 (stays with Mark ***Now coming back to TPM***) 4JSCC-380 (comes back…" at bounding box center [326, 71] width 371 height 282
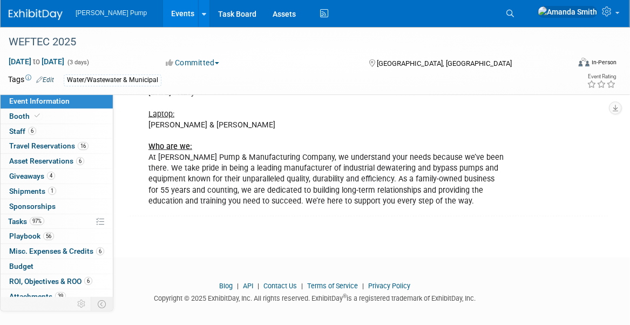
click at [168, 11] on link "Events" at bounding box center [182, 13] width 39 height 27
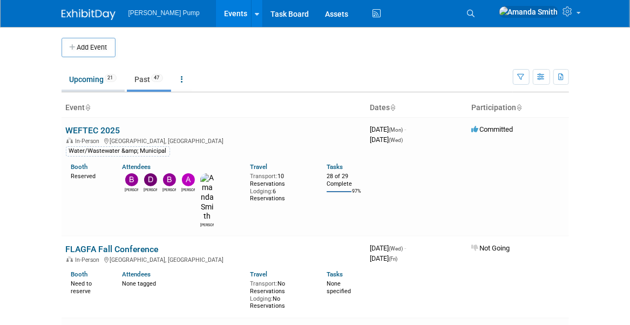
click at [86, 76] on link "Upcoming 21" at bounding box center [93, 79] width 63 height 21
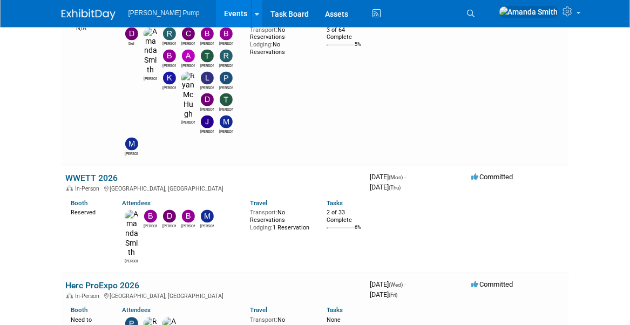
scroll to position [809, 0]
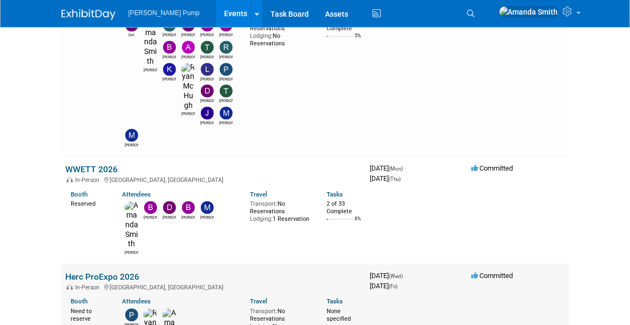
click at [99, 272] on link "Herc ProExpo 2026" at bounding box center [103, 277] width 74 height 10
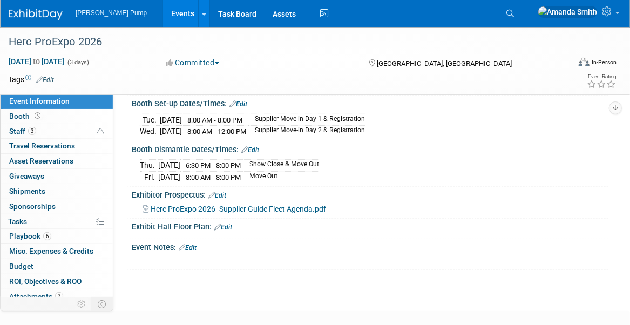
scroll to position [196, 0]
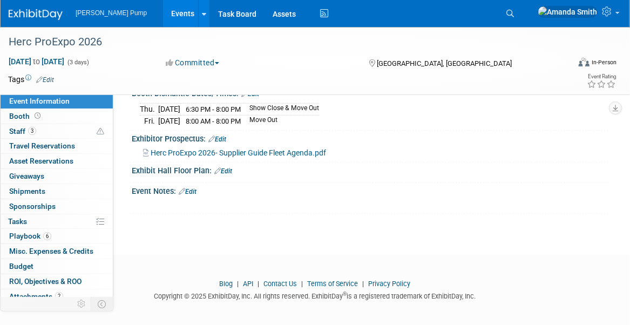
click at [188, 188] on link "Edit" at bounding box center [188, 192] width 18 height 8
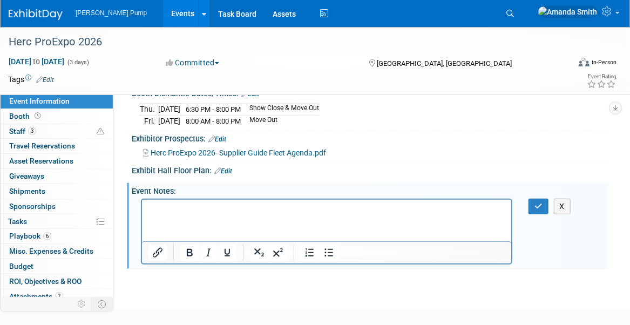
scroll to position [0, 0]
click at [156, 246] on icon "Insert/edit link" at bounding box center [157, 252] width 13 height 13
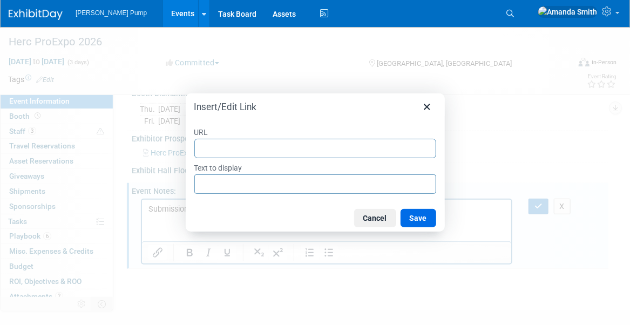
type input "[URL][DOMAIN_NAME]"
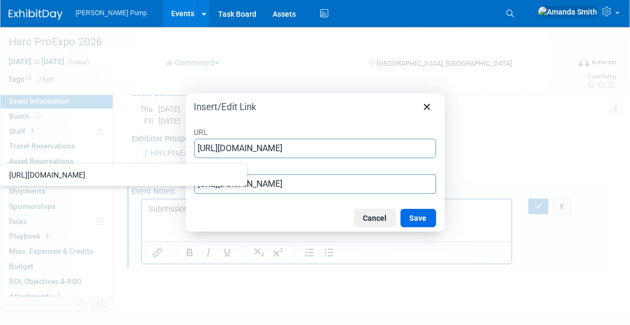
scroll to position [0, 768]
click at [414, 221] on button "Save" at bounding box center [418, 218] width 36 height 18
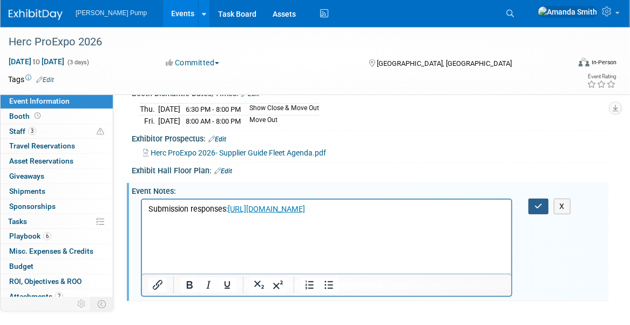
click at [540, 205] on button "button" at bounding box center [538, 207] width 20 height 16
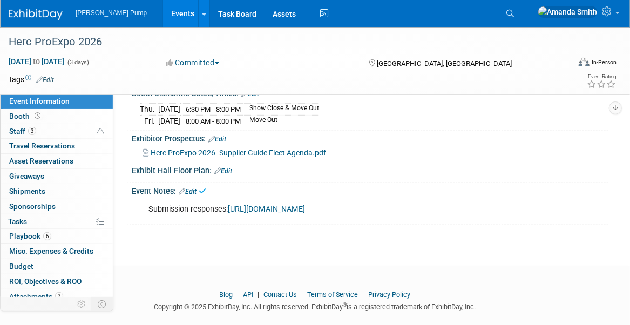
click at [163, 14] on link "Events" at bounding box center [182, 13] width 39 height 27
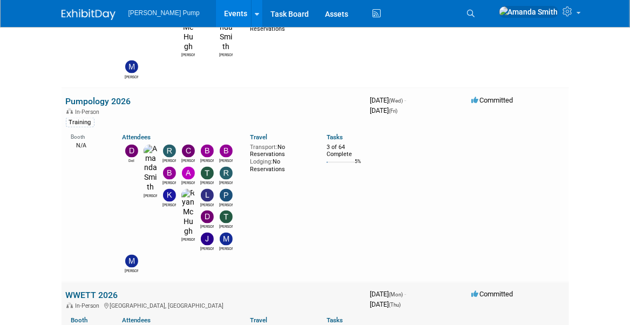
scroll to position [755, 0]
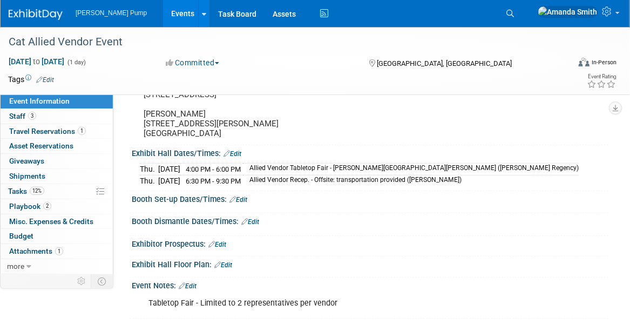
scroll to position [211, 0]
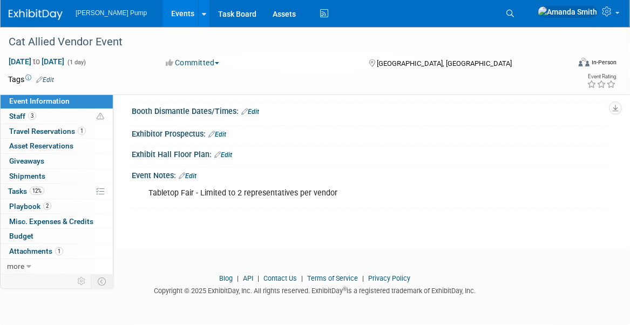
click at [196, 177] on link "Edit" at bounding box center [188, 176] width 18 height 8
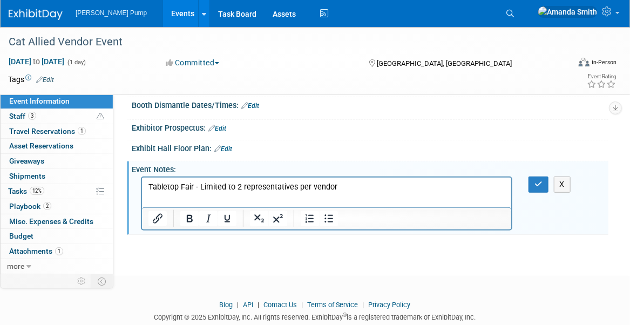
scroll to position [0, 0]
click at [361, 191] on p "Tabletop Fair - Limited to 2 representatives per vendor" at bounding box center [326, 187] width 357 height 11
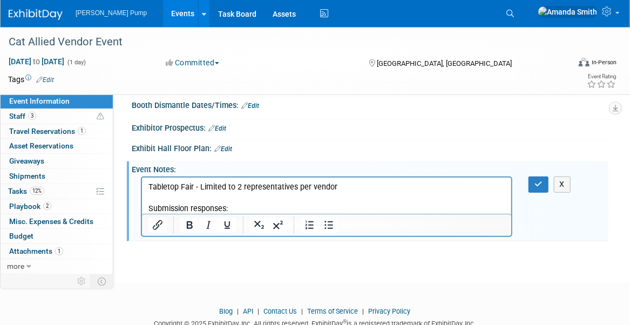
click at [236, 209] on p "Submission responses:" at bounding box center [326, 208] width 357 height 11
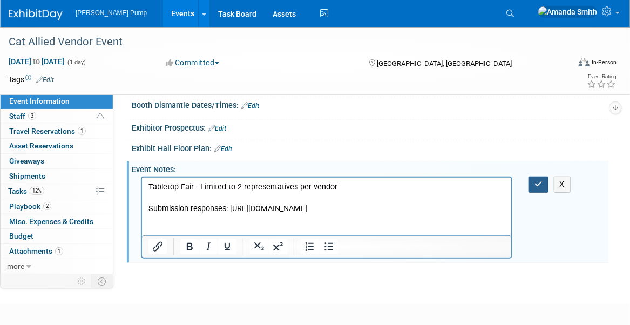
click at [536, 188] on icon "button" at bounding box center [538, 184] width 8 height 8
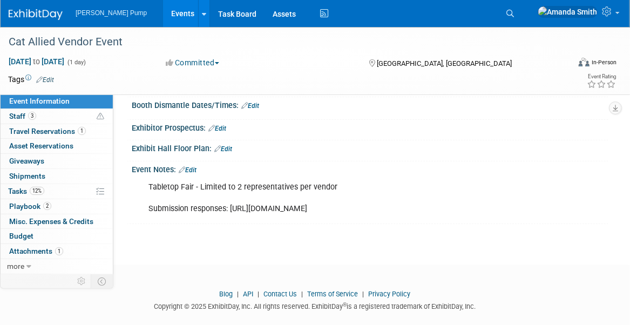
click at [193, 174] on link "Edit" at bounding box center [188, 170] width 18 height 8
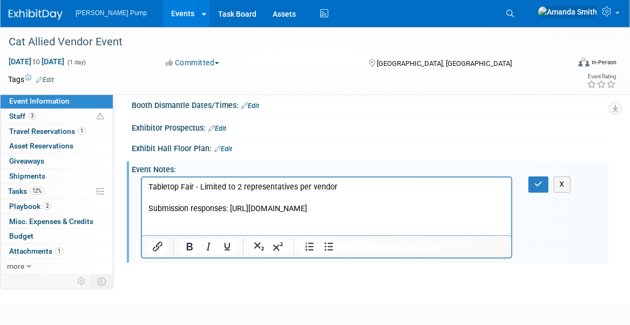
drag, startPoint x: 229, startPoint y: 209, endPoint x: 503, endPoint y: 232, distance: 275.0
click at [503, 214] on p "Tabletop Fair - Limited to 2 representatives per vendor Submission responses: h…" at bounding box center [326, 198] width 357 height 32
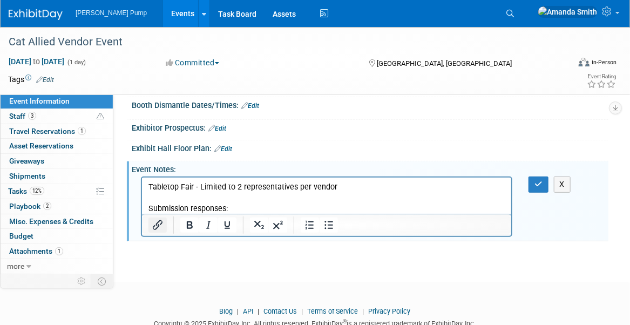
click at [155, 230] on icon "Insert/edit link" at bounding box center [158, 225] width 10 height 10
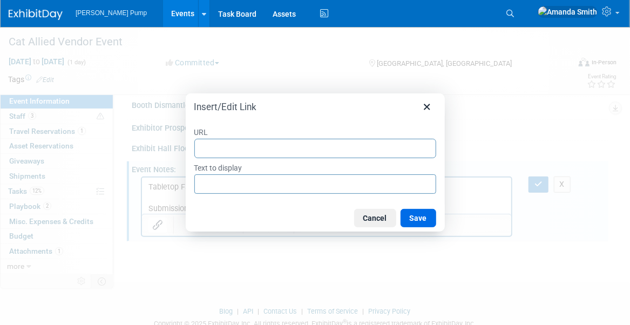
type input "[URL][DOMAIN_NAME]"
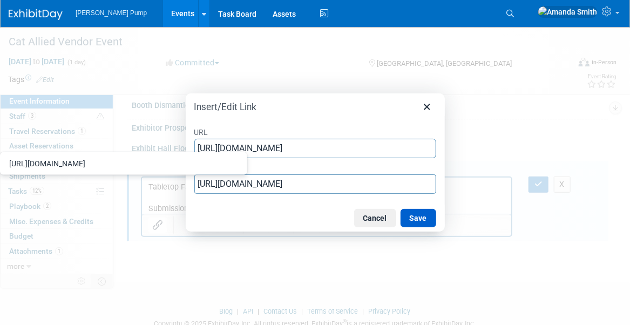
click at [422, 217] on button "Save" at bounding box center [418, 218] width 36 height 18
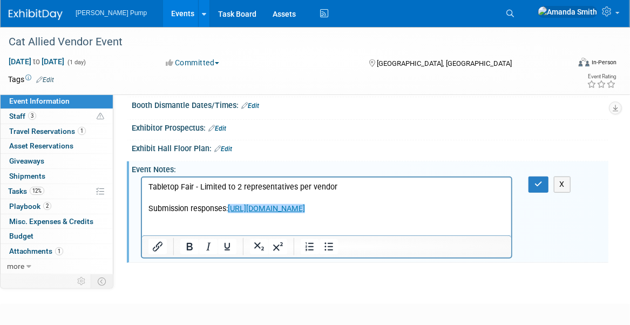
click at [500, 214] on p "Tabletop Fair - Limited to 2 representatives per vendor Submission responses: h…" at bounding box center [326, 198] width 357 height 32
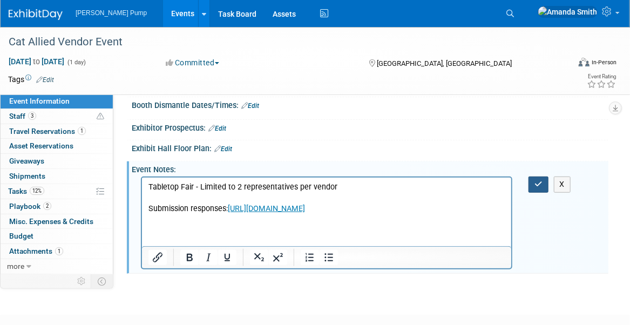
click at [541, 188] on icon "button" at bounding box center [538, 184] width 8 height 8
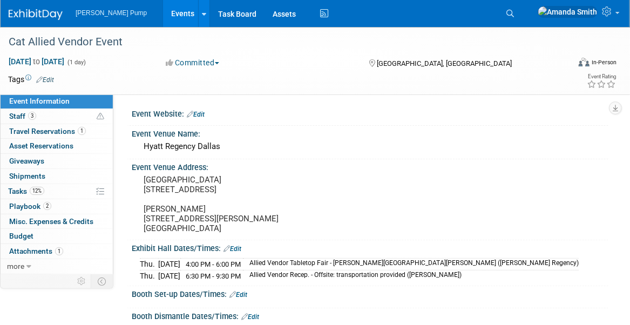
click at [163, 12] on link "Events" at bounding box center [182, 13] width 39 height 27
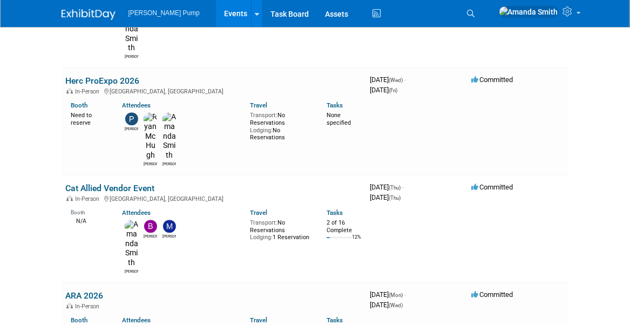
scroll to position [971, 0]
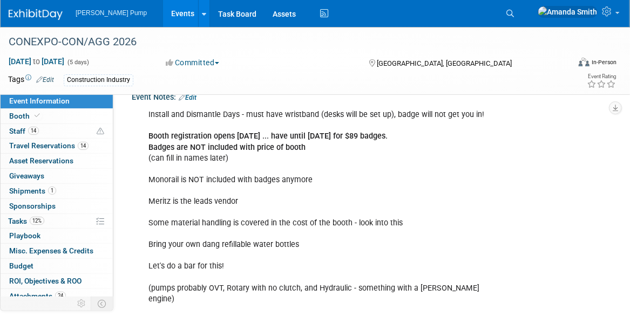
scroll to position [378, 0]
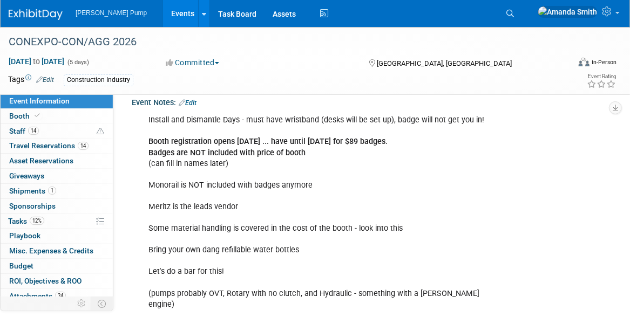
click at [196, 107] on link "Edit" at bounding box center [188, 103] width 18 height 8
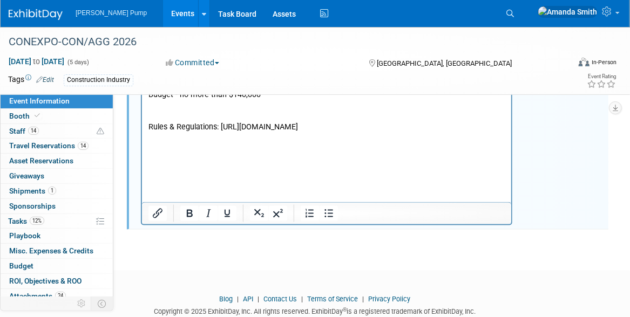
scroll to position [647, 0]
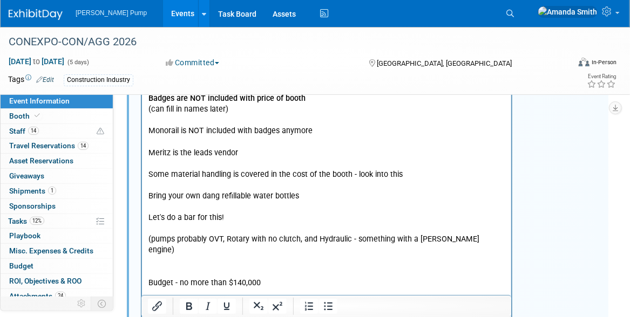
scroll to position [432, 0]
drag, startPoint x: 563, startPoint y: 133, endPoint x: 561, endPoint y: 127, distance: 5.8
click at [563, 133] on div "Install and Dismantle Days - must have wristband (desks will be set up), badge …" at bounding box center [370, 245] width 476 height 384
click at [545, 71] on button "button" at bounding box center [538, 64] width 20 height 16
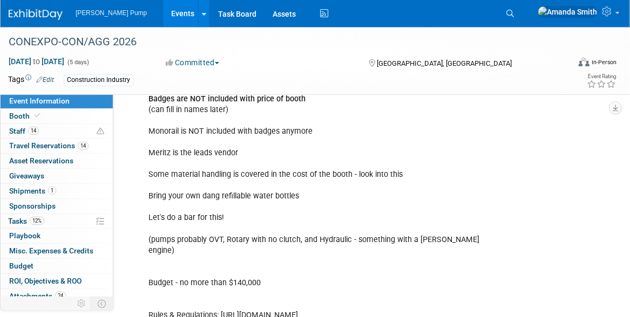
click at [163, 7] on link "Events" at bounding box center [182, 13] width 39 height 27
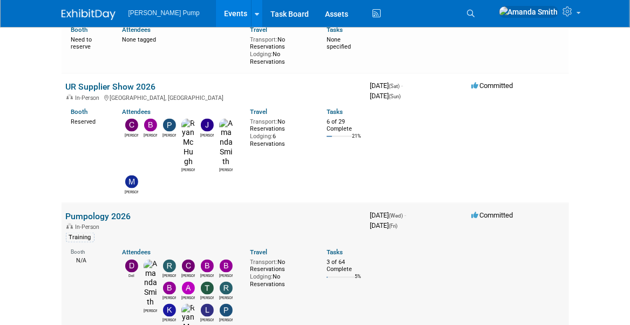
scroll to position [701, 0]
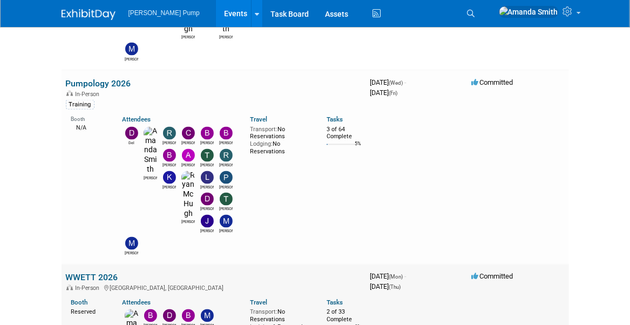
click at [94, 264] on td "WWETT 2026 In-Person [GEOGRAPHIC_DATA], [GEOGRAPHIC_DATA] Booth Reserved Attend…" at bounding box center [214, 317] width 304 height 107
click at [101, 272] on link "WWETT 2026" at bounding box center [92, 277] width 52 height 10
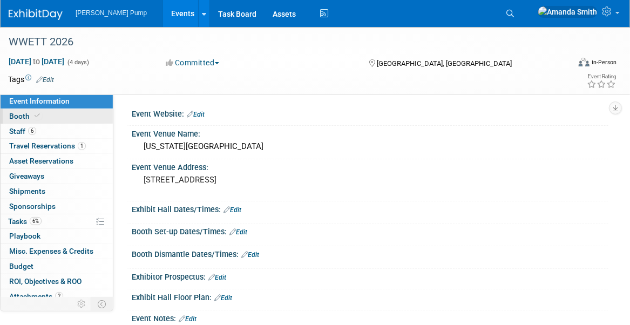
click at [90, 115] on link "Booth" at bounding box center [57, 116] width 112 height 15
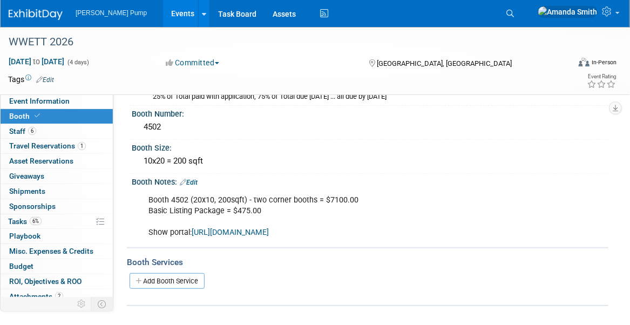
scroll to position [79, 0]
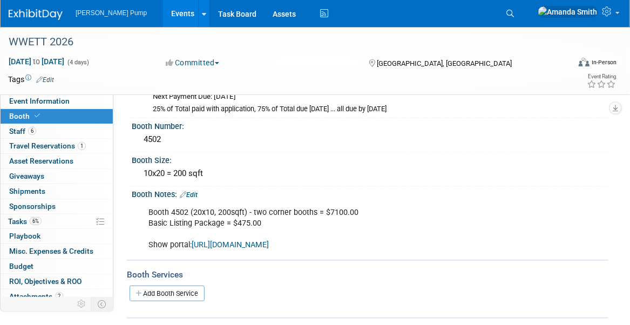
click at [197, 192] on link "Edit" at bounding box center [189, 195] width 18 height 8
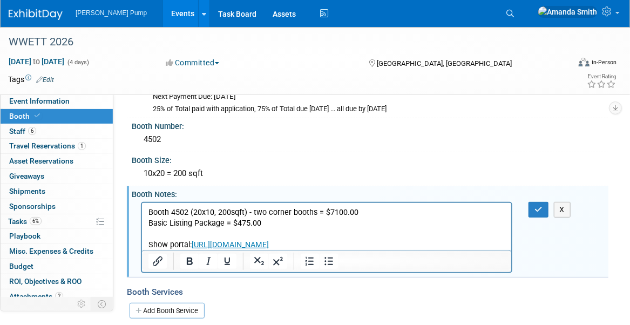
scroll to position [0, 0]
click at [426, 247] on p "Booth 4502 (20x10, 200sqft) - two corner booths = $7100.00 Basic Listing Packag…" at bounding box center [326, 228] width 357 height 43
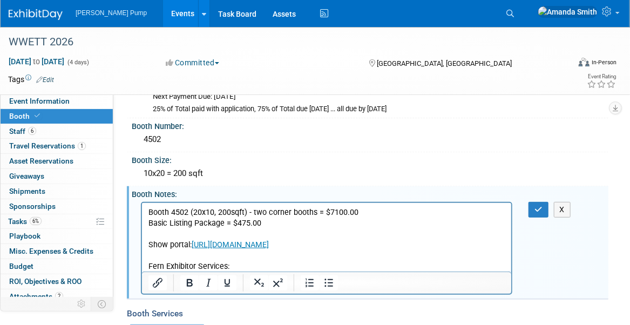
drag, startPoint x: 543, startPoint y: 213, endPoint x: 545, endPoint y: 219, distance: 6.8
click at [543, 213] on button "button" at bounding box center [538, 210] width 20 height 16
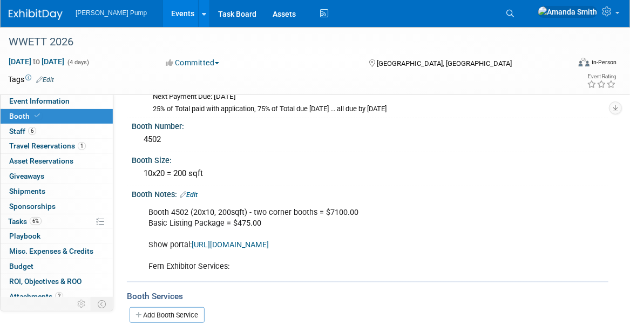
click at [192, 193] on link "Edit" at bounding box center [189, 195] width 18 height 8
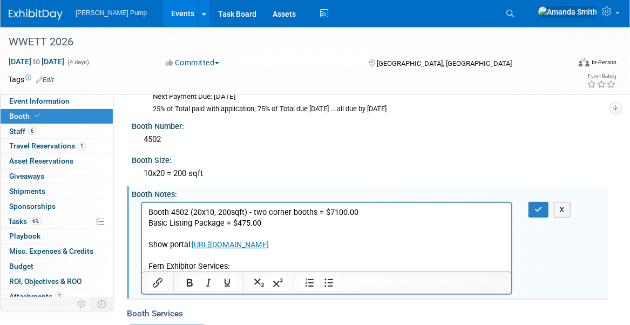
click at [243, 262] on p "Booth 4502 (20x10, 200sqft) - two corner booths = $7100.00 Basic Listing Packag…" at bounding box center [326, 239] width 357 height 65
click at [240, 264] on p "Booth 4502 (20x10, 200sqft) - two corner booths = $7100.00 Basic Listing Packag…" at bounding box center [326, 239] width 357 height 65
click at [159, 287] on icon "Insert/edit link" at bounding box center [157, 282] width 13 height 13
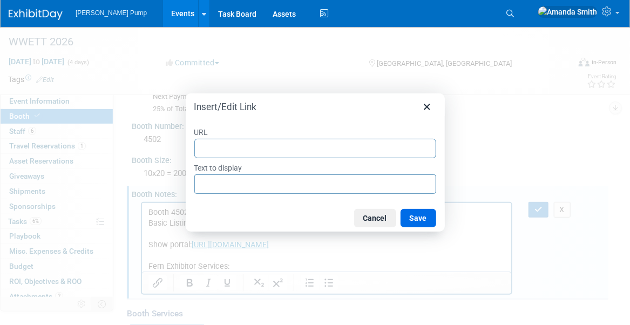
type input "https://www.fernoneview.com/booth_teams/431253/dashboard"
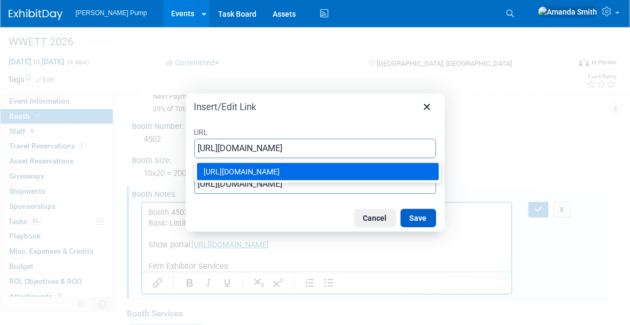
click at [413, 223] on button "Save" at bounding box center [418, 218] width 36 height 18
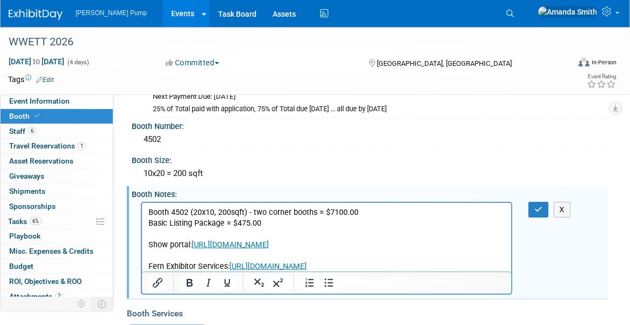
scroll to position [0, 0]
click at [461, 267] on p "Booth 4502 (20x10, 200sqft) - two corner booths = $7100.00 Basic Listing Packag…" at bounding box center [326, 239] width 357 height 65
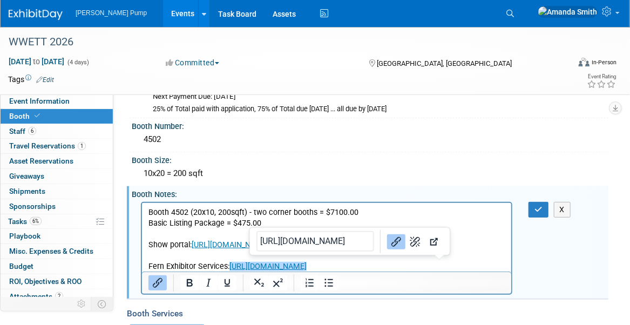
click at [461, 267] on p "Booth 4502 (20x10, 200sqft) - two corner booths = $7100.00 Basic Listing Packag…" at bounding box center [326, 239] width 357 height 65
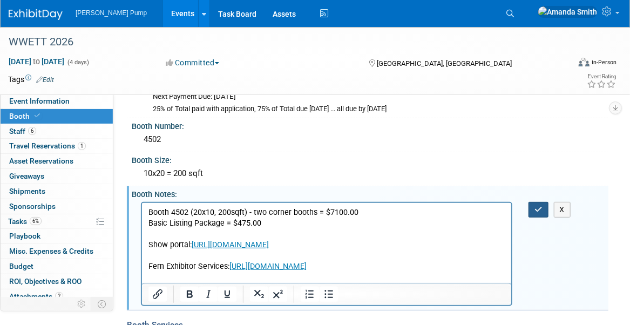
click at [537, 213] on button "button" at bounding box center [538, 210] width 20 height 16
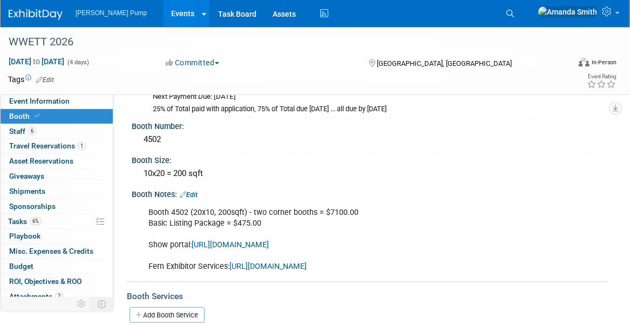
click at [163, 11] on link "Events" at bounding box center [182, 13] width 39 height 27
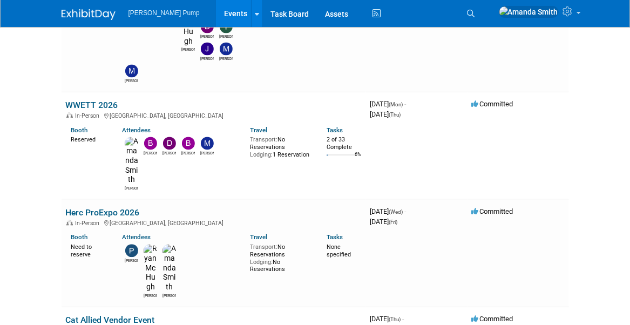
scroll to position [1025, 0]
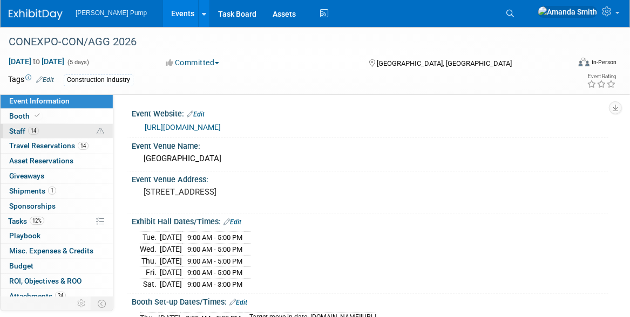
click at [52, 127] on link "14 Staff 14" at bounding box center [57, 131] width 112 height 15
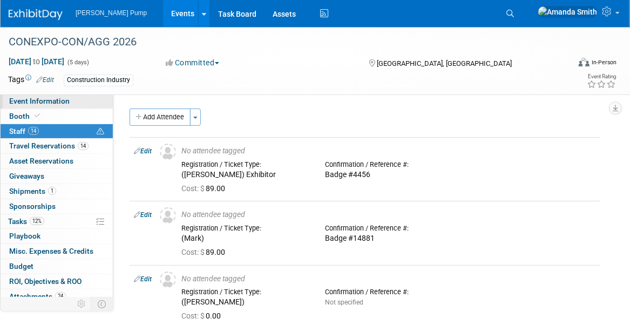
click at [60, 95] on link "Event Information" at bounding box center [57, 101] width 112 height 15
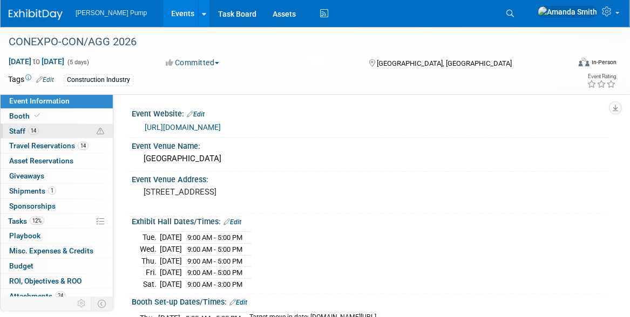
click at [38, 132] on span "14" at bounding box center [33, 131] width 11 height 8
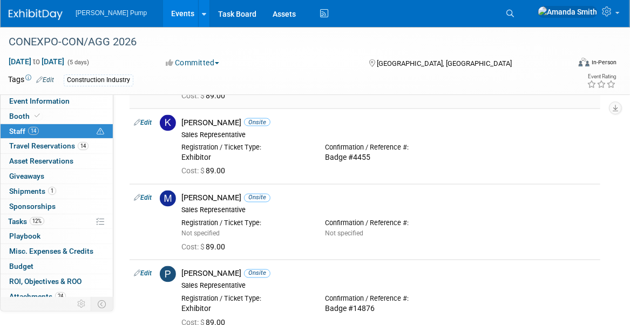
scroll to position [701, 0]
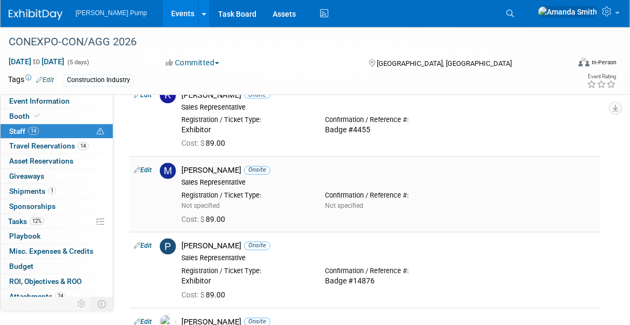
click at [146, 167] on link "Edit" at bounding box center [143, 171] width 18 height 8
select select "9eba81da-840e-4a07-9ca1-318d607da98e"
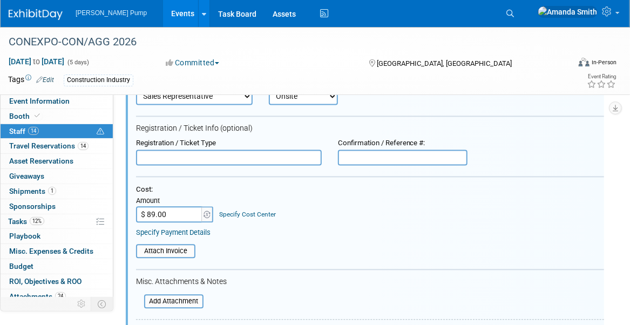
scroll to position [842, 0]
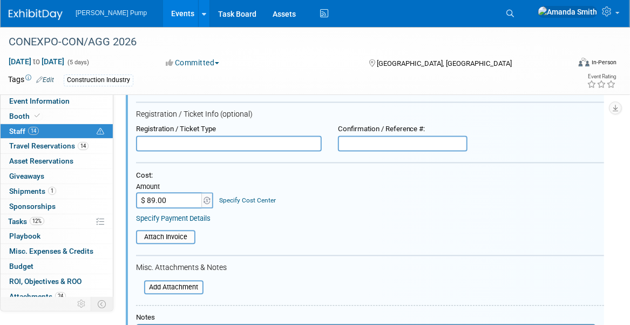
click at [195, 142] on input "text" at bounding box center [229, 143] width 186 height 16
click at [242, 141] on input "text" at bounding box center [229, 143] width 186 height 16
type input "Exhibitor"
type input "36977"
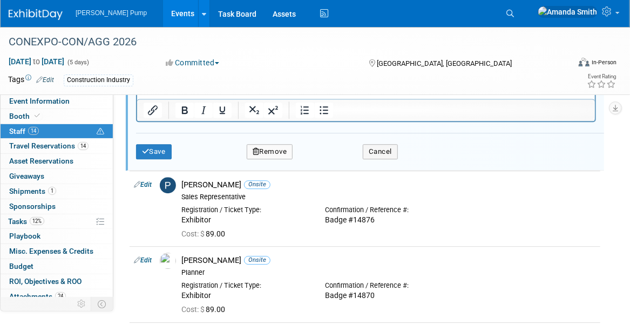
scroll to position [1111, 0]
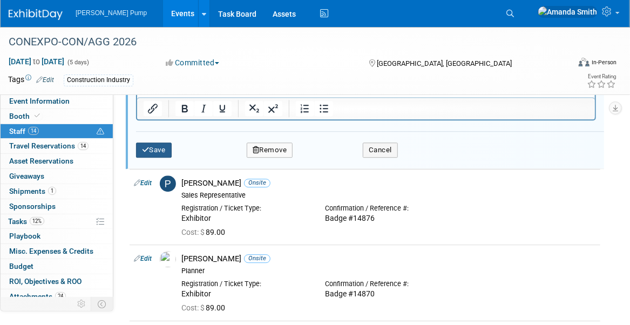
click at [170, 143] on button "Save" at bounding box center [154, 149] width 36 height 15
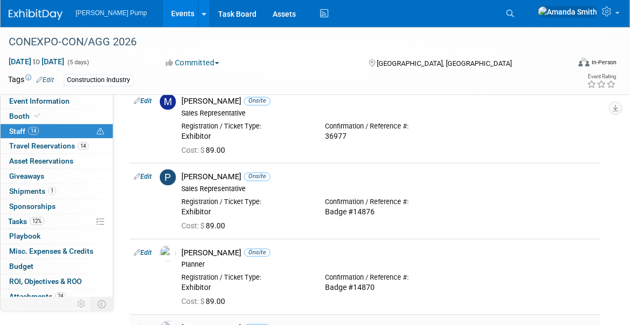
scroll to position [743, 0]
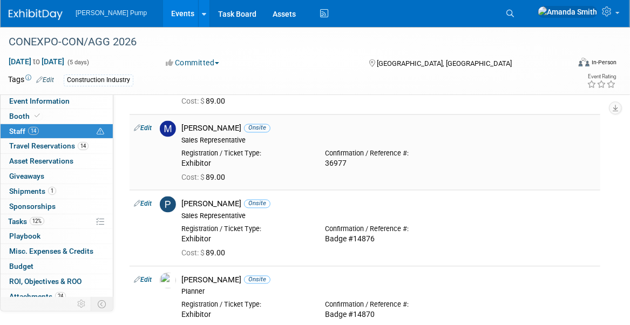
click at [147, 125] on link "Edit" at bounding box center [143, 129] width 18 height 8
select select "9eba81da-840e-4a07-9ca1-318d607da98e"
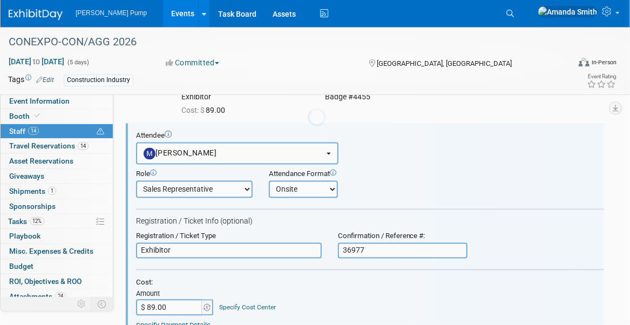
scroll to position [0, 0]
click at [344, 247] on input "36977" at bounding box center [402, 251] width 129 height 16
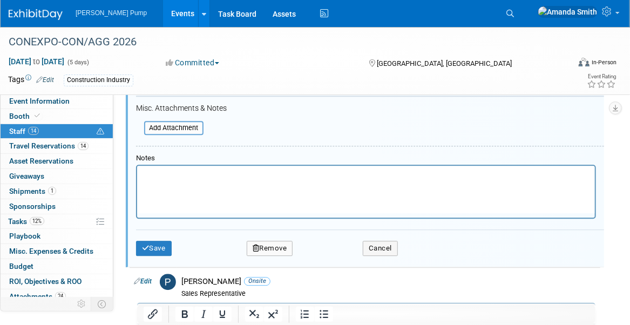
scroll to position [1057, 0]
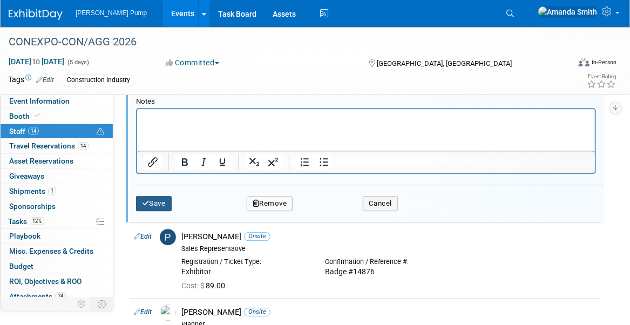
type input "Badge # 36977"
click at [157, 201] on button "Save" at bounding box center [154, 203] width 36 height 15
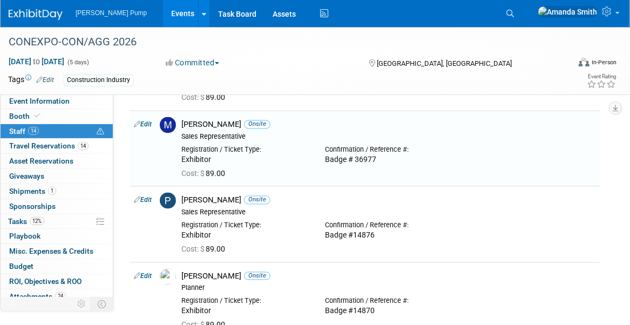
scroll to position [743, 0]
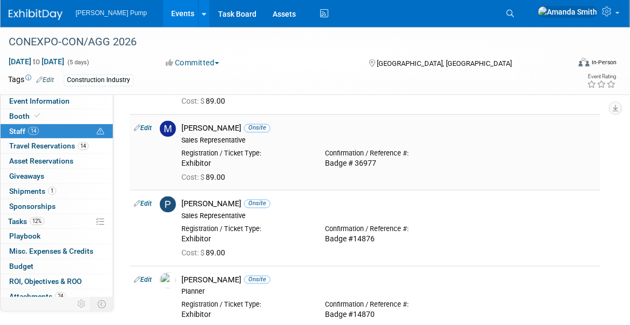
click at [145, 125] on link "Edit" at bounding box center [143, 129] width 18 height 8
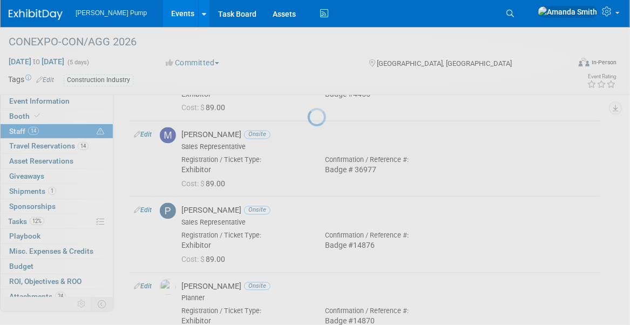
select select "9eba81da-840e-4a07-9ca1-318d607da98e"
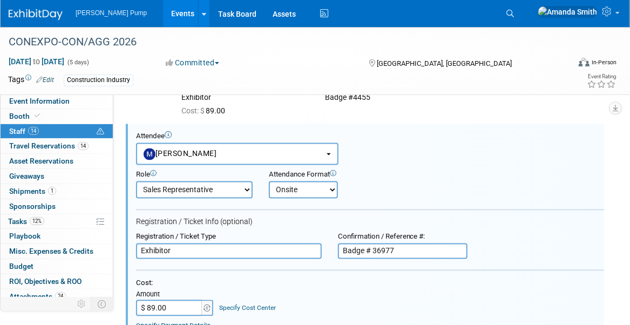
scroll to position [0, 0]
click at [373, 247] on input "Badge # 36977" at bounding box center [402, 251] width 129 height 16
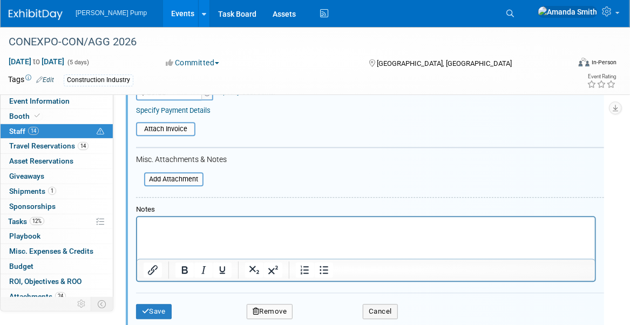
scroll to position [1111, 0]
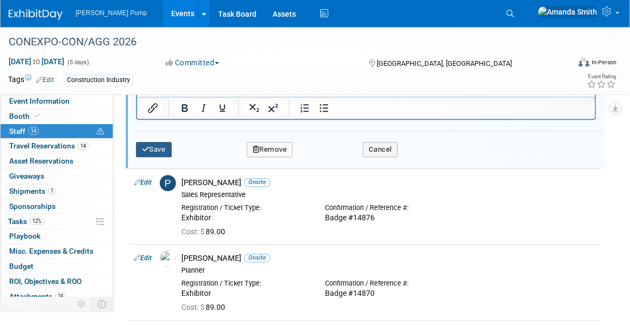
type input "Badge #36977"
click at [147, 146] on icon "submit" at bounding box center [146, 149] width 8 height 7
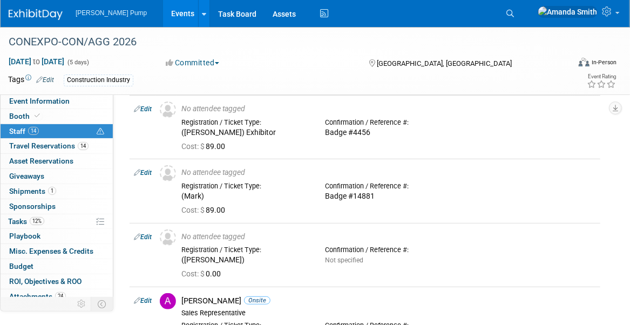
scroll to position [0, 0]
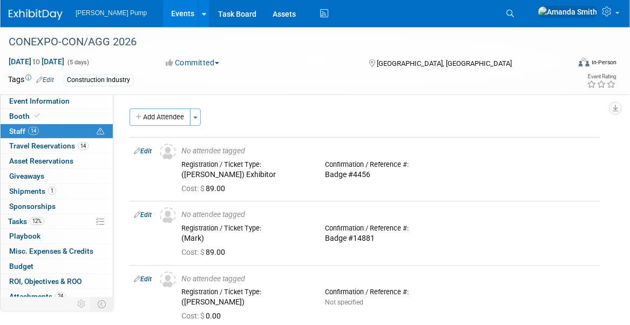
click at [164, 13] on link "Events" at bounding box center [182, 13] width 39 height 27
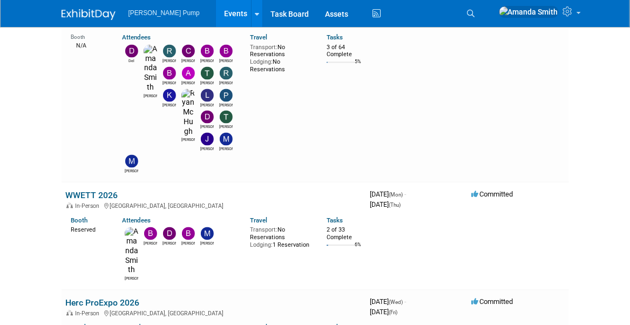
scroll to position [863, 0]
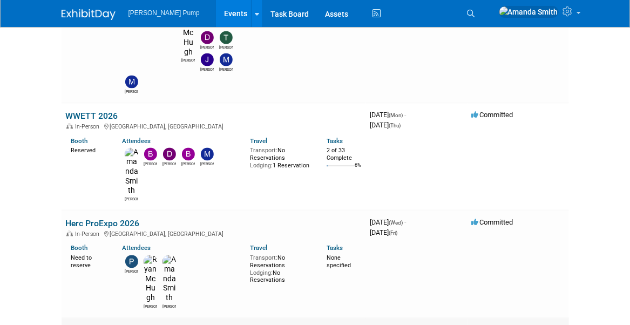
click at [112, 324] on link "Cat Allied Vendor Event" at bounding box center [110, 330] width 89 height 10
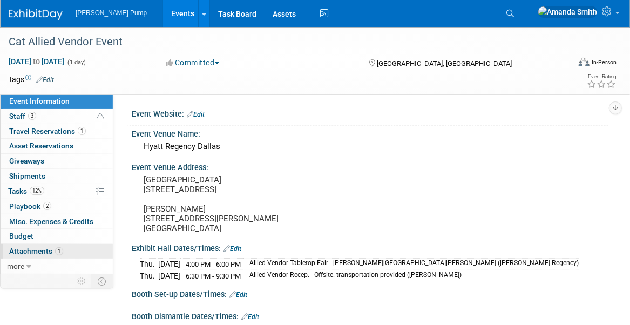
click at [22, 247] on span "Attachments 1" at bounding box center [36, 251] width 54 height 9
